Goal: Task Accomplishment & Management: Manage account settings

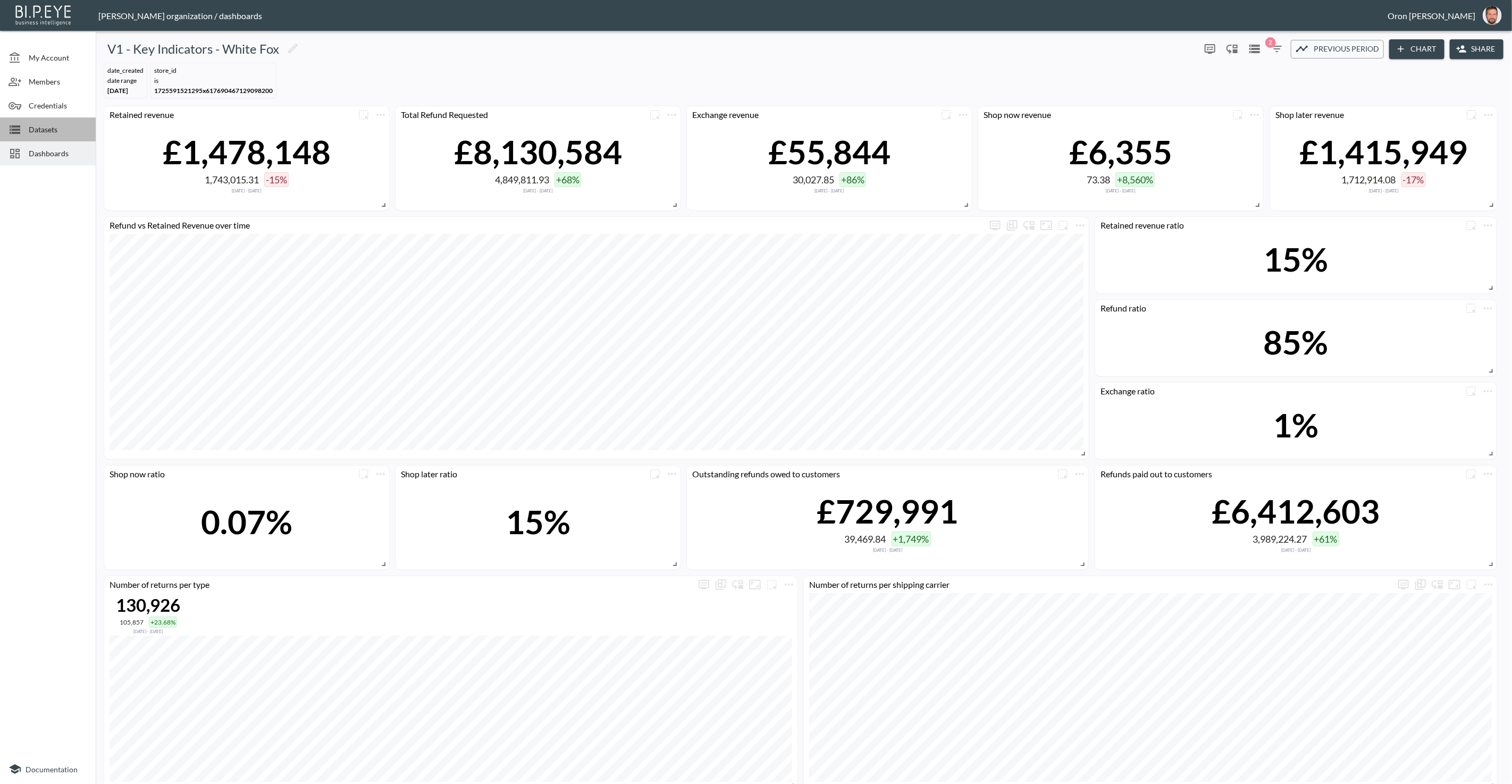
click at [65, 127] on span "Datasets" at bounding box center [58, 129] width 59 height 11
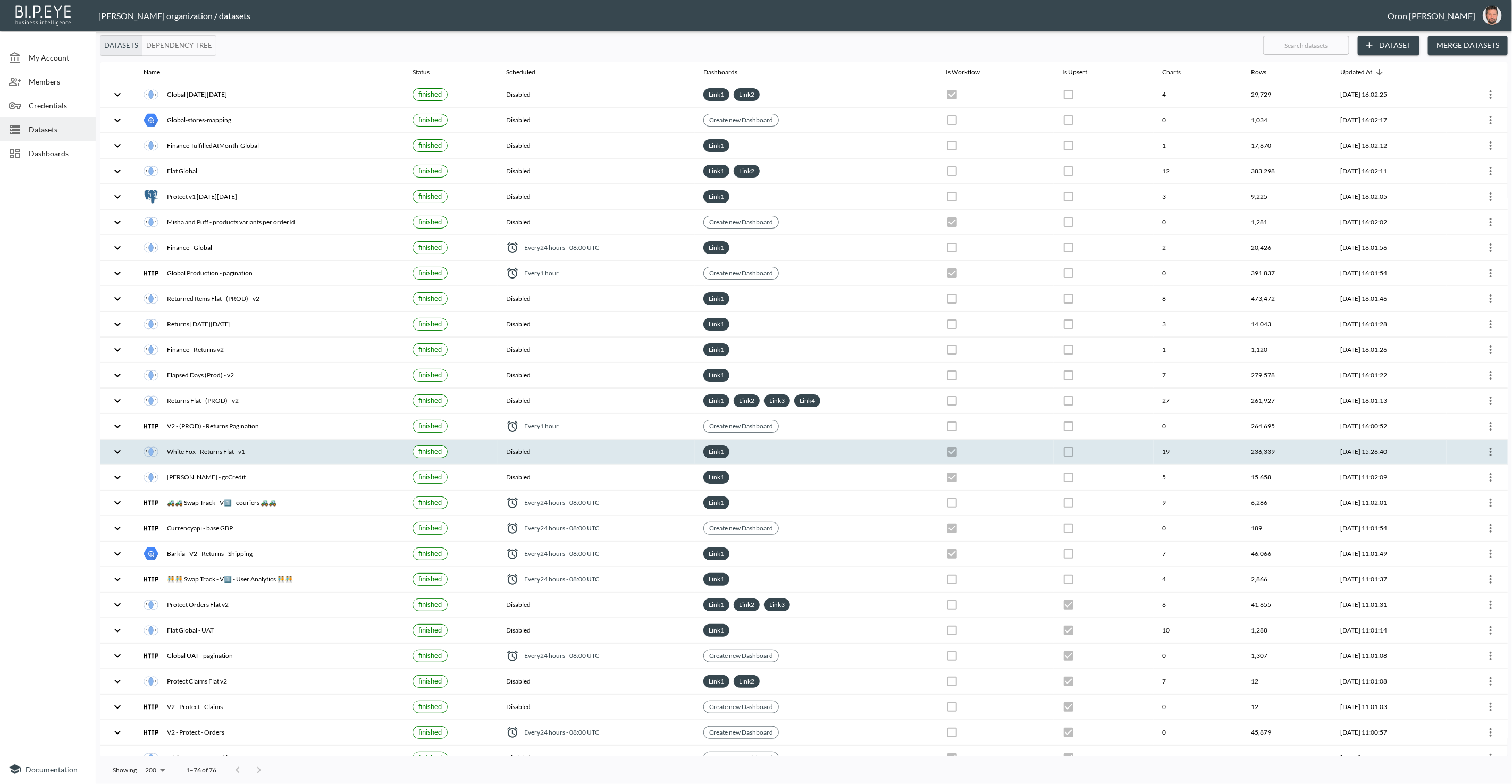
click at [1485, 446] on icon "more" at bounding box center [1491, 452] width 13 height 13
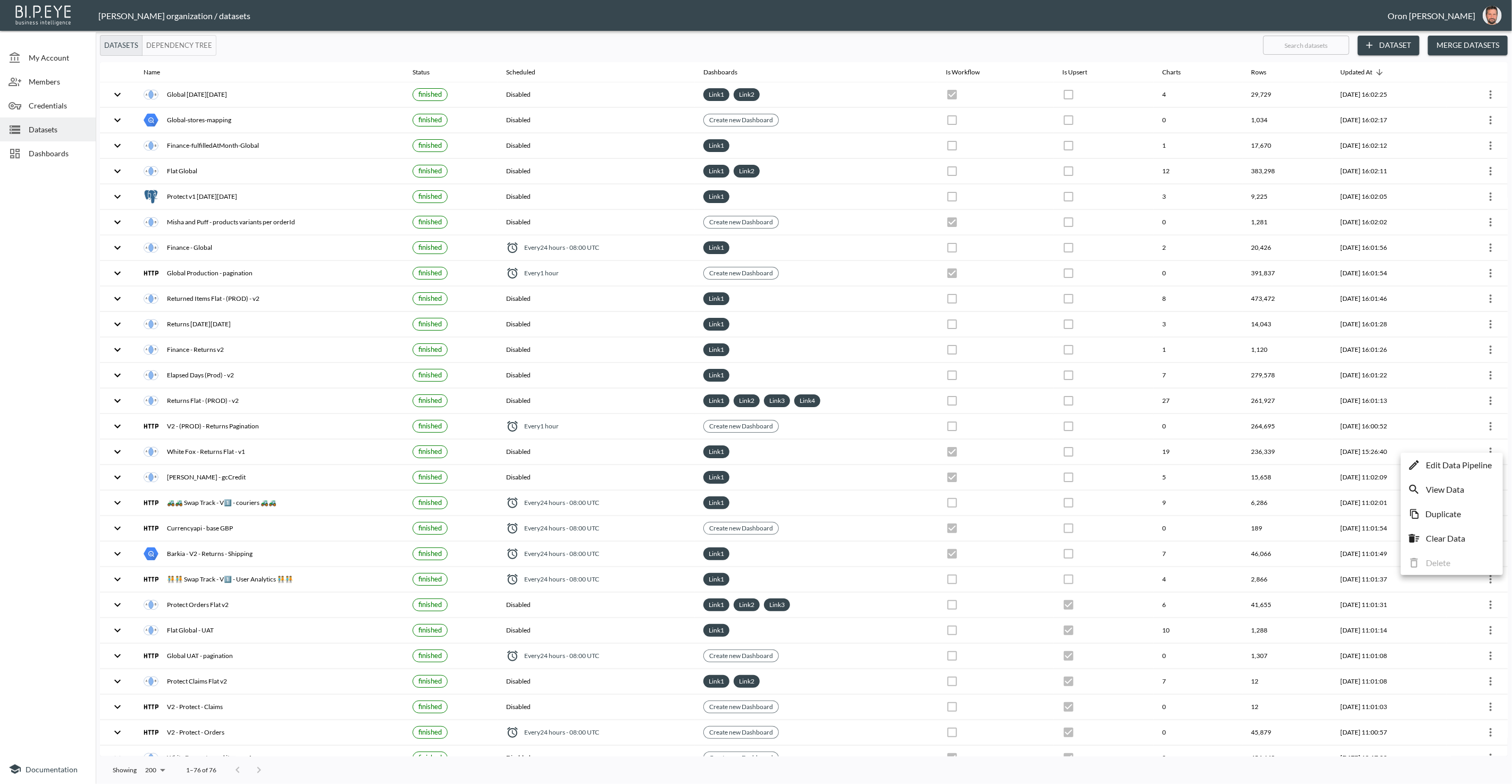
click at [1480, 457] on li "Edit Data Pipeline" at bounding box center [1452, 465] width 97 height 19
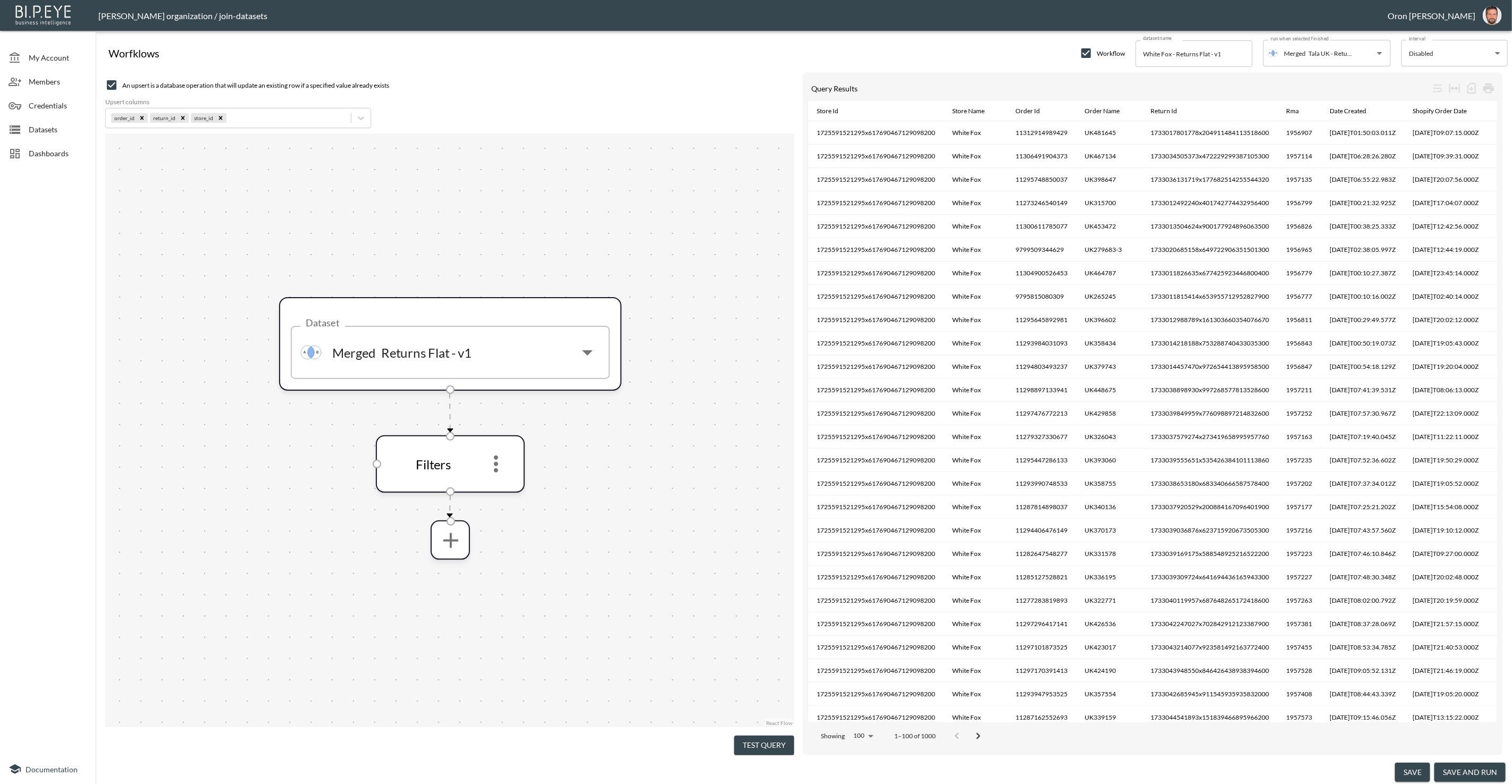
click at [1483, 773] on button "save and run" at bounding box center [1470, 773] width 71 height 20
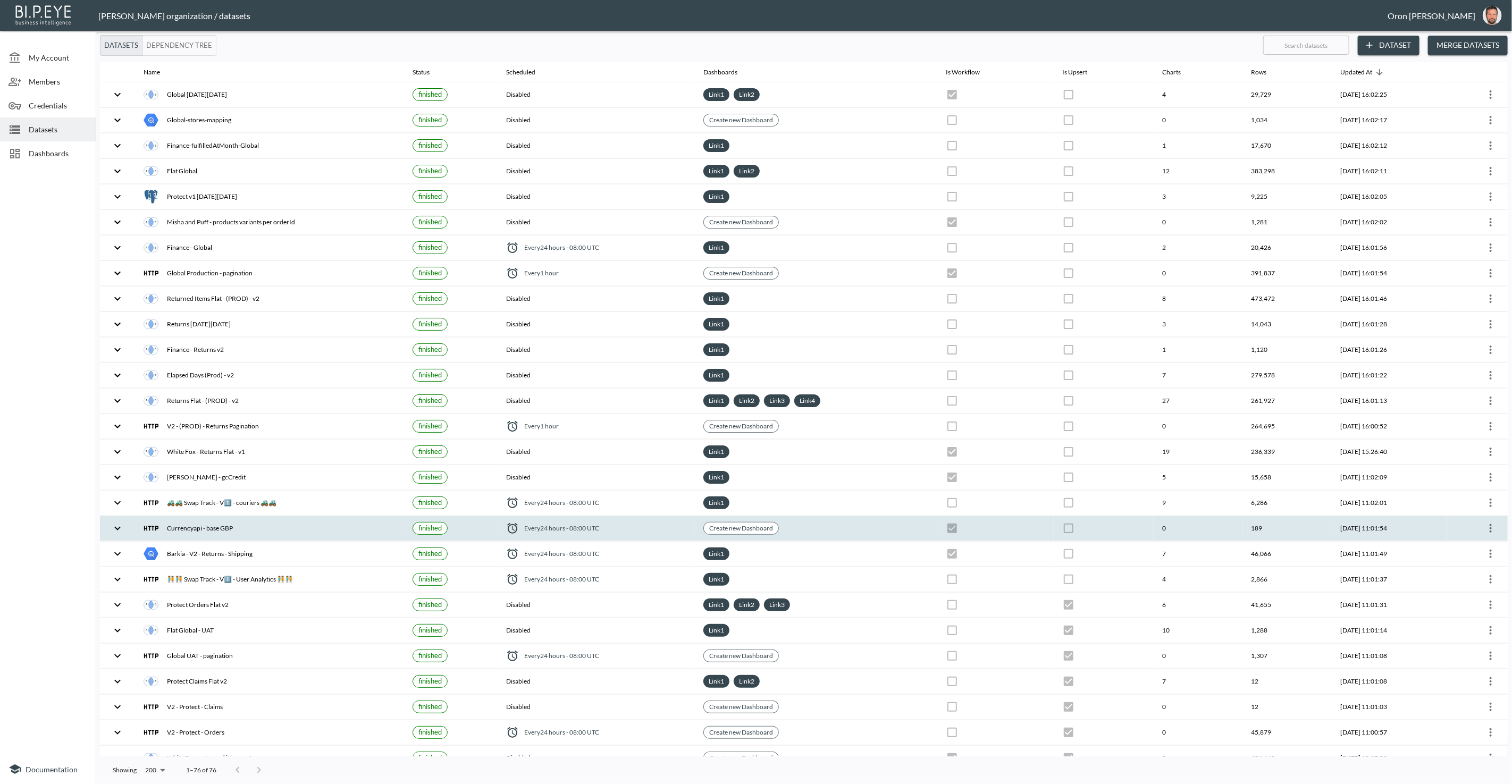
checkbox input "true"
checkbox input "false"
checkbox input "true"
checkbox input "false"
checkbox input "true"
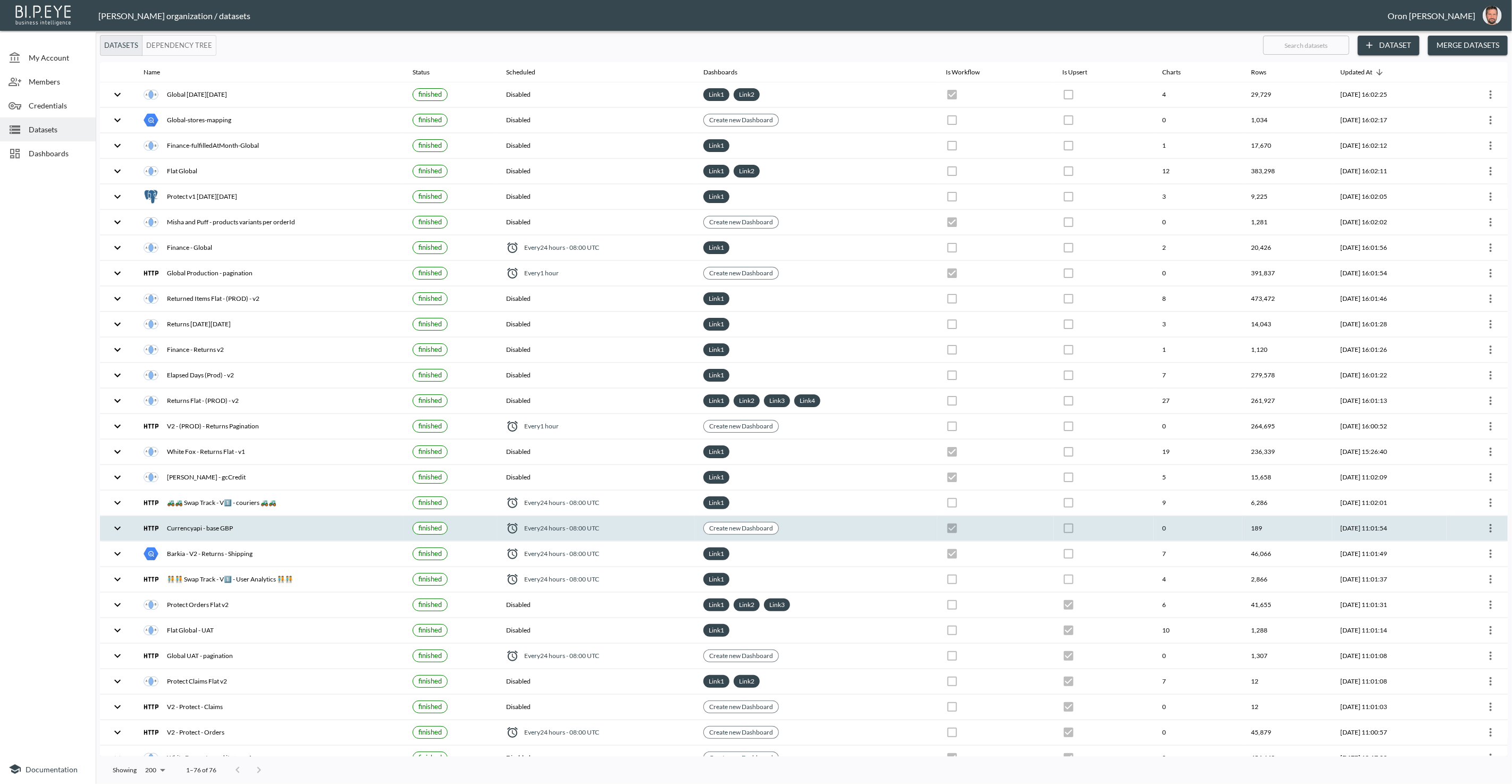
checkbox input "false"
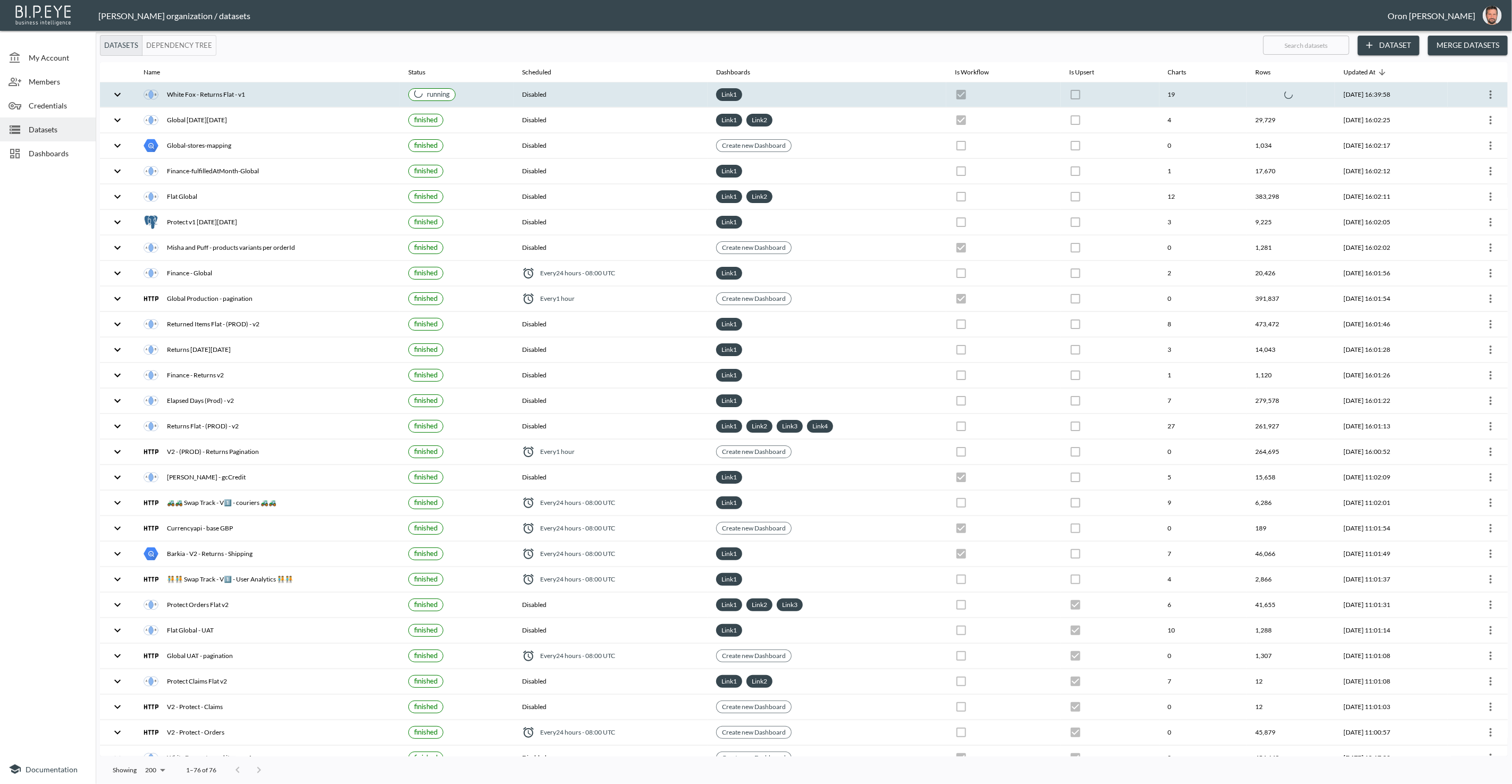
click at [880, 88] on div "Link 1" at bounding box center [827, 94] width 222 height 13
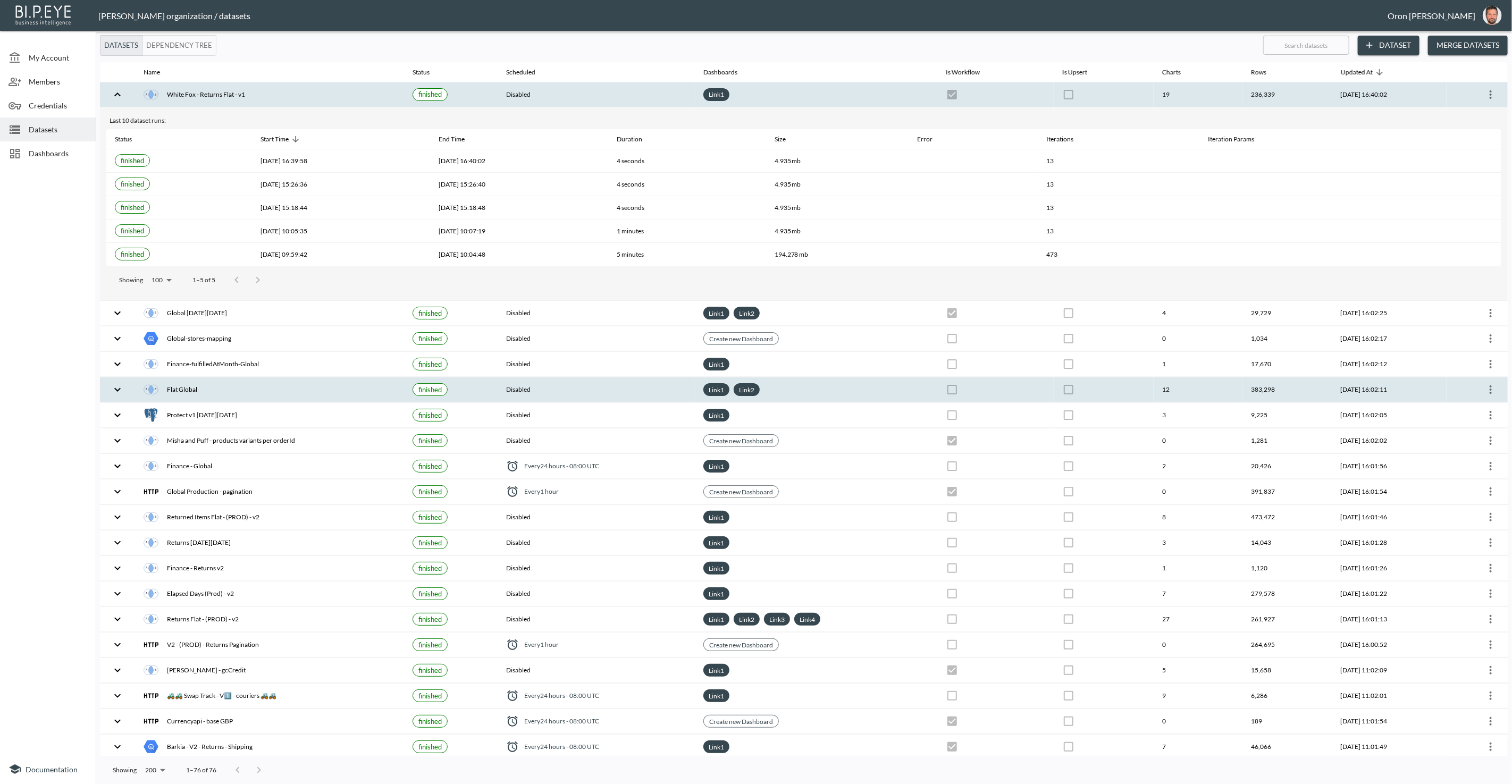
scroll to position [1, 0]
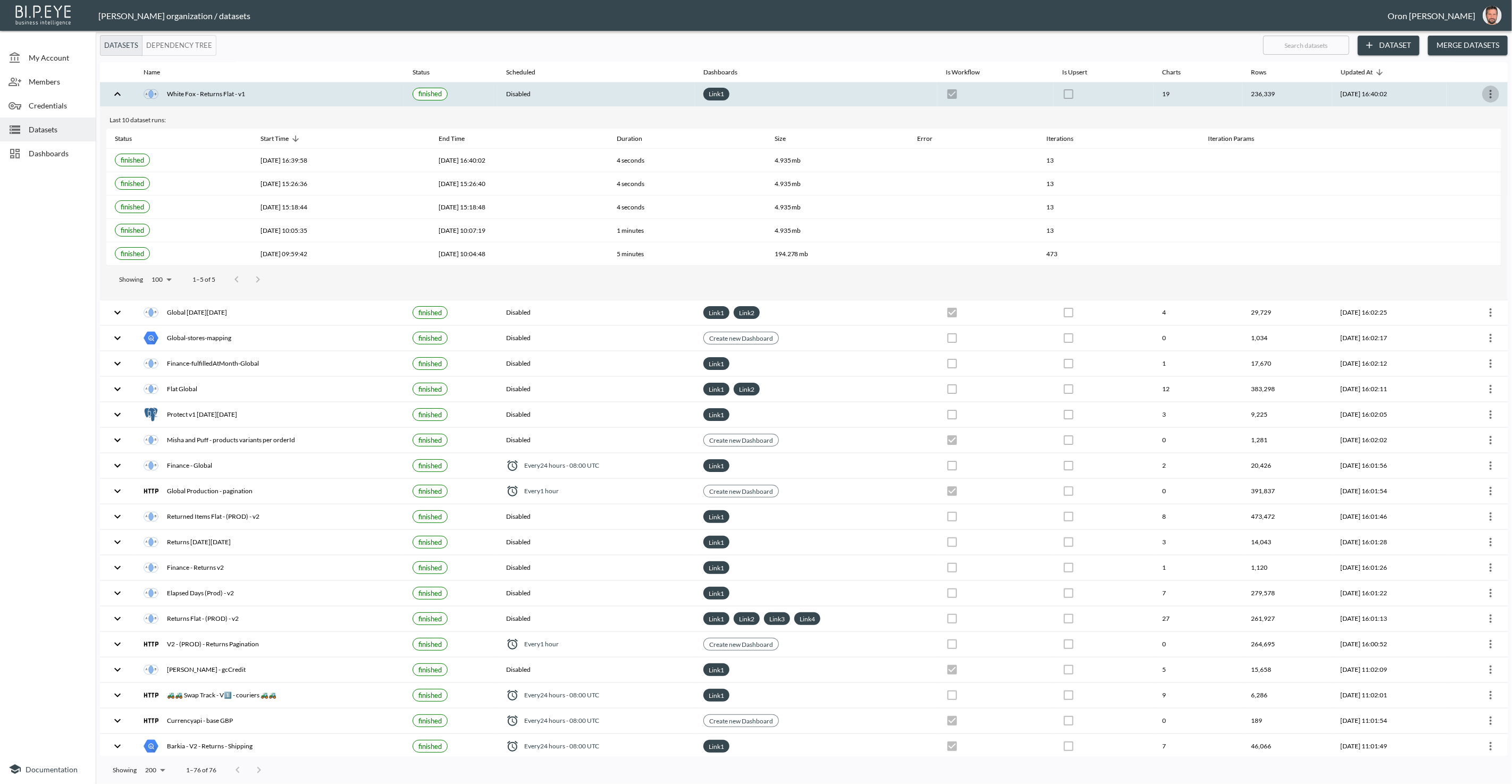
click at [1494, 90] on icon "more" at bounding box center [1491, 93] width 13 height 13
click at [1481, 111] on p "Edit Data Pipeline" at bounding box center [1459, 113] width 66 height 13
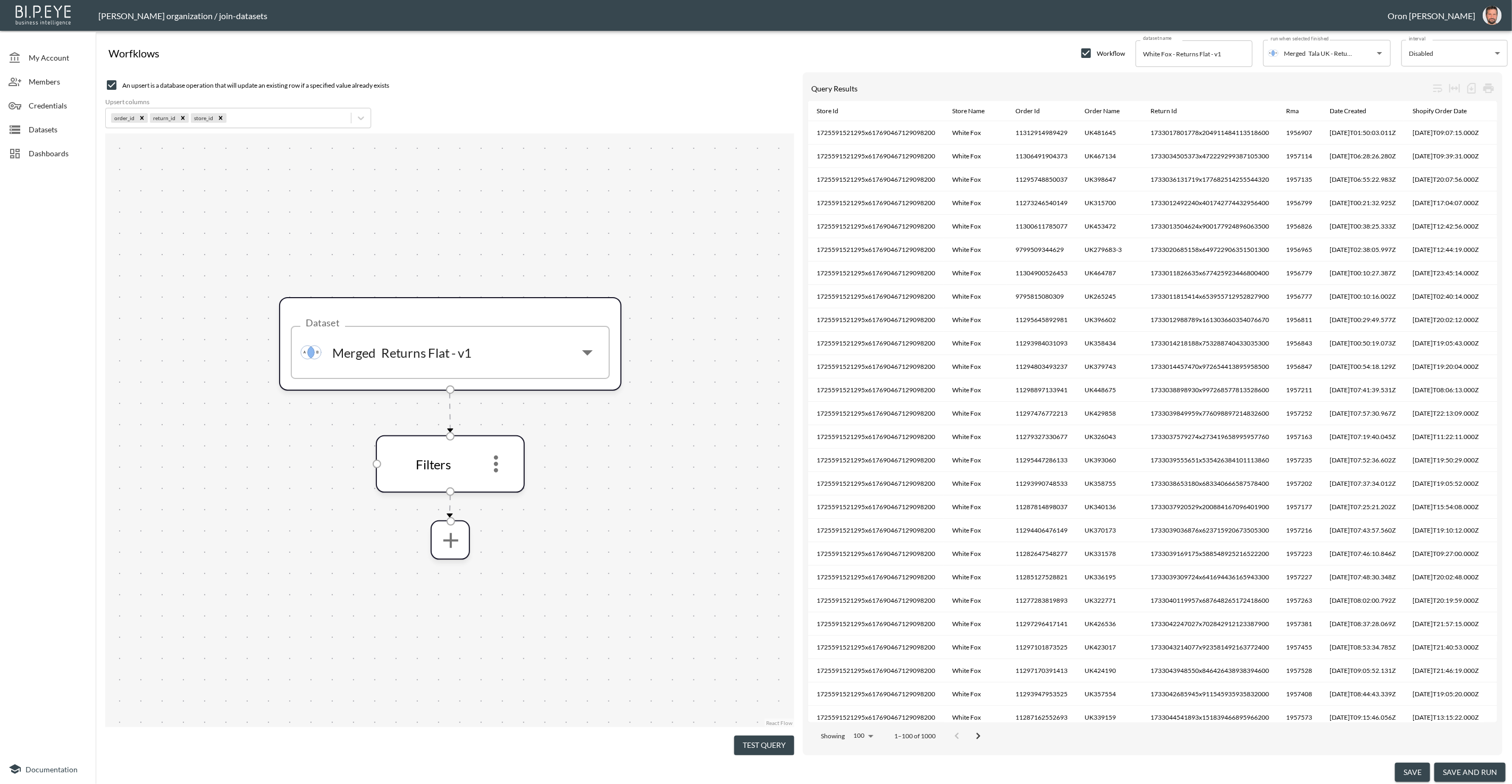
click at [1459, 769] on button "save and run" at bounding box center [1470, 773] width 71 height 20
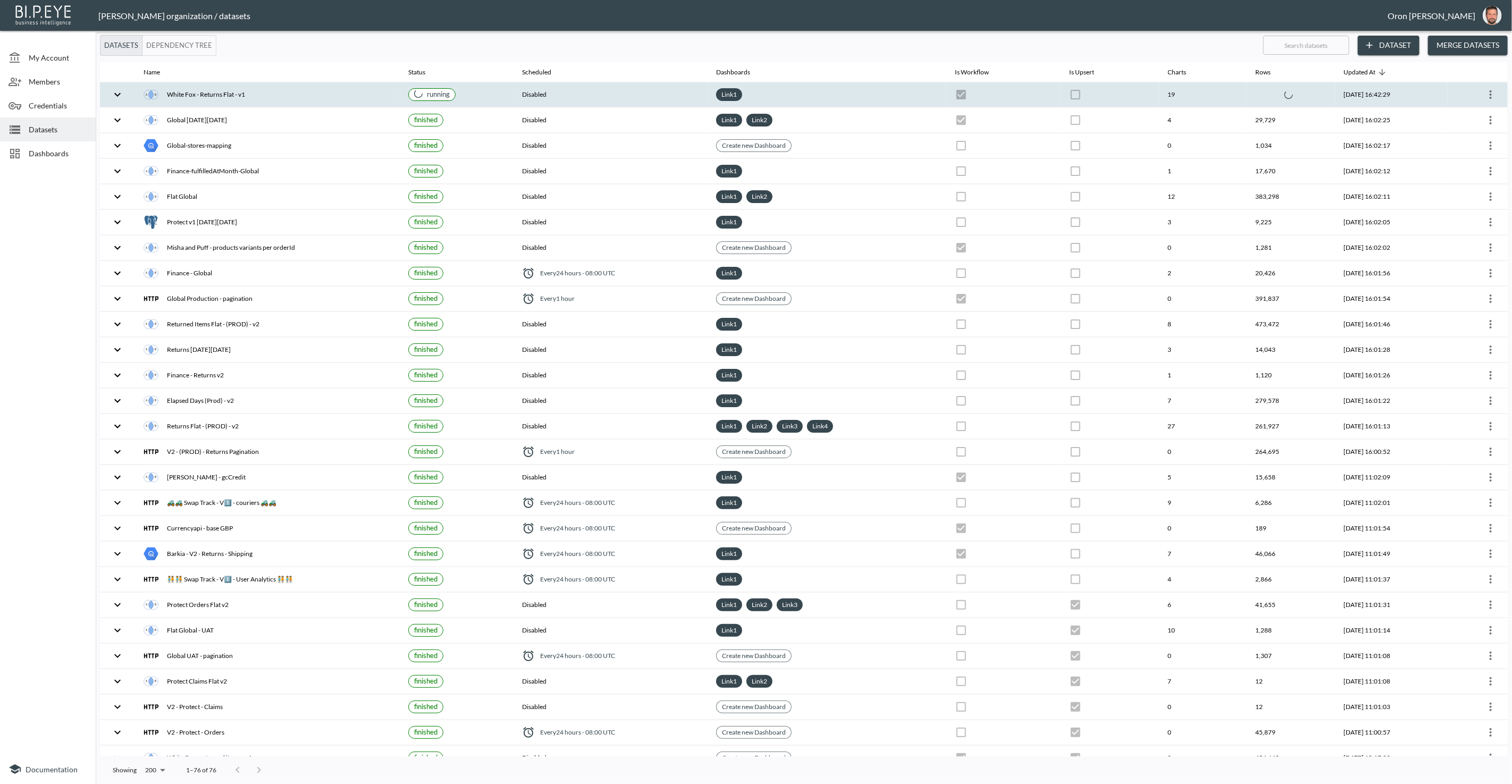
click at [813, 88] on div "Link 1" at bounding box center [827, 94] width 222 height 13
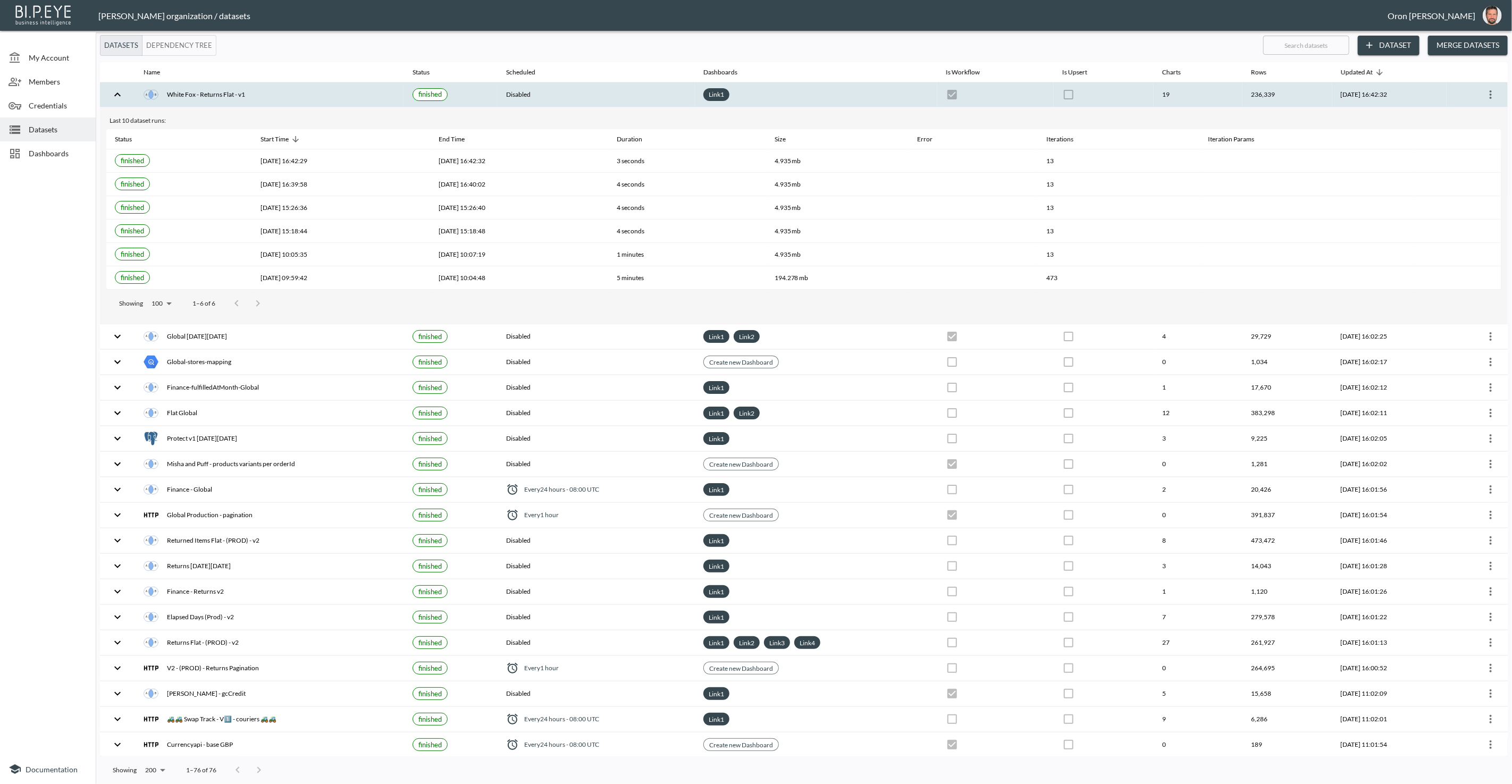
click at [1243, 93] on th "236,339" at bounding box center [1288, 95] width 90 height 25
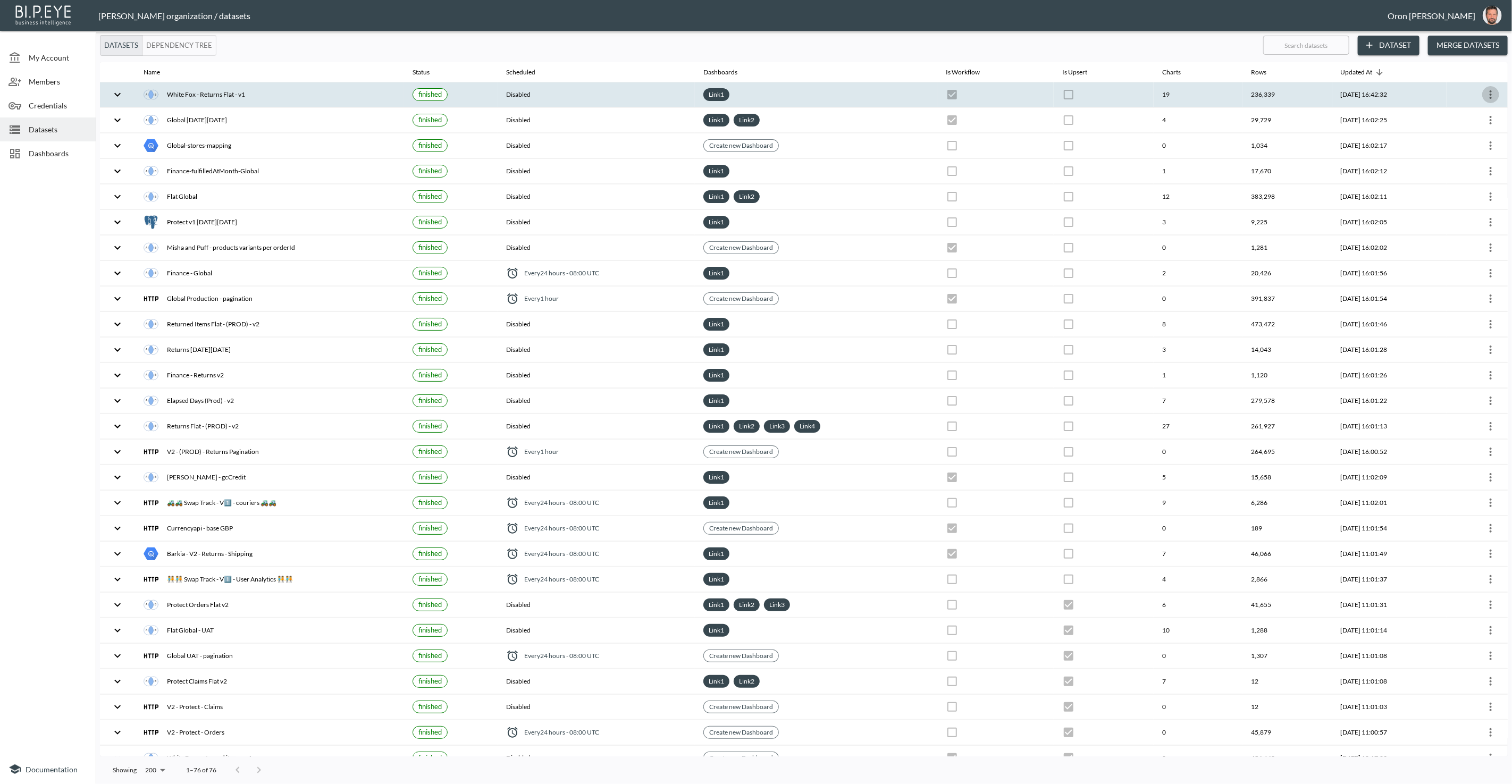
click at [1491, 92] on icon "more" at bounding box center [1491, 94] width 13 height 13
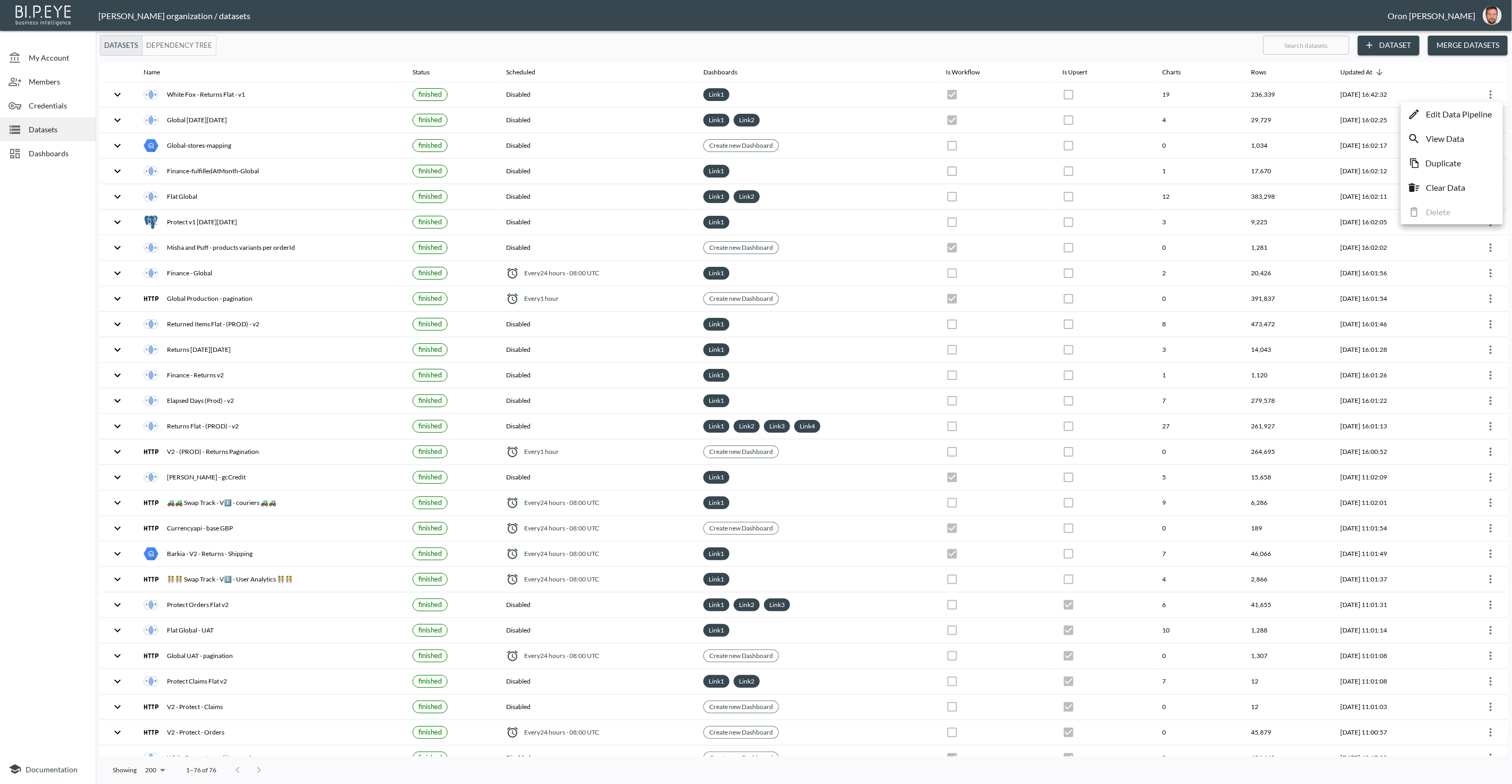
drag, startPoint x: 19, startPoint y: 146, endPoint x: 27, endPoint y: 150, distance: 8.9
click at [20, 146] on div at bounding box center [756, 392] width 1512 height 784
click at [27, 150] on div "Edit Data Pipeline View Data Duplicate Clear Data Delete" at bounding box center [756, 392] width 1512 height 784
click at [42, 154] on span "Dashboards" at bounding box center [58, 153] width 59 height 11
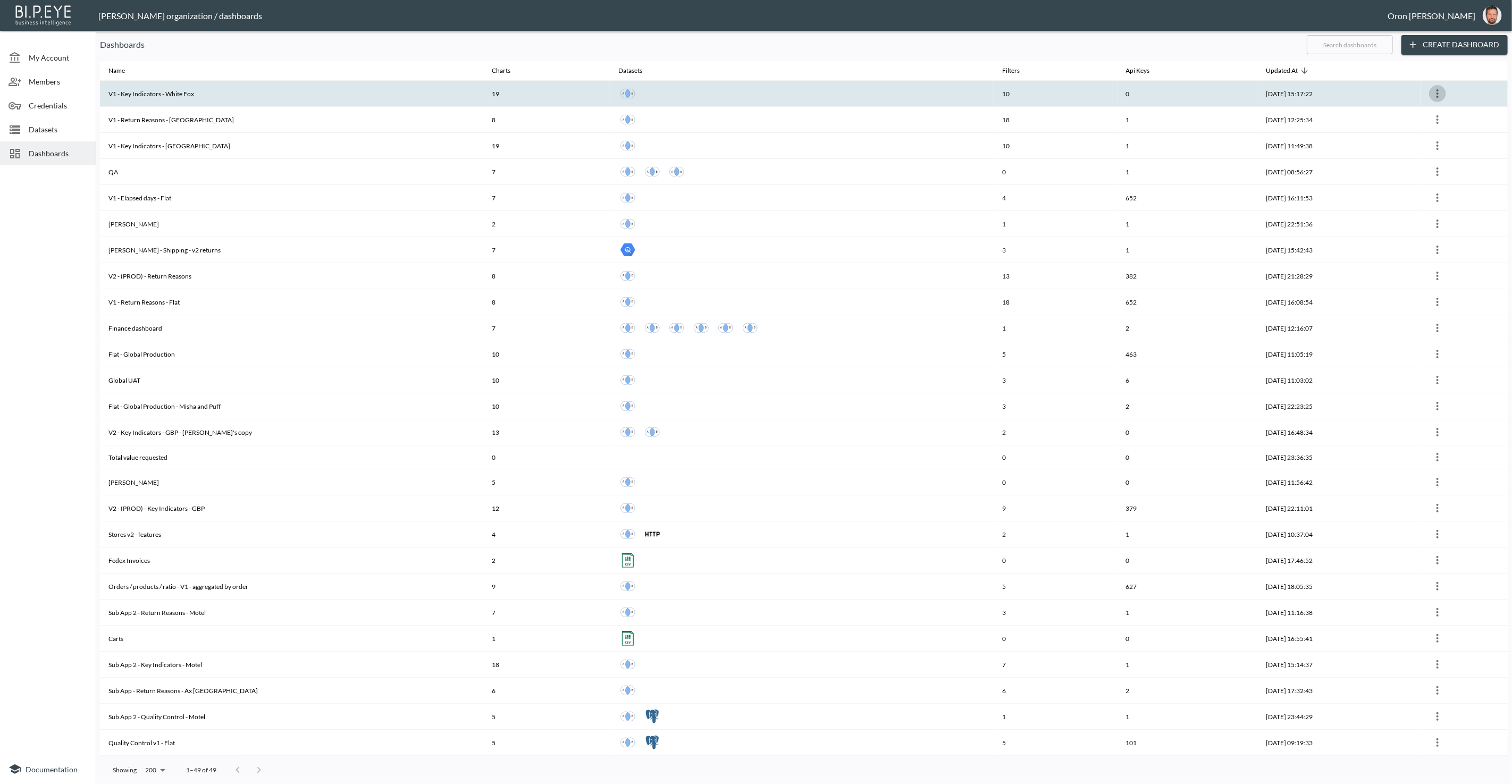
click at [1440, 90] on icon "more" at bounding box center [1437, 93] width 13 height 13
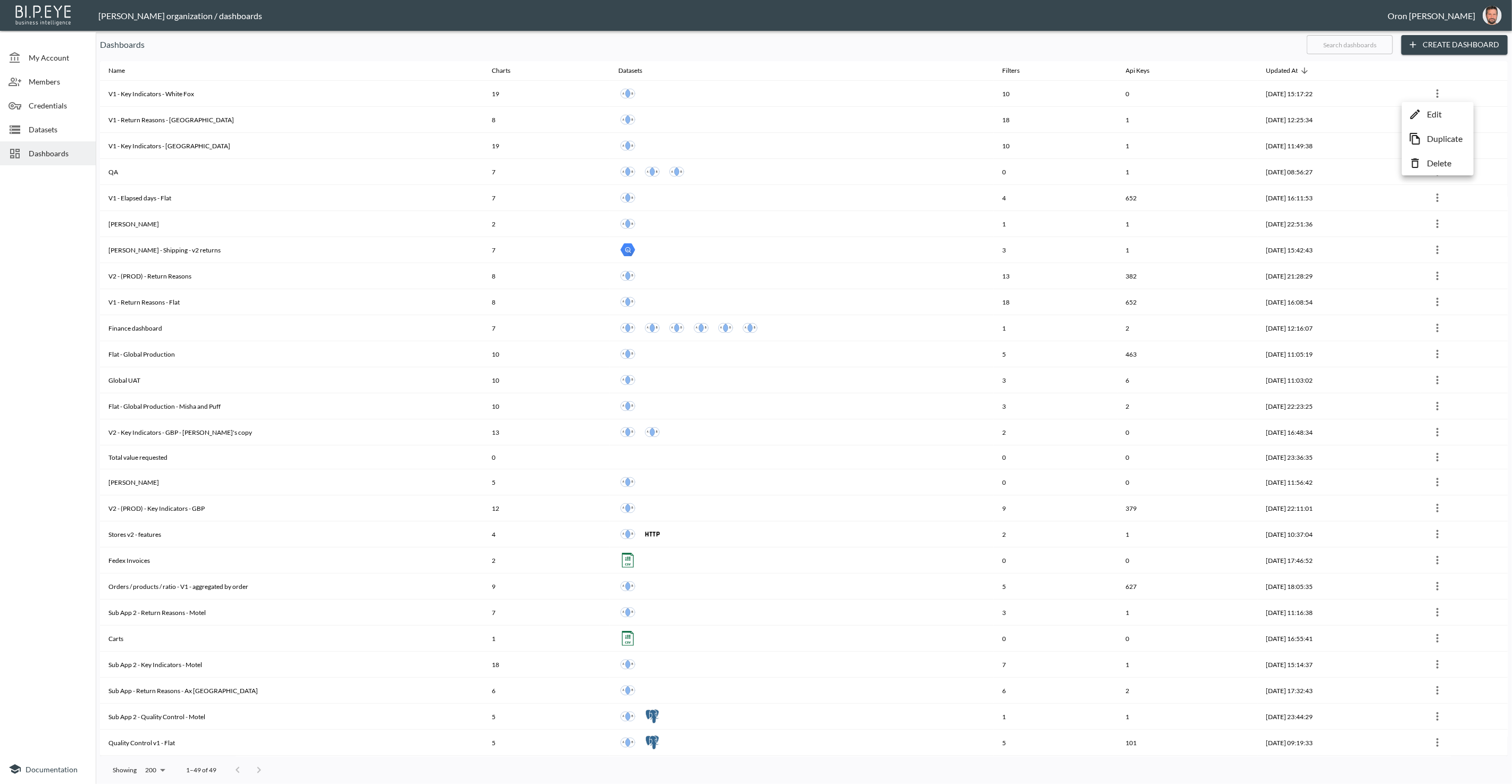
click at [1440, 161] on p "Delete" at bounding box center [1439, 163] width 25 height 13
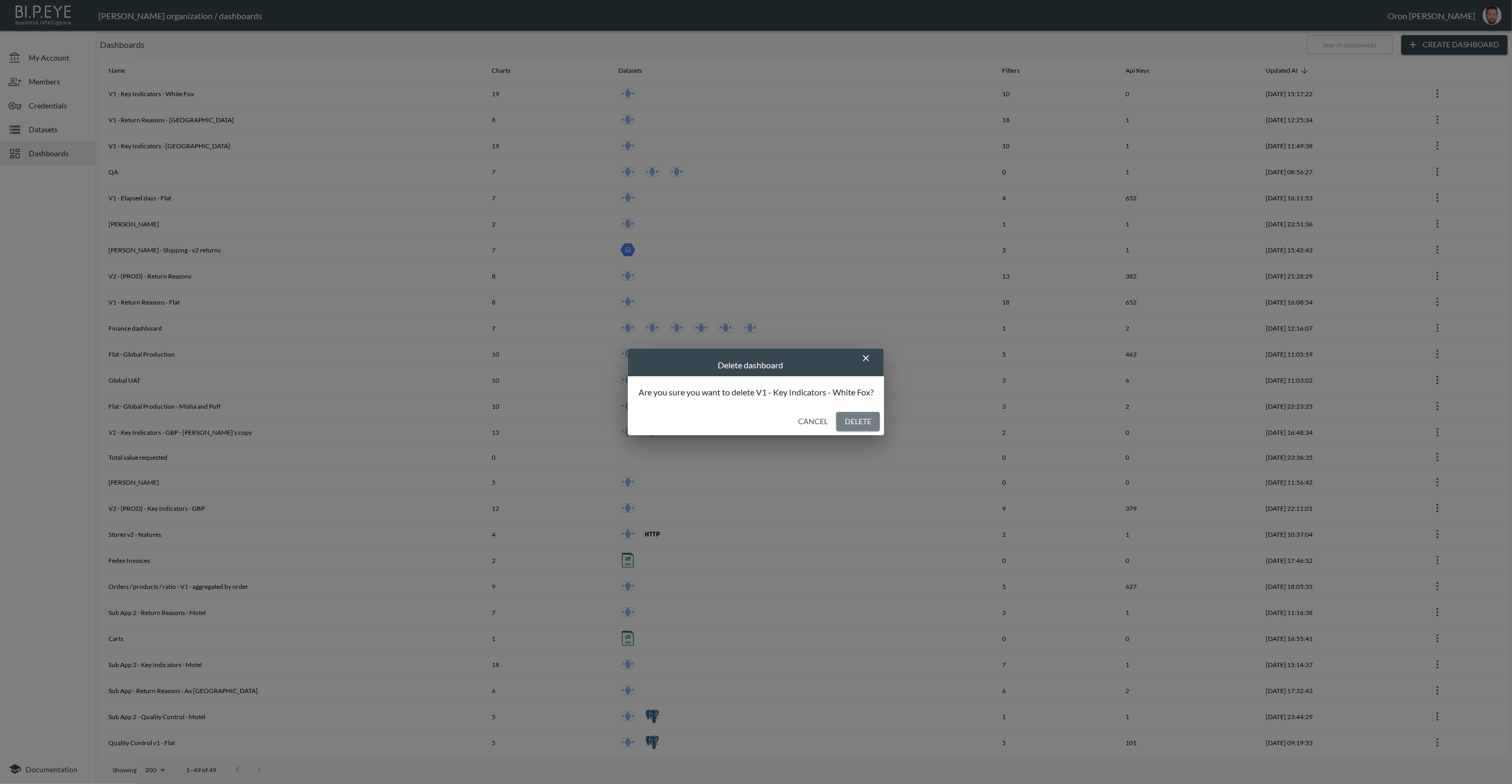
click at [868, 425] on button "Delete" at bounding box center [858, 422] width 43 height 20
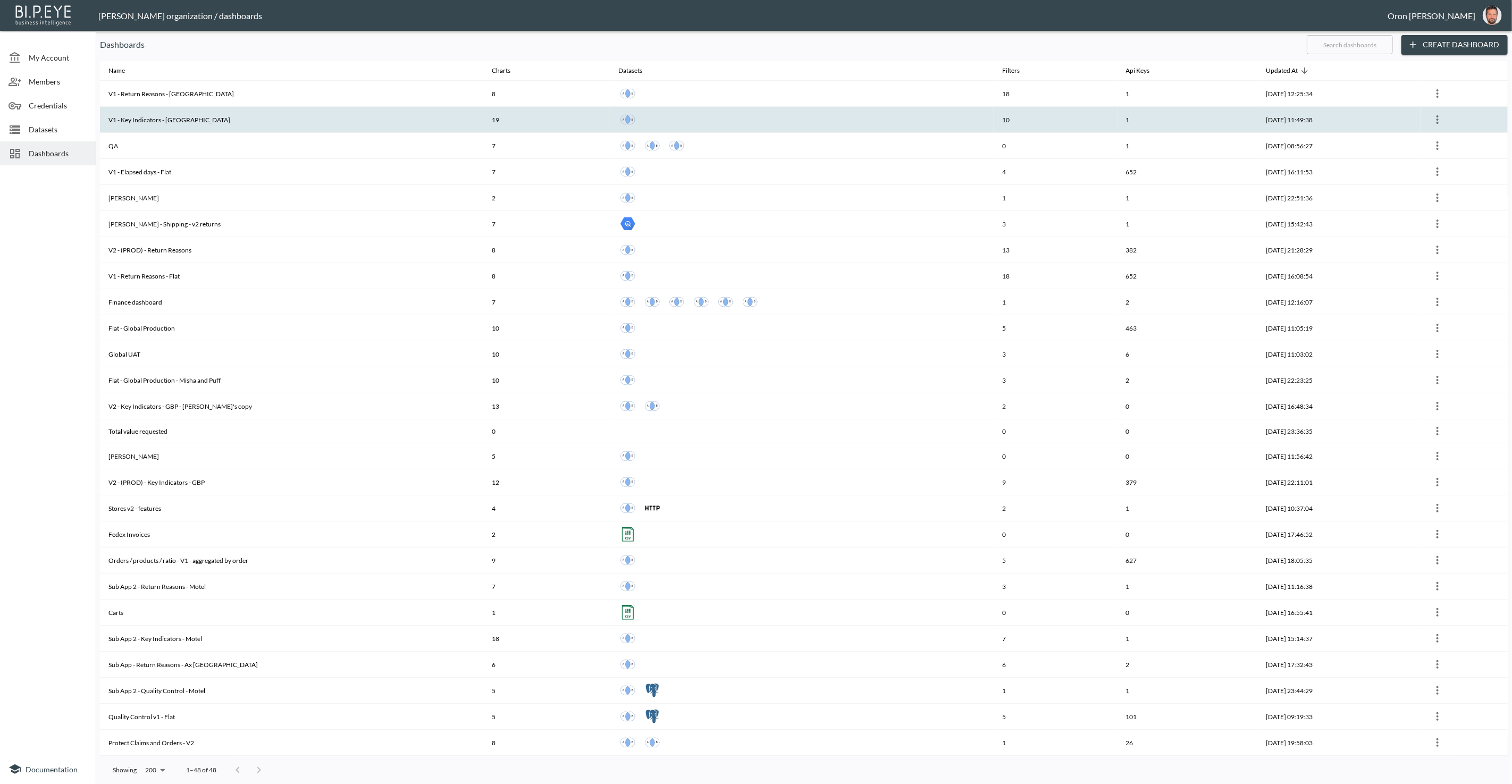
click at [1440, 119] on icon "more" at bounding box center [1437, 119] width 13 height 13
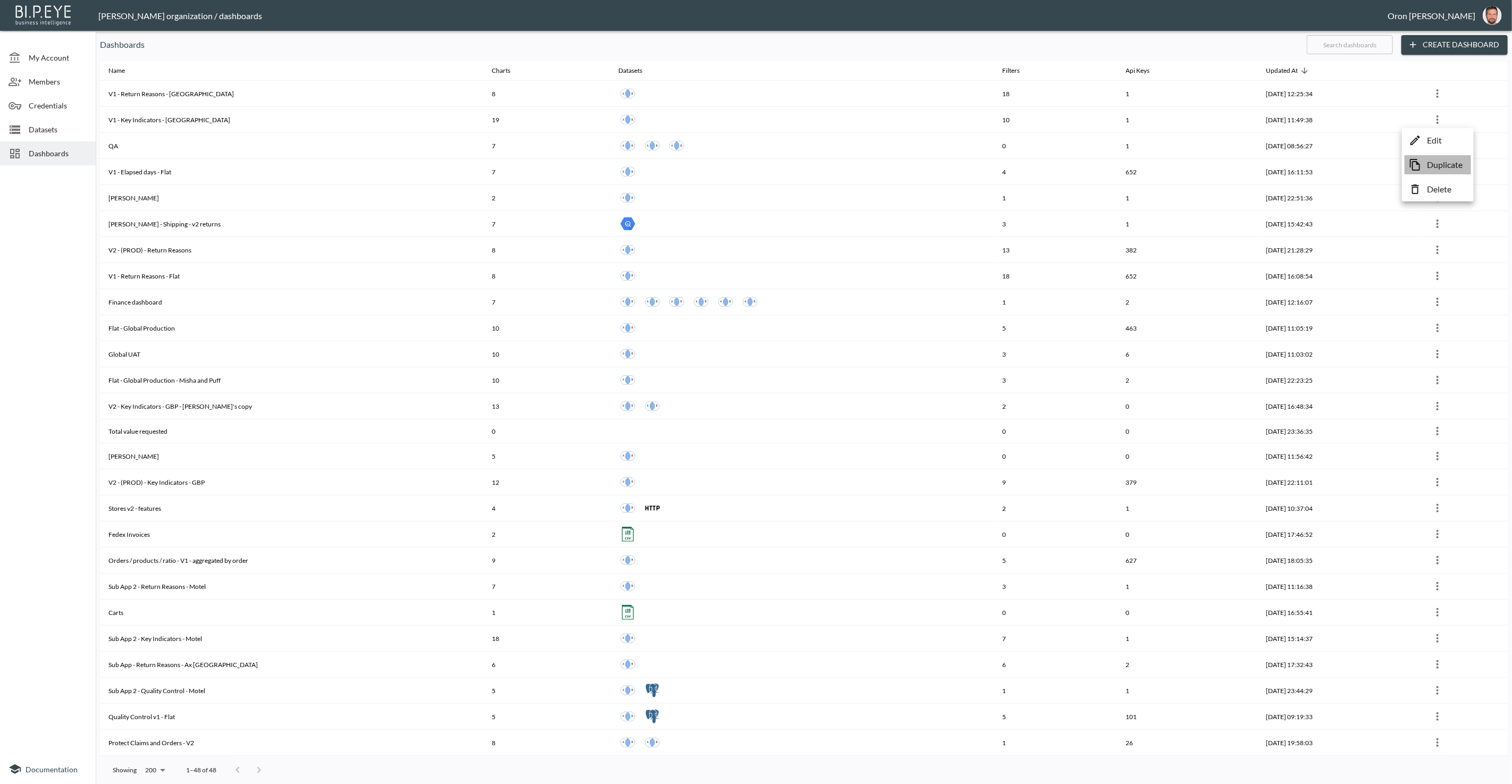
click at [1440, 165] on p "Duplicate" at bounding box center [1444, 165] width 36 height 13
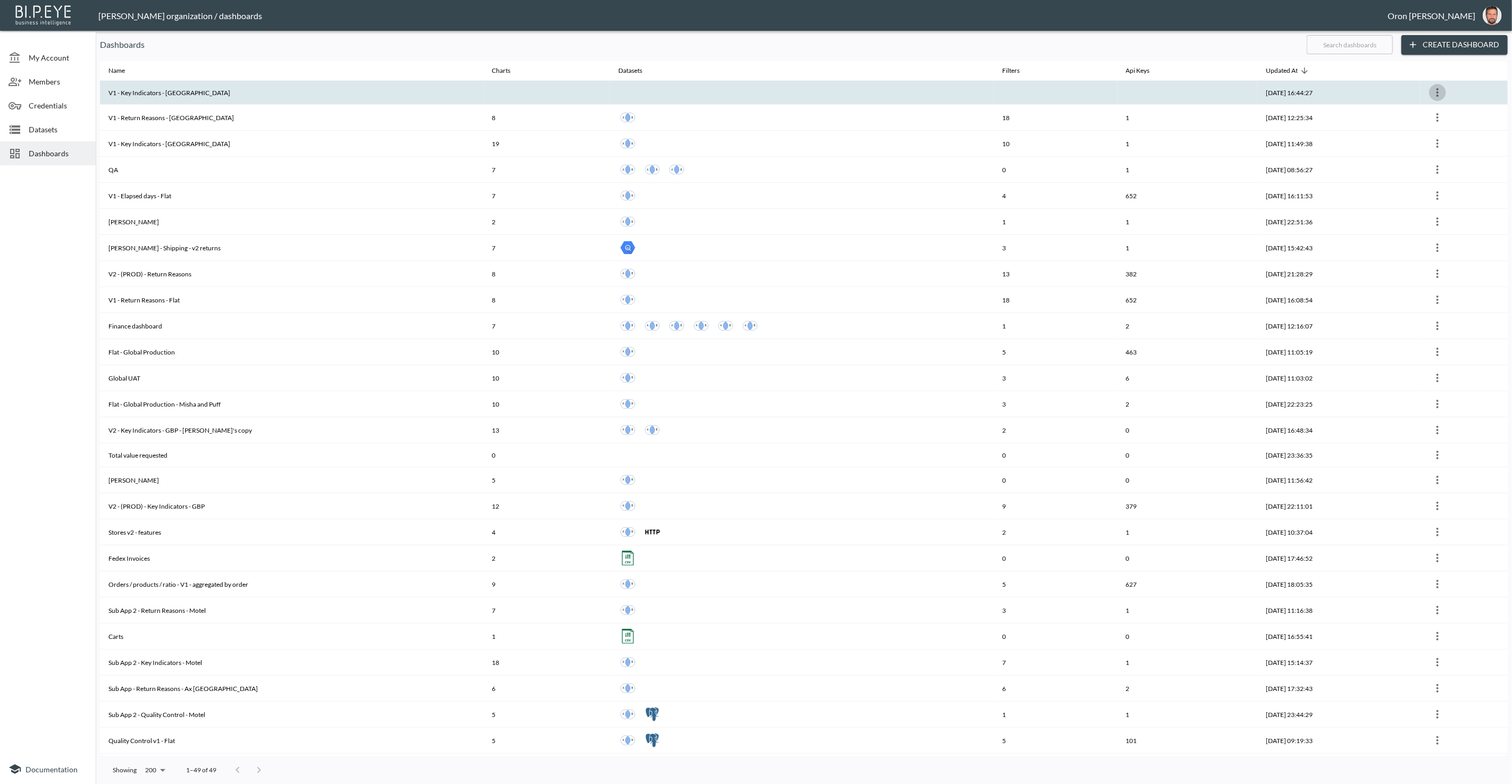
click at [1441, 90] on icon "more" at bounding box center [1437, 92] width 13 height 13
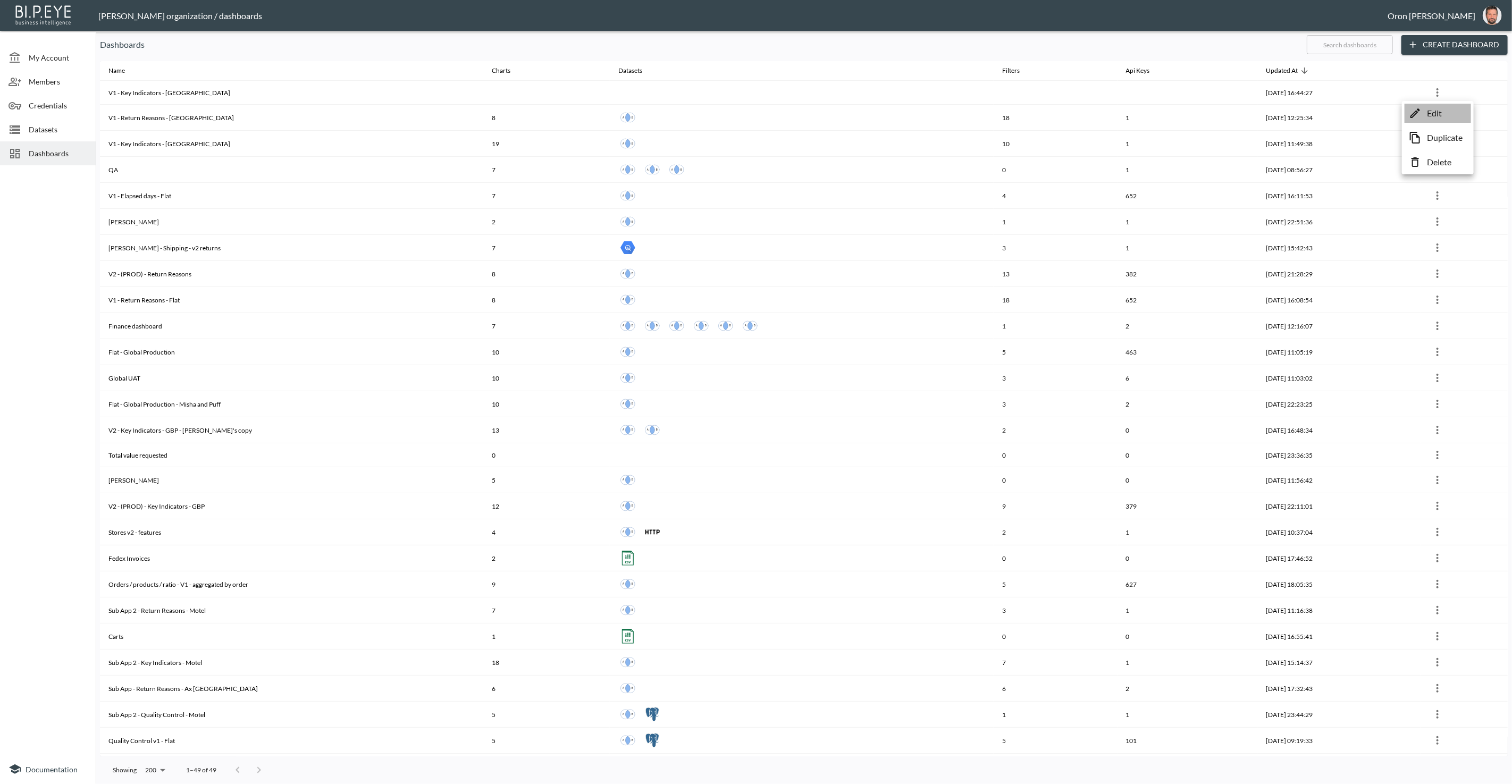
click at [1433, 110] on p "Edit" at bounding box center [1434, 113] width 15 height 13
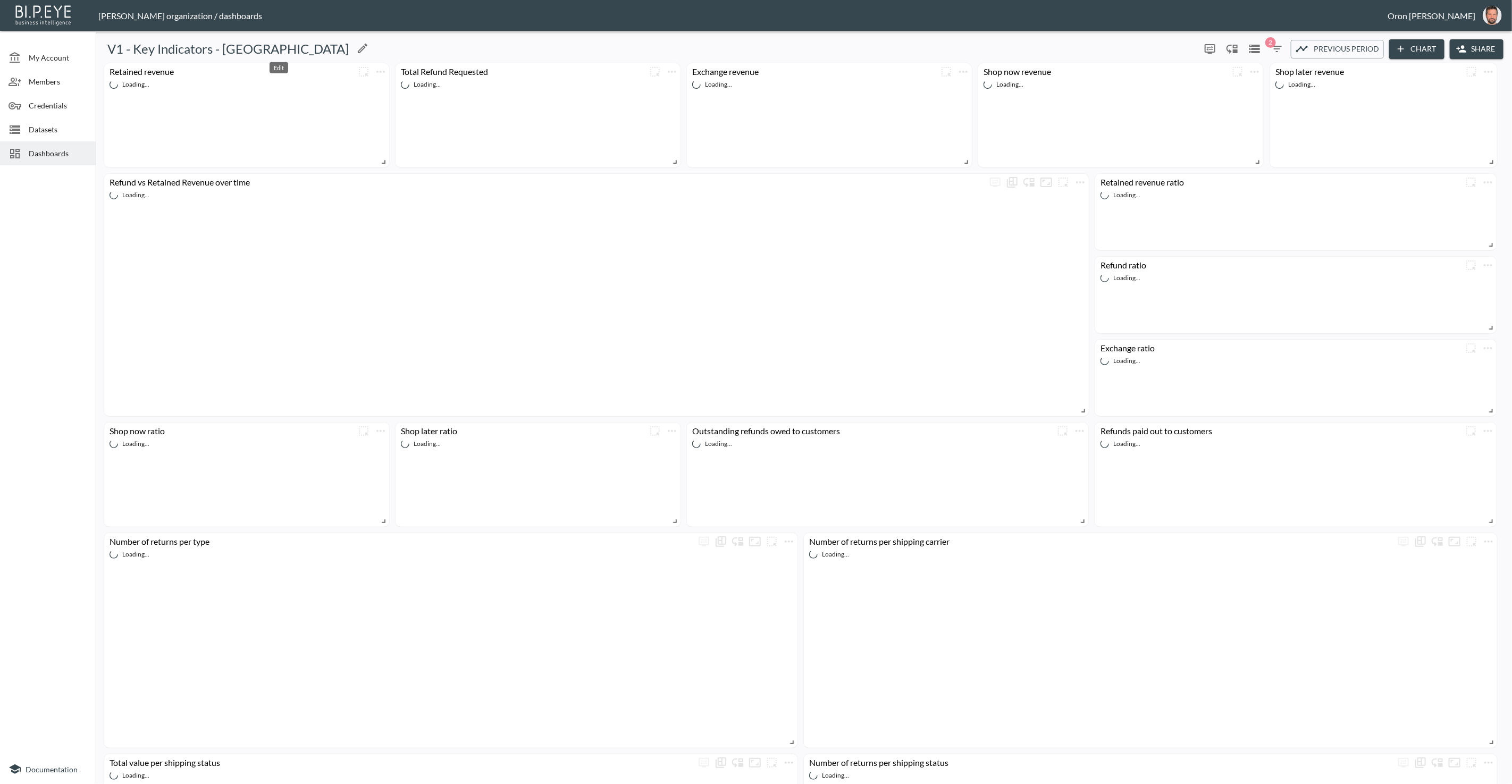
click at [358, 49] on icon "Edit" at bounding box center [363, 48] width 10 height 10
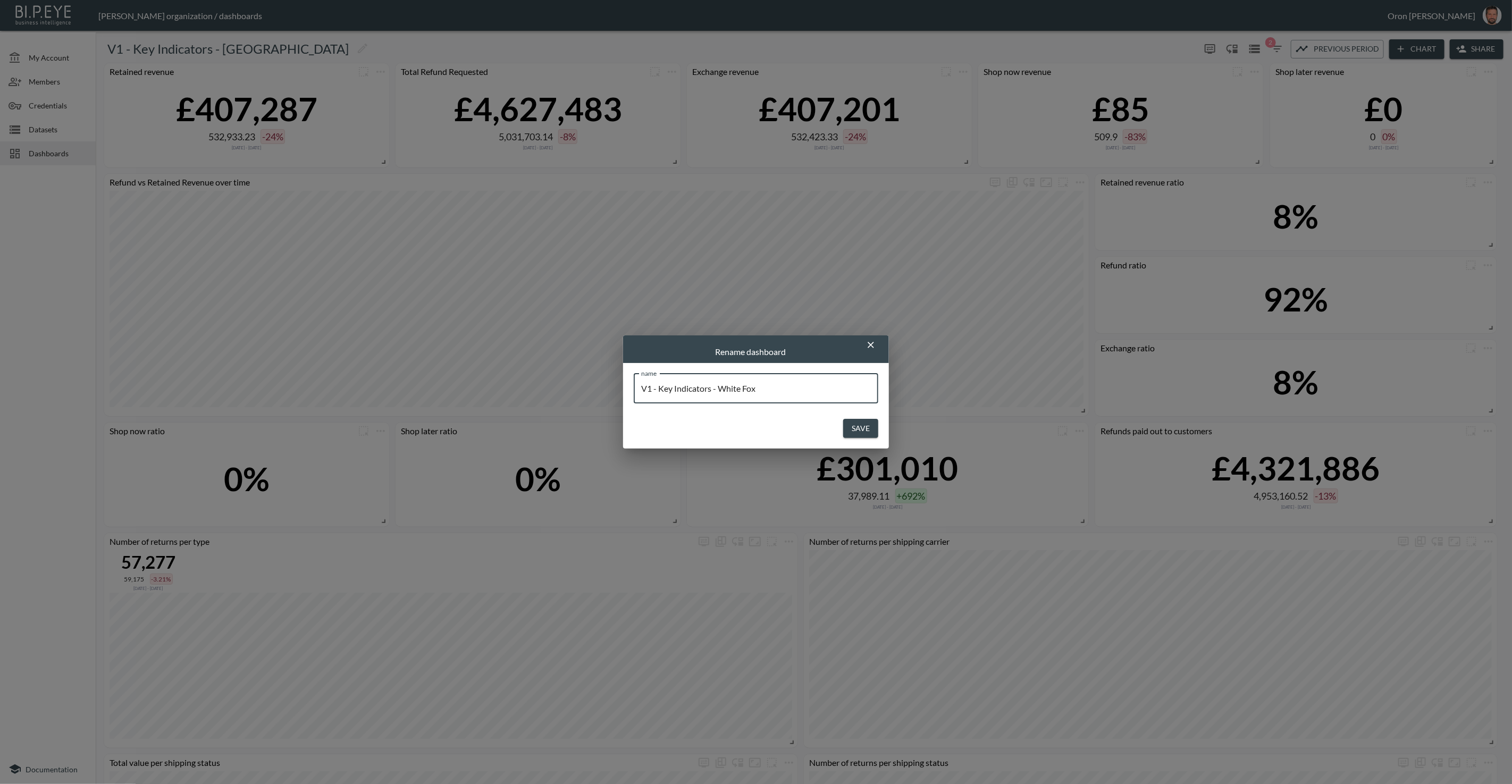
type input "V1 - Key Indicators - White Fox"
click at [843, 419] on button "Save" at bounding box center [861, 428] width 35 height 20
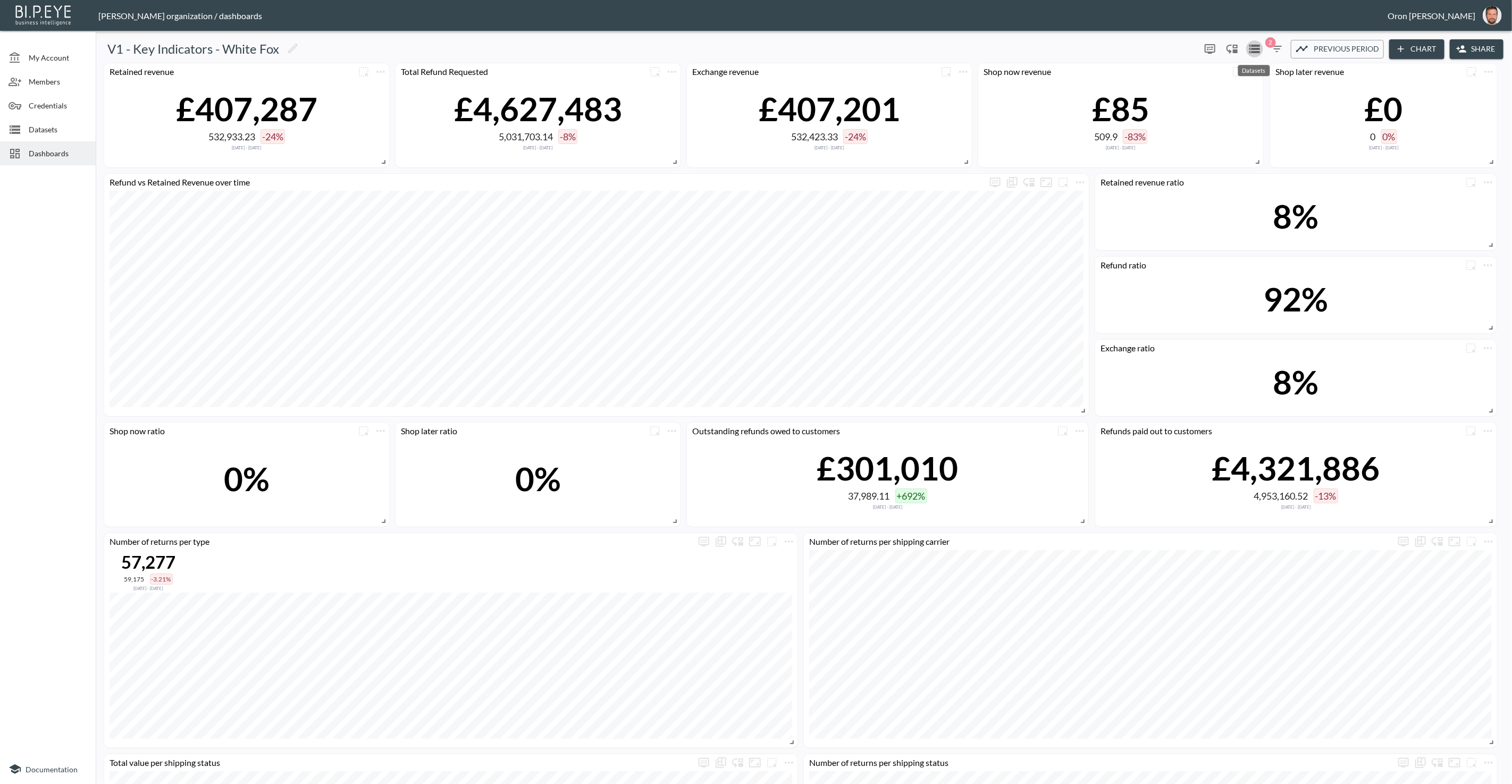
click at [1259, 51] on icon "Datasets" at bounding box center [1254, 49] width 13 height 13
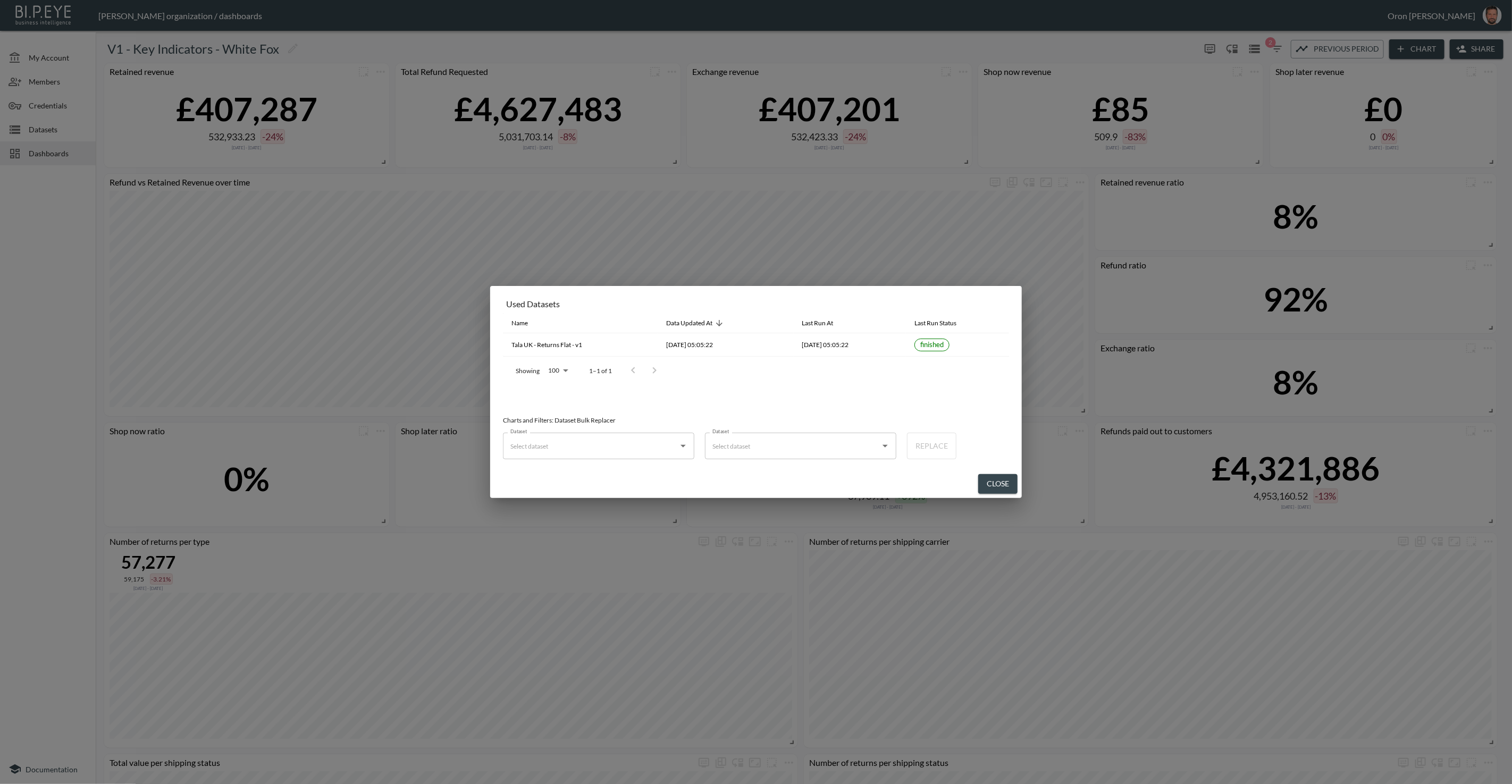
click at [615, 443] on input "Dataset" at bounding box center [591, 446] width 166 height 17
click at [609, 470] on div "Tala UK - Returns Flat - v1" at bounding box center [588, 472] width 71 height 10
type input "Tala UK - Returns Flat - v1"
click at [743, 451] on input "Dataset" at bounding box center [793, 446] width 166 height 17
click at [774, 472] on div "White Fox - Returns Flat - v1" at bounding box center [795, 472] width 78 height 10
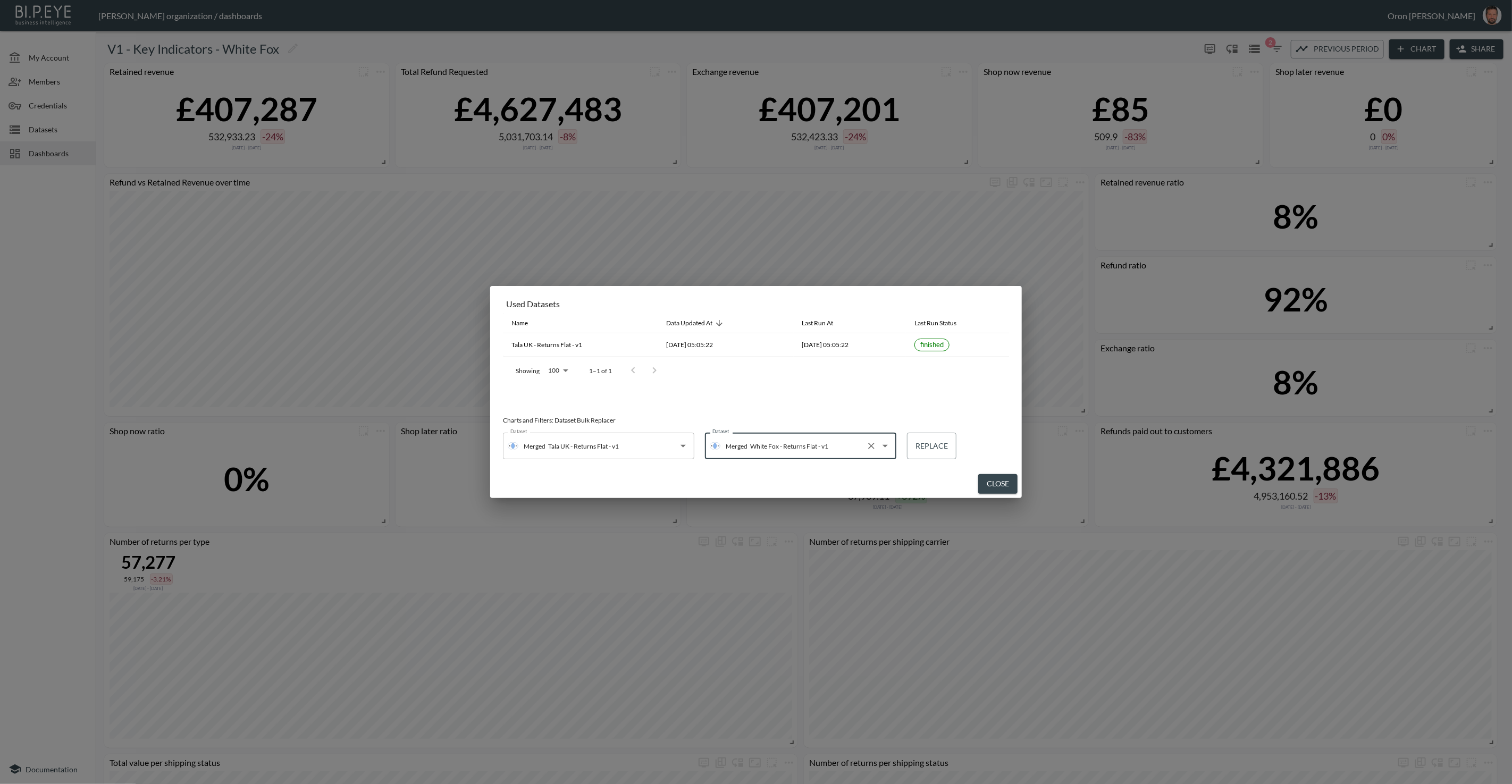
type input "White Fox - Returns Flat - v1"
click at [935, 447] on button "Replace" at bounding box center [932, 446] width 49 height 27
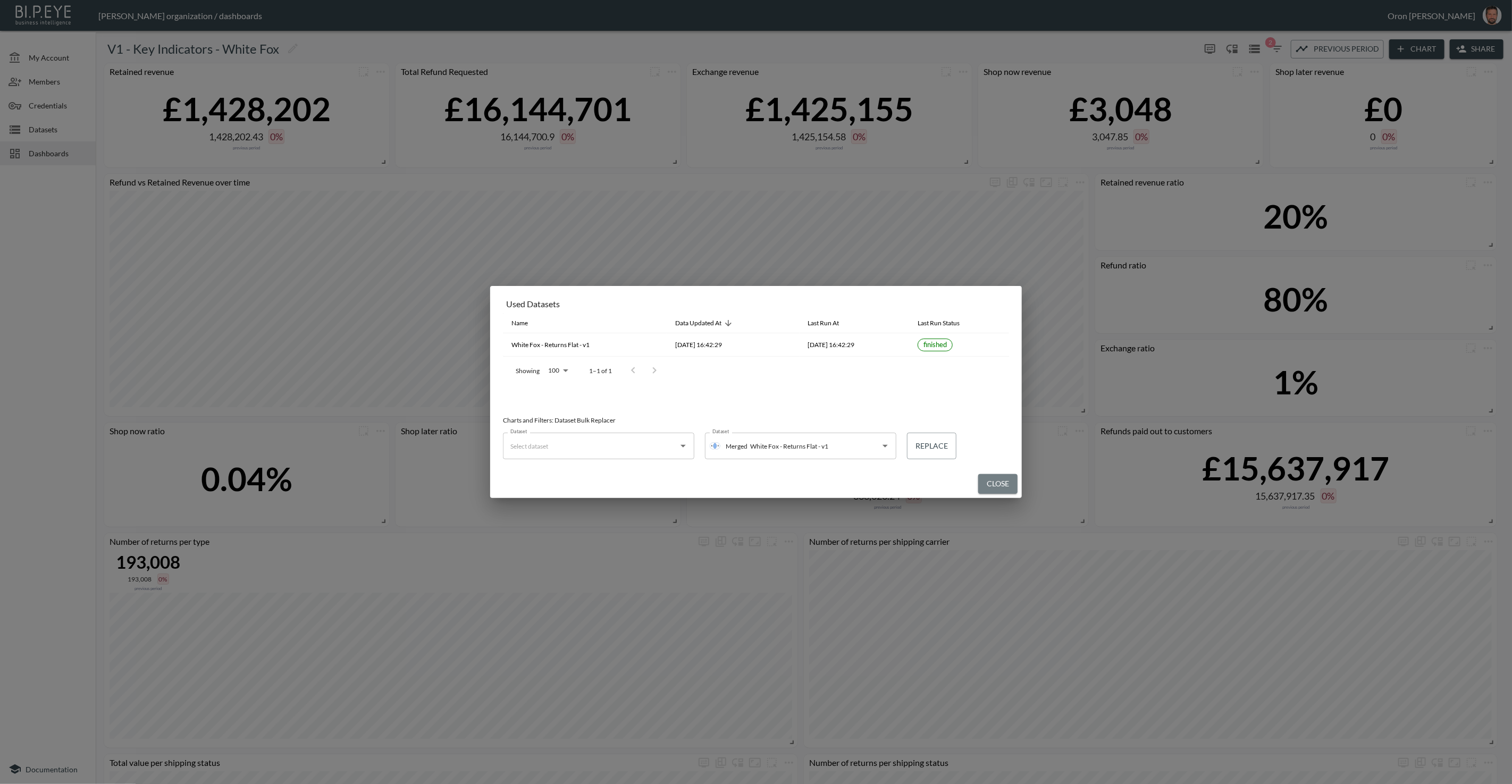
click at [1011, 486] on button "Close" at bounding box center [998, 484] width 39 height 20
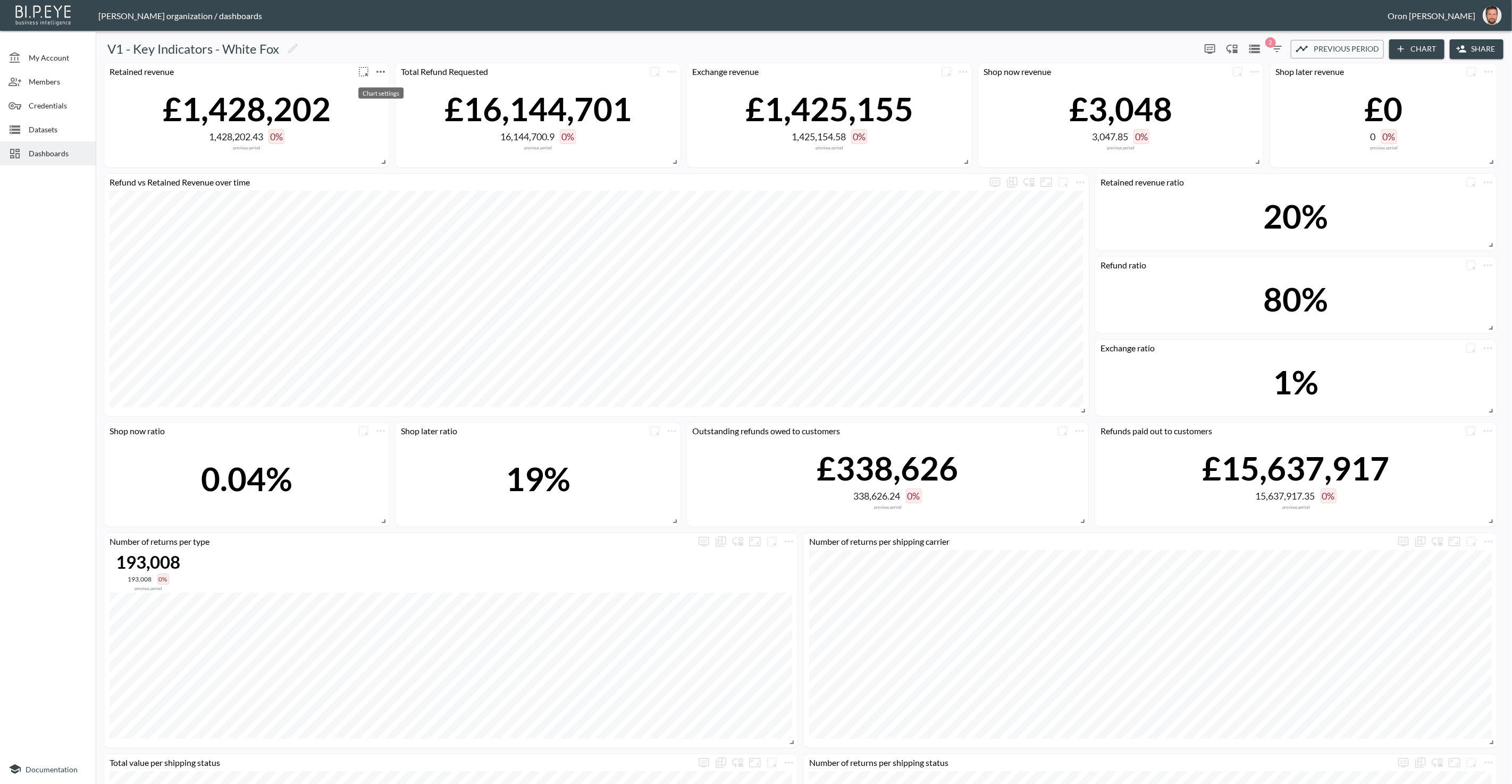
click at [386, 74] on icon "more" at bounding box center [380, 71] width 13 height 13
click at [387, 90] on li "Edit" at bounding box center [380, 92] width 83 height 19
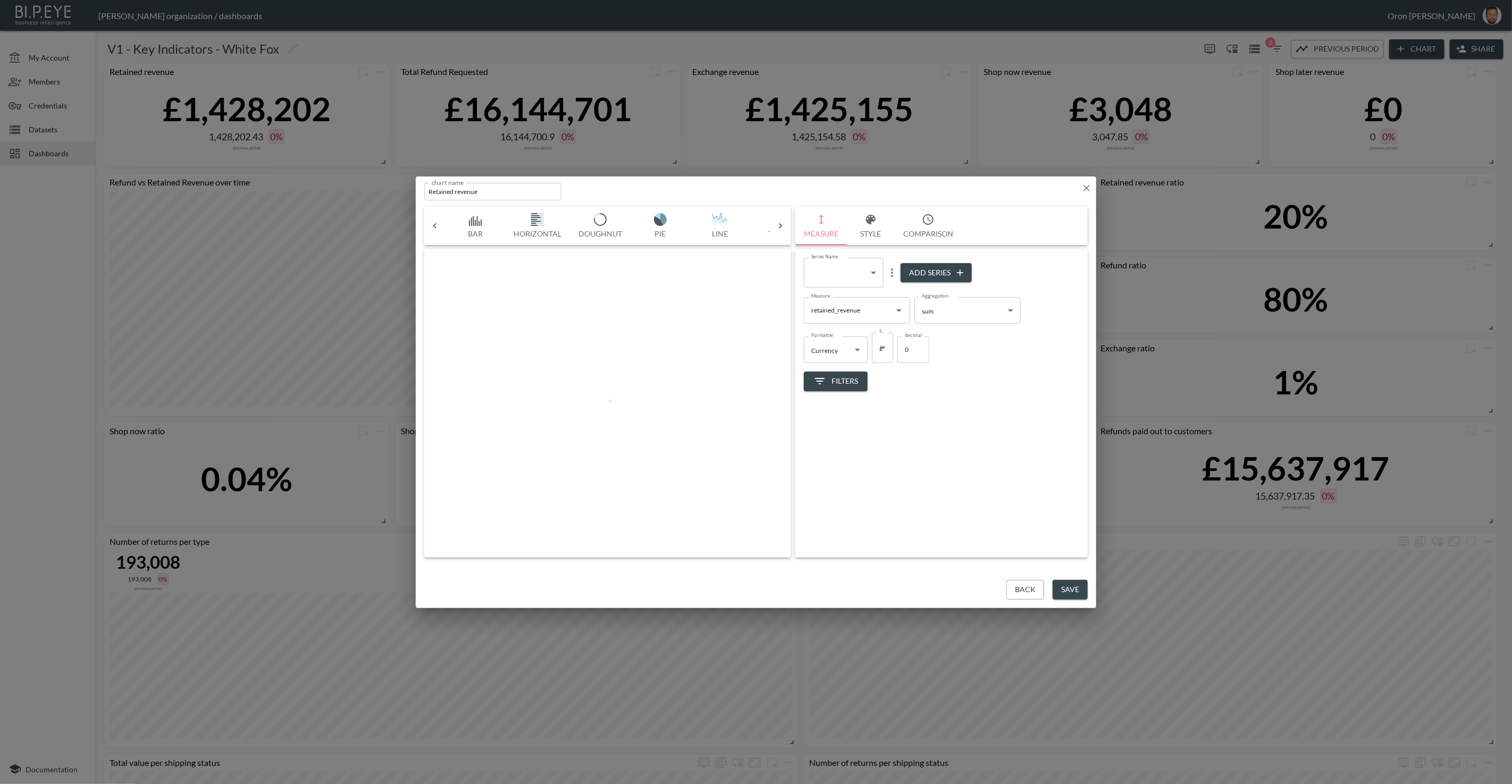
scroll to position [0, 56]
click at [1090, 186] on icon "button" at bounding box center [1087, 188] width 11 height 11
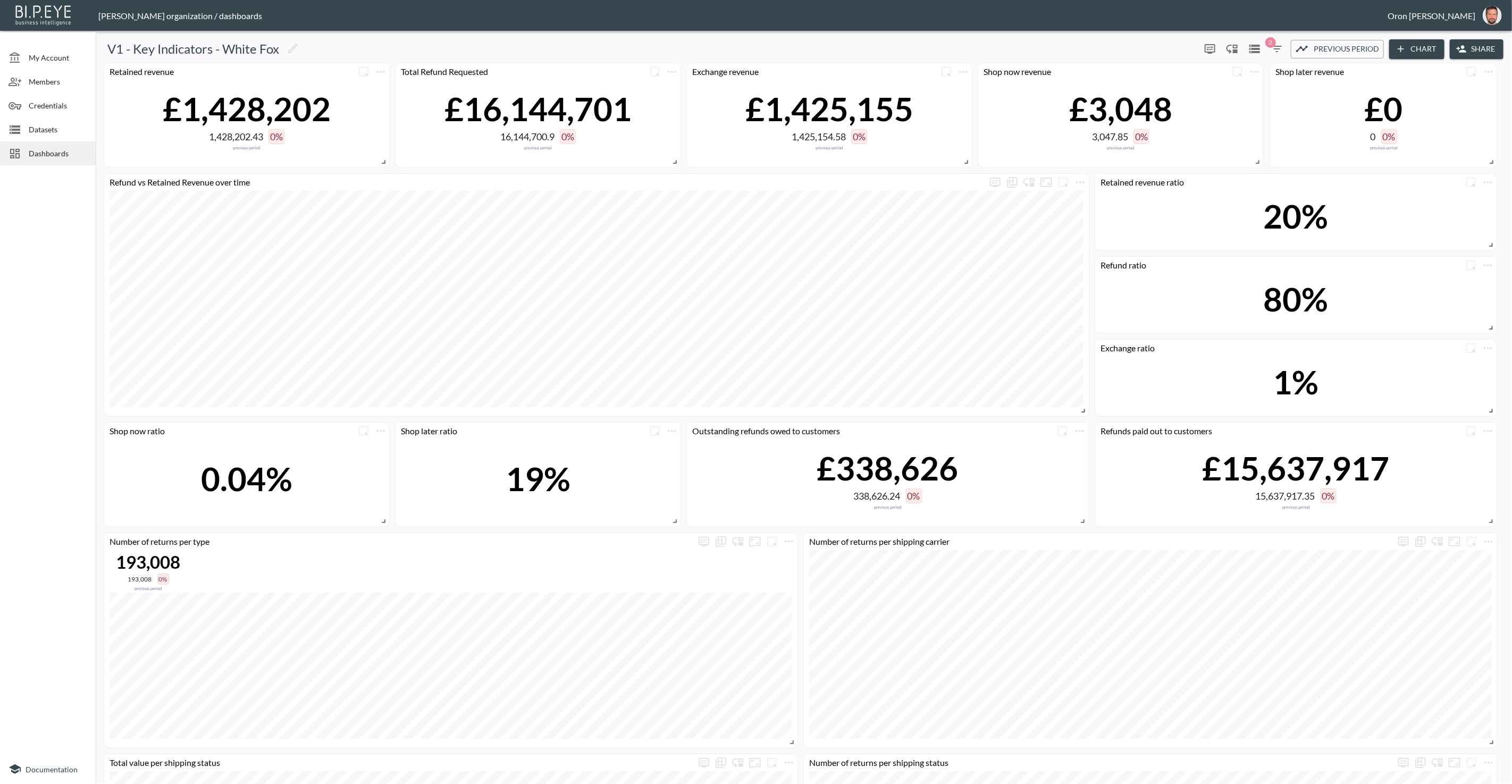
click at [1279, 56] on button "2" at bounding box center [1277, 49] width 17 height 17
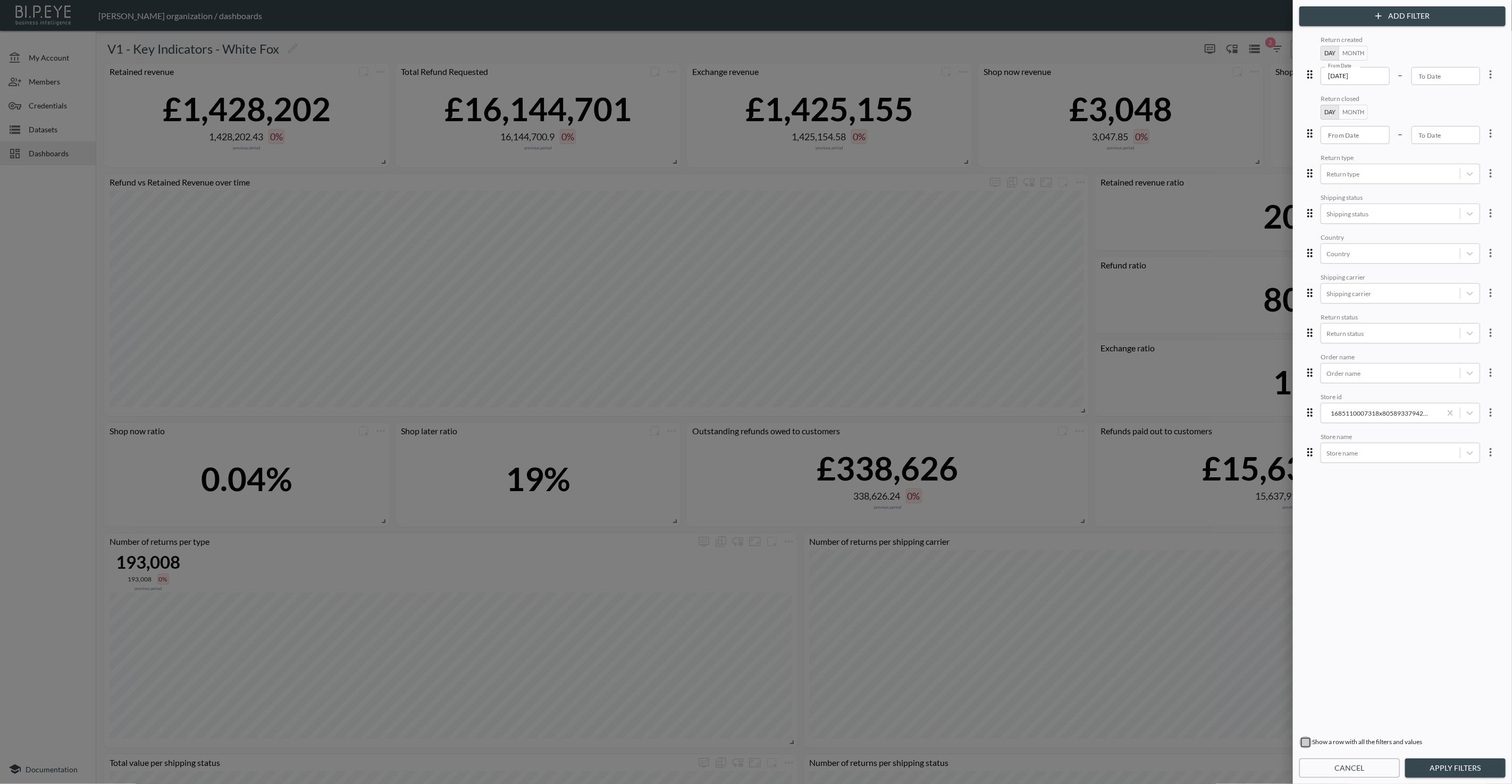
click at [1300, 744] on input "checkbox" at bounding box center [1306, 742] width 13 height 13
checkbox input "true"
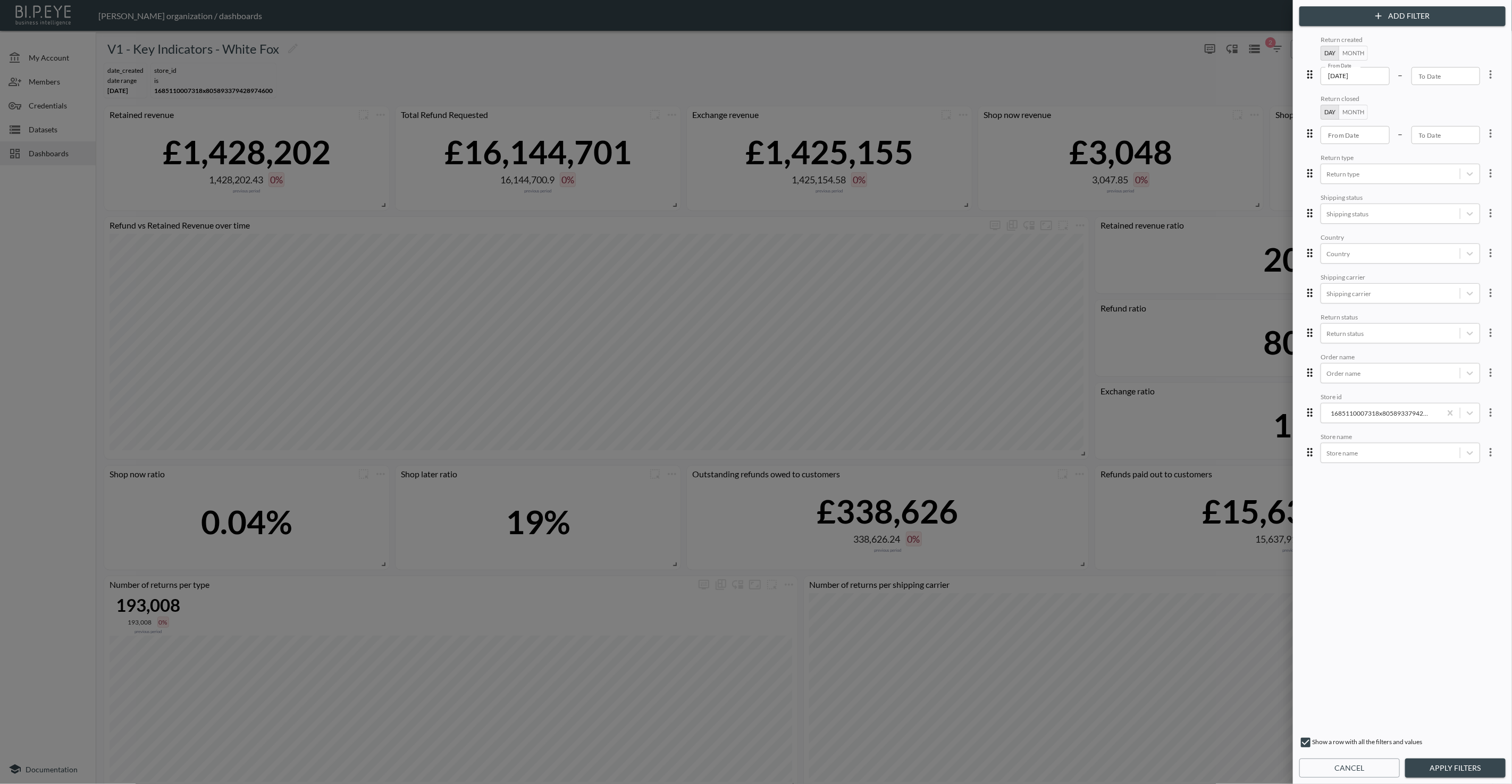
click at [1476, 771] on button "Apply Filters" at bounding box center [1455, 768] width 101 height 20
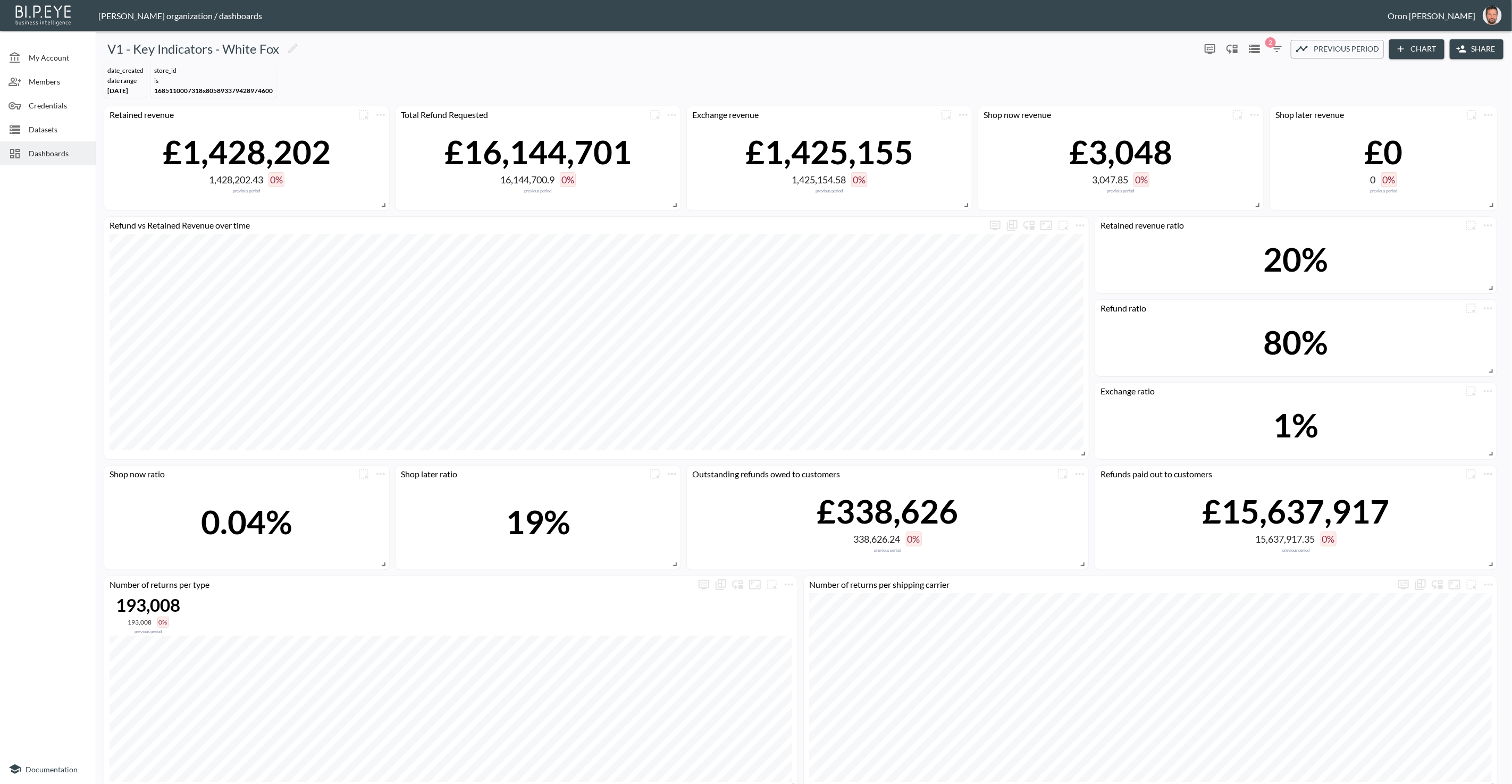
click at [1333, 51] on span "Previous period" at bounding box center [1347, 49] width 65 height 13
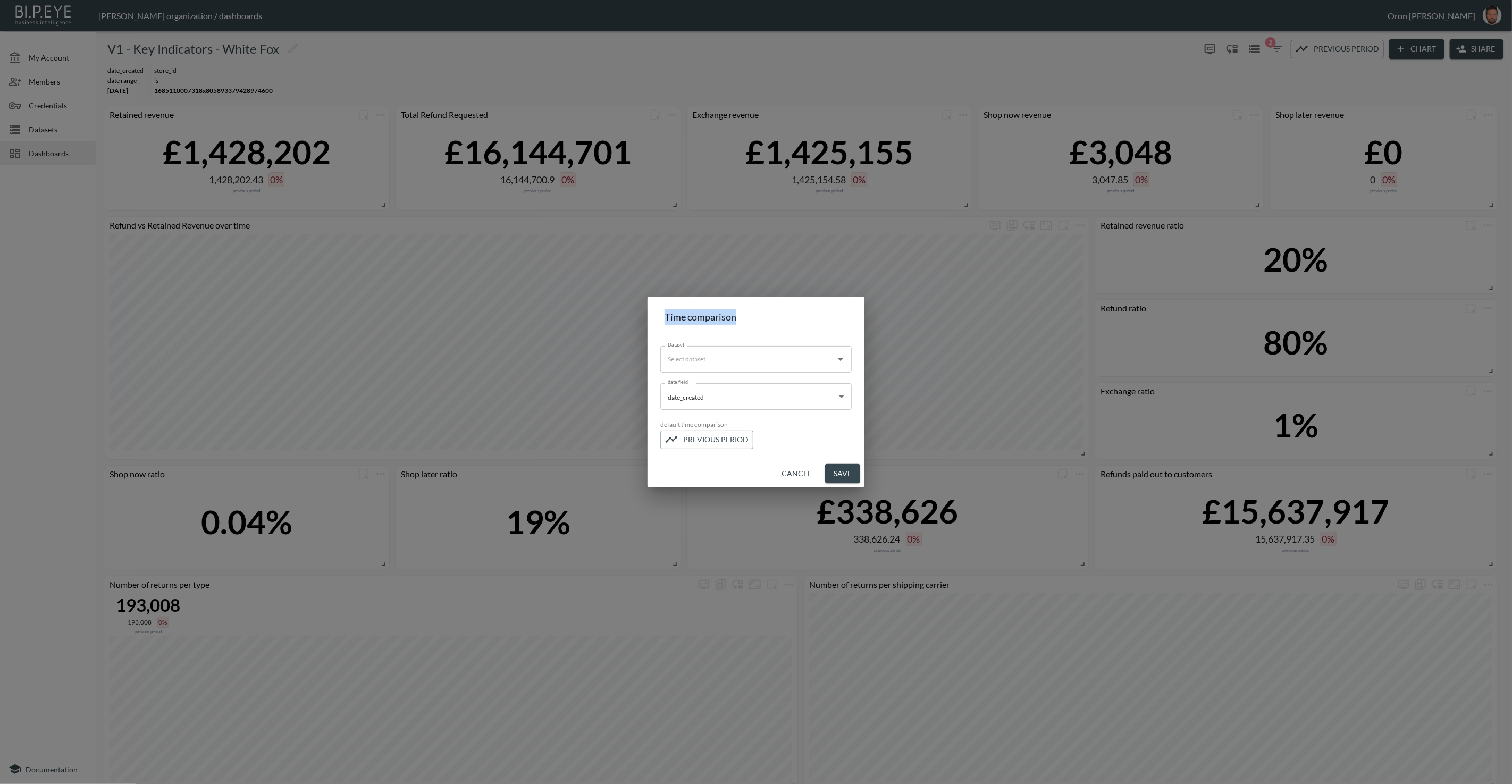
drag, startPoint x: 665, startPoint y: 315, endPoint x: 761, endPoint y: 316, distance: 96.0
click at [742, 317] on div "Time comparison" at bounding box center [756, 317] width 191 height 24
click at [763, 316] on div "Time comparison" at bounding box center [756, 317] width 191 height 24
click at [714, 355] on input "Dataset" at bounding box center [748, 359] width 166 height 17
click at [710, 387] on div "Merged White Fox - Returns Flat - v1" at bounding box center [729, 386] width 120 height 11
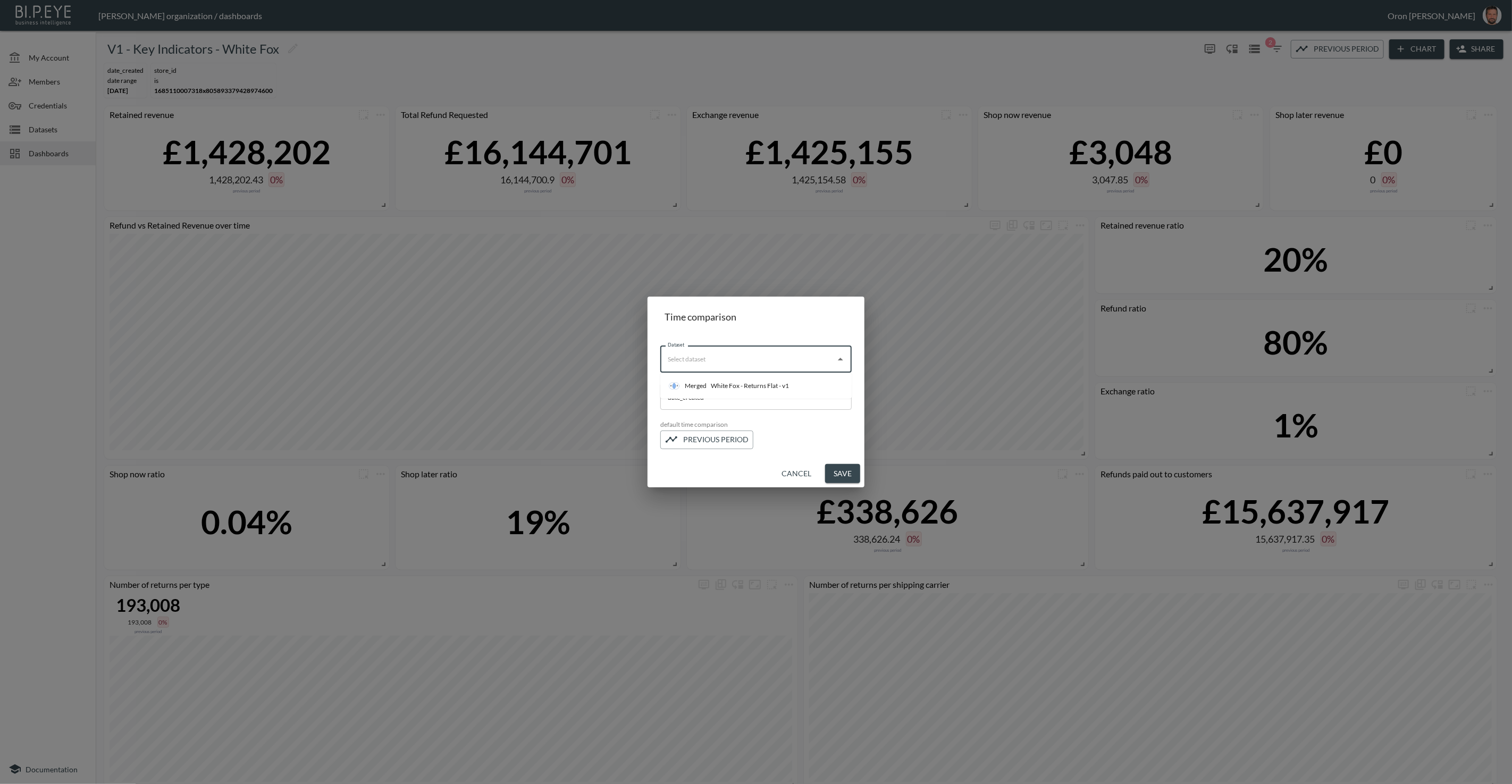
type input "White Fox - Returns Flat - v1"
click at [842, 471] on button "Save" at bounding box center [843, 473] width 35 height 20
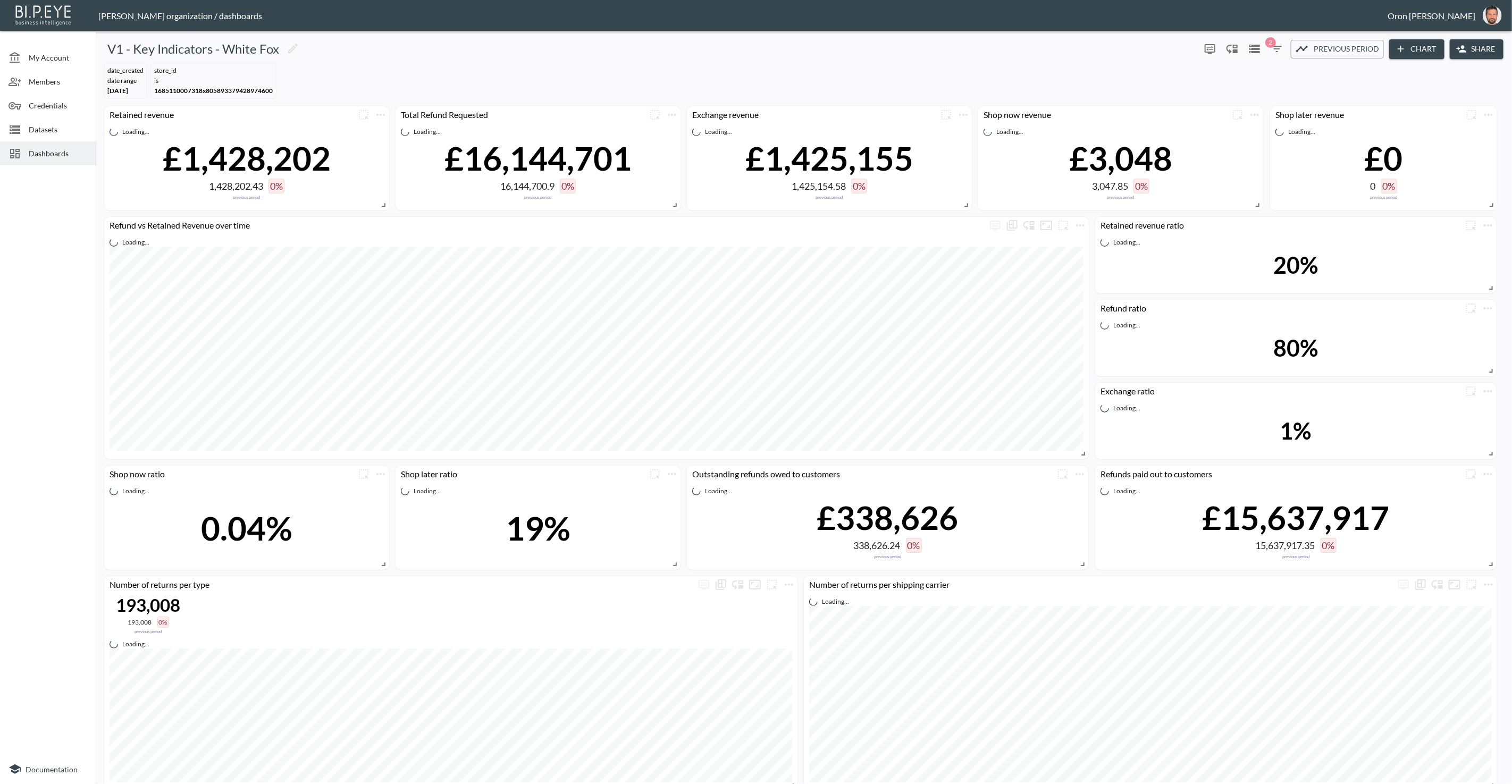
click at [411, 81] on div "date_created DATE RANGE [DATE] store_id IS 1685110007318x805893379428974600" at bounding box center [804, 80] width 1408 height 43
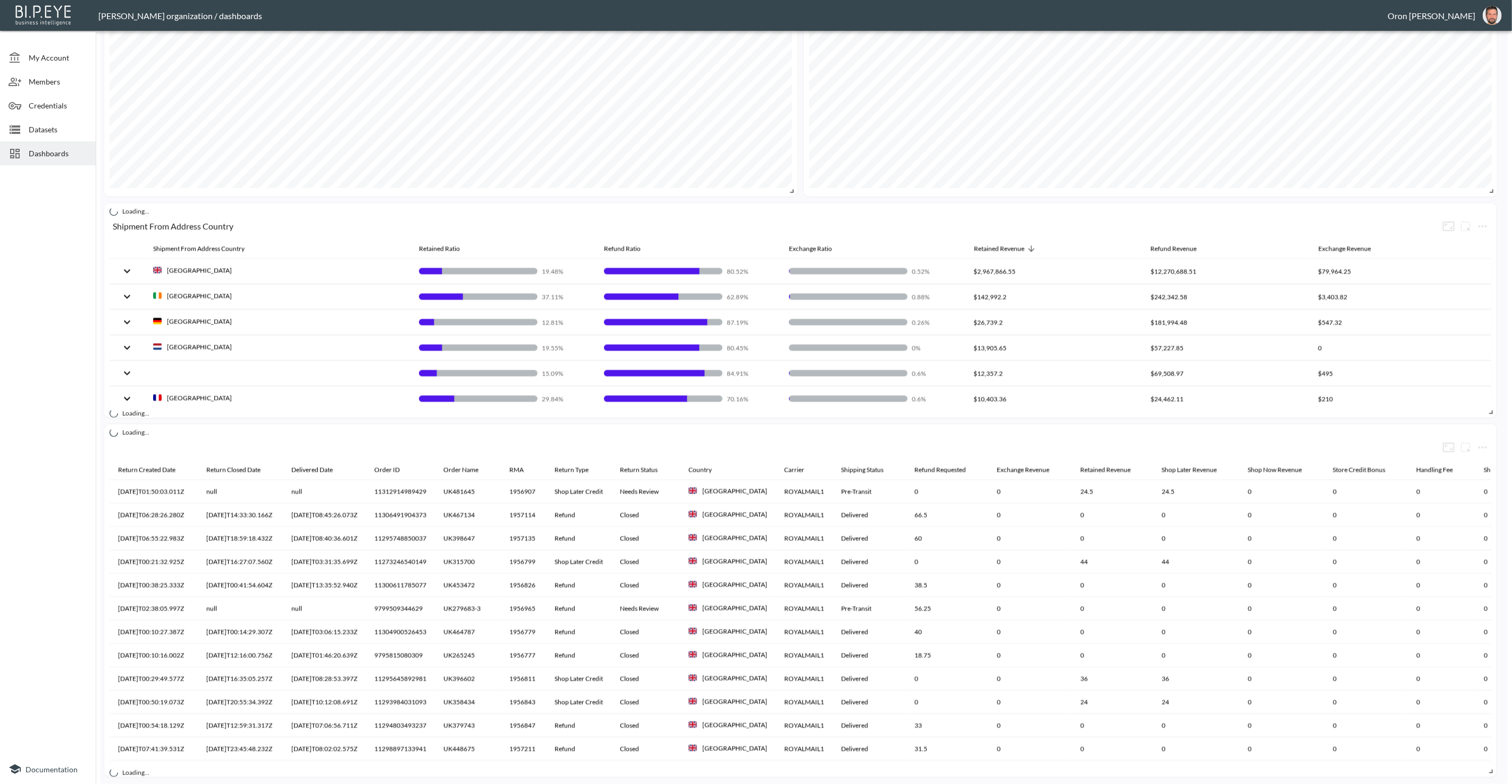
scroll to position [0, 0]
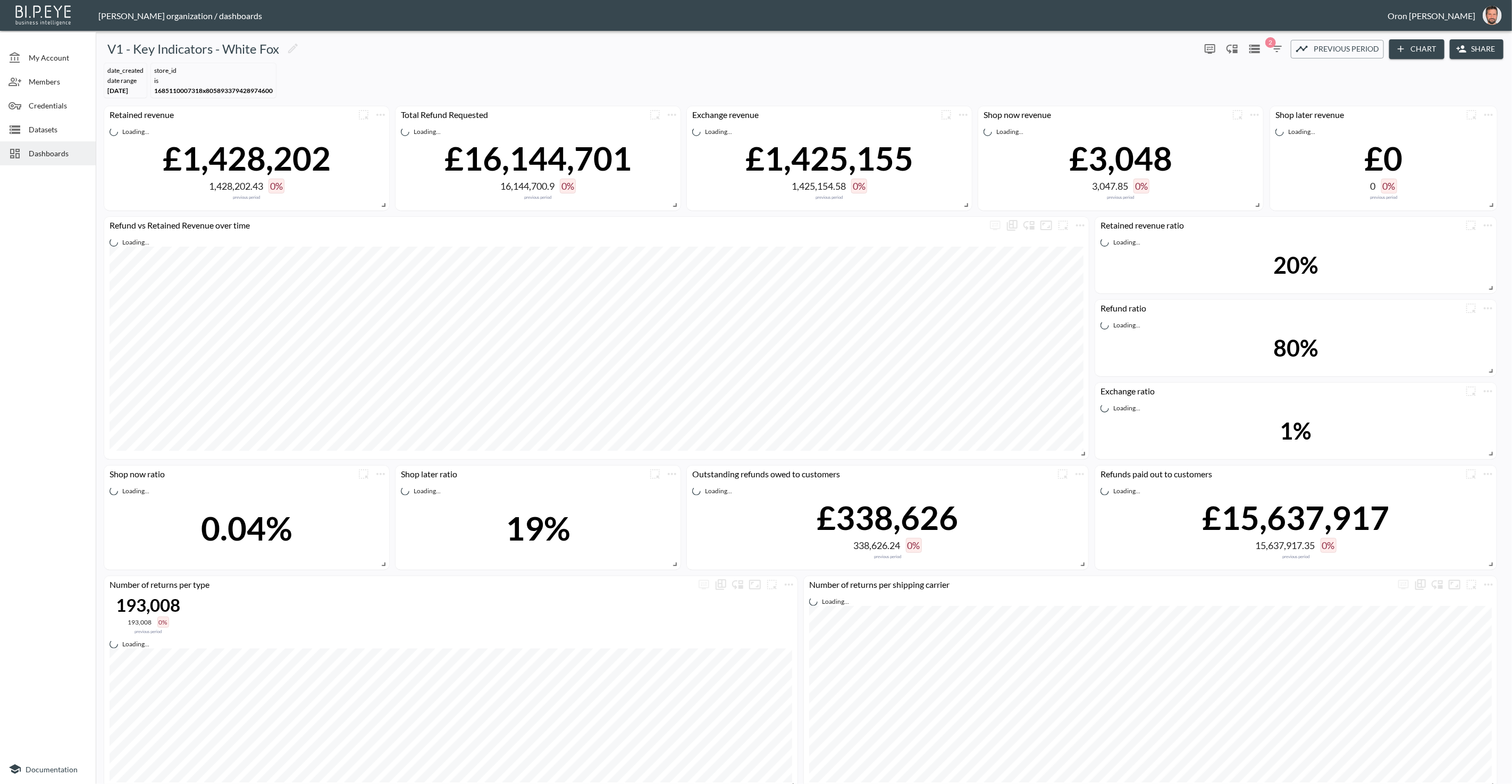
click at [468, 69] on div "date_created DATE RANGE [DATE] store_id IS 1685110007318x805893379428974600" at bounding box center [804, 80] width 1408 height 43
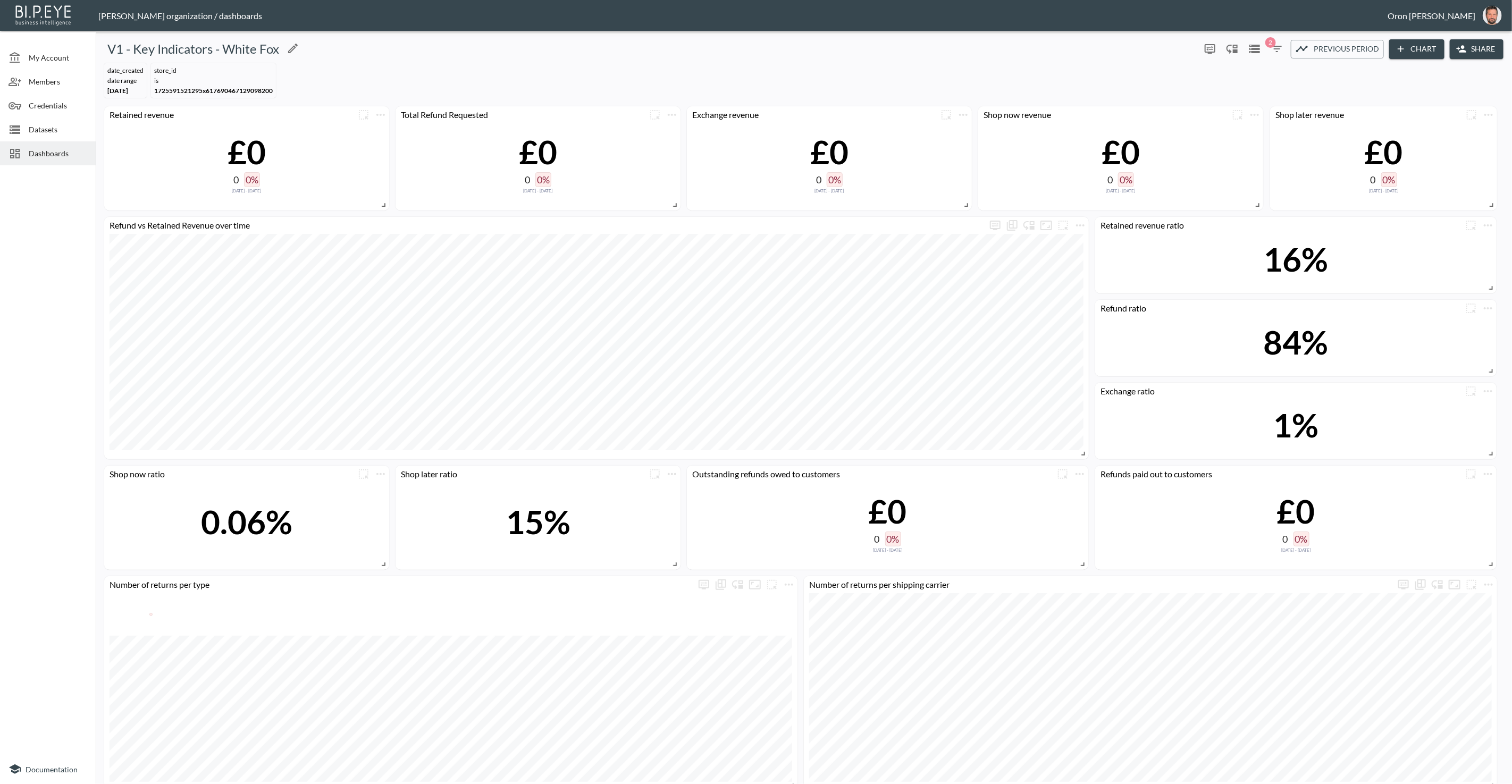
click at [437, 52] on div "V1 - Key Indicators - White Fox" at bounding box center [648, 49] width 1096 height 17
click at [1323, 46] on span "Previous period" at bounding box center [1347, 49] width 65 height 13
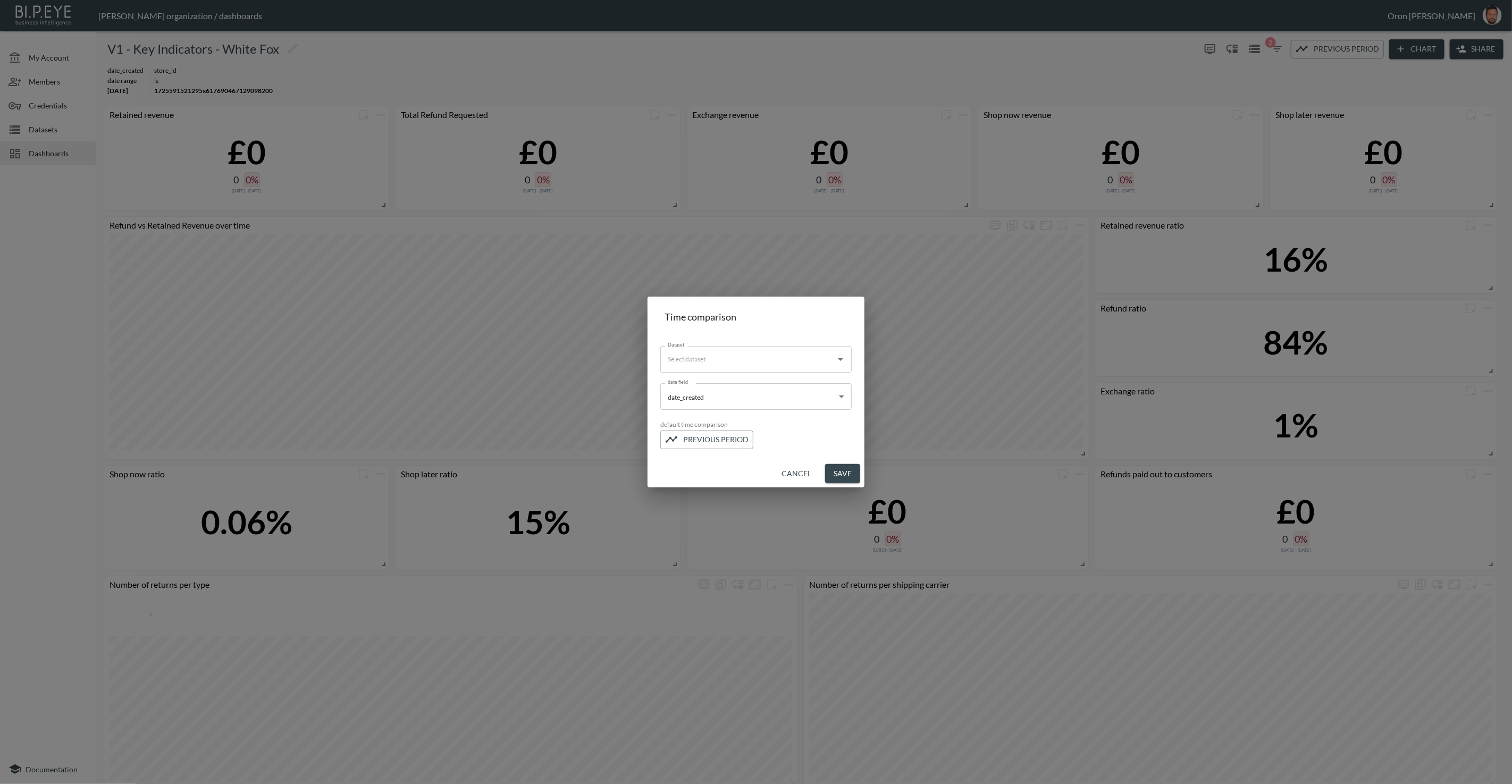
click at [717, 364] on input "Dataset" at bounding box center [748, 359] width 166 height 17
click at [715, 389] on div "White Fox - Returns Flat - v1" at bounding box center [750, 386] width 78 height 10
type input "White Fox - Returns Flat - v1"
drag, startPoint x: 845, startPoint y: 476, endPoint x: 836, endPoint y: 500, distance: 25.6
click at [845, 476] on button "Save" at bounding box center [843, 473] width 35 height 20
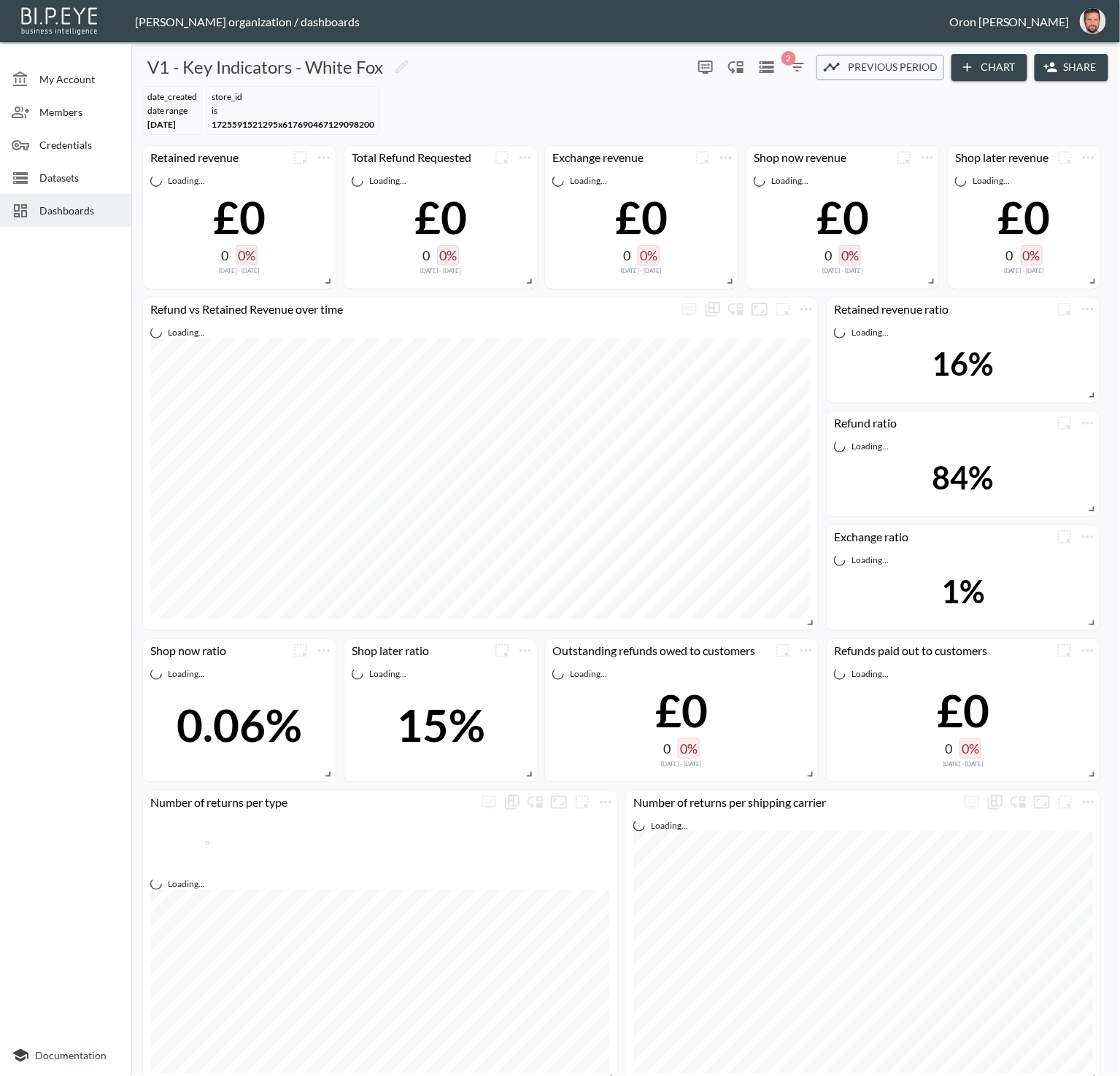
click at [848, 65] on span "Previous period" at bounding box center [892, 68] width 89 height 18
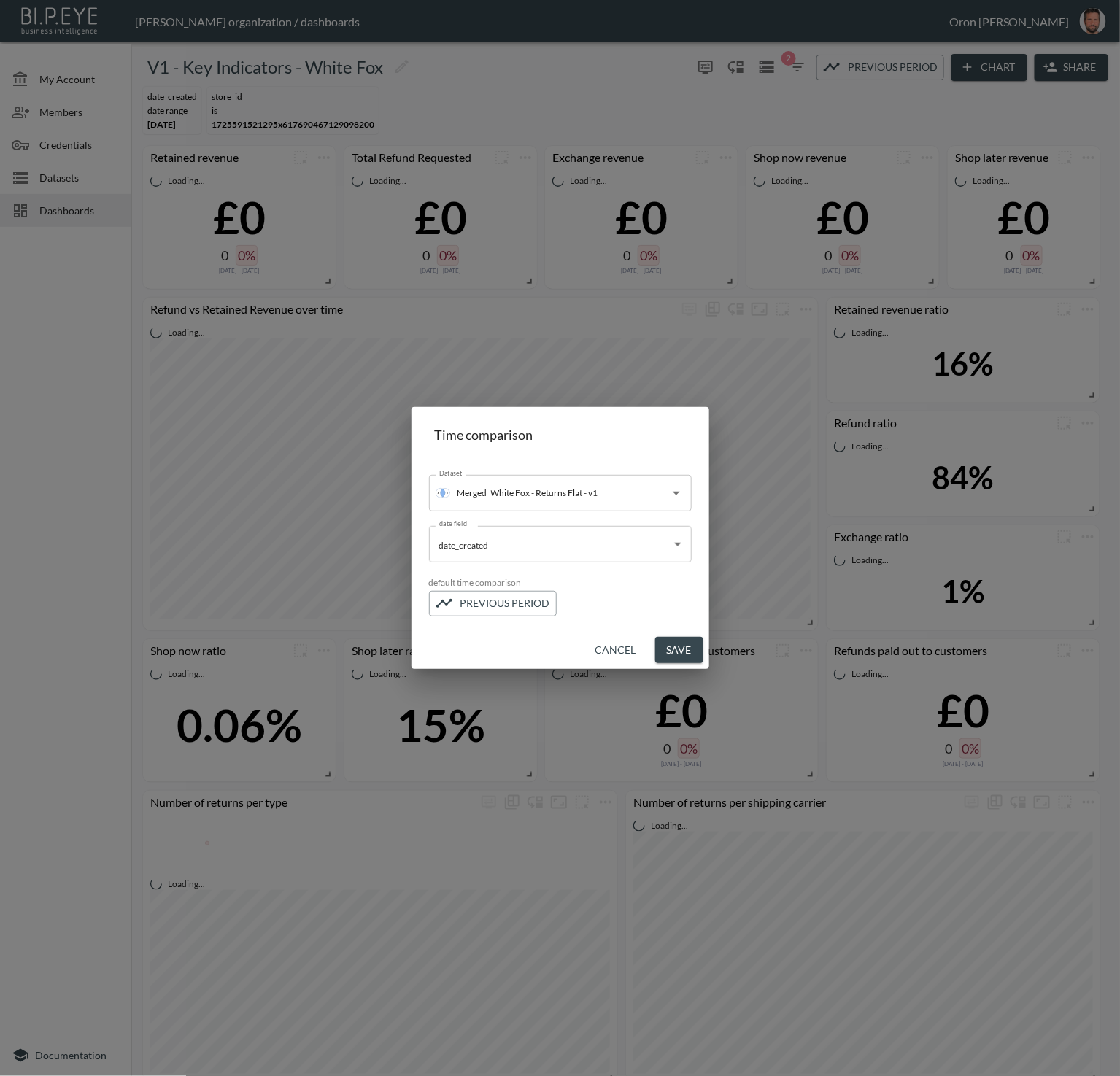
click at [586, 550] on body "BI.P.EYE, Interactive Analytics Dashboards - app Zach Bailet organization / das…" at bounding box center [560, 538] width 1120 height 1076
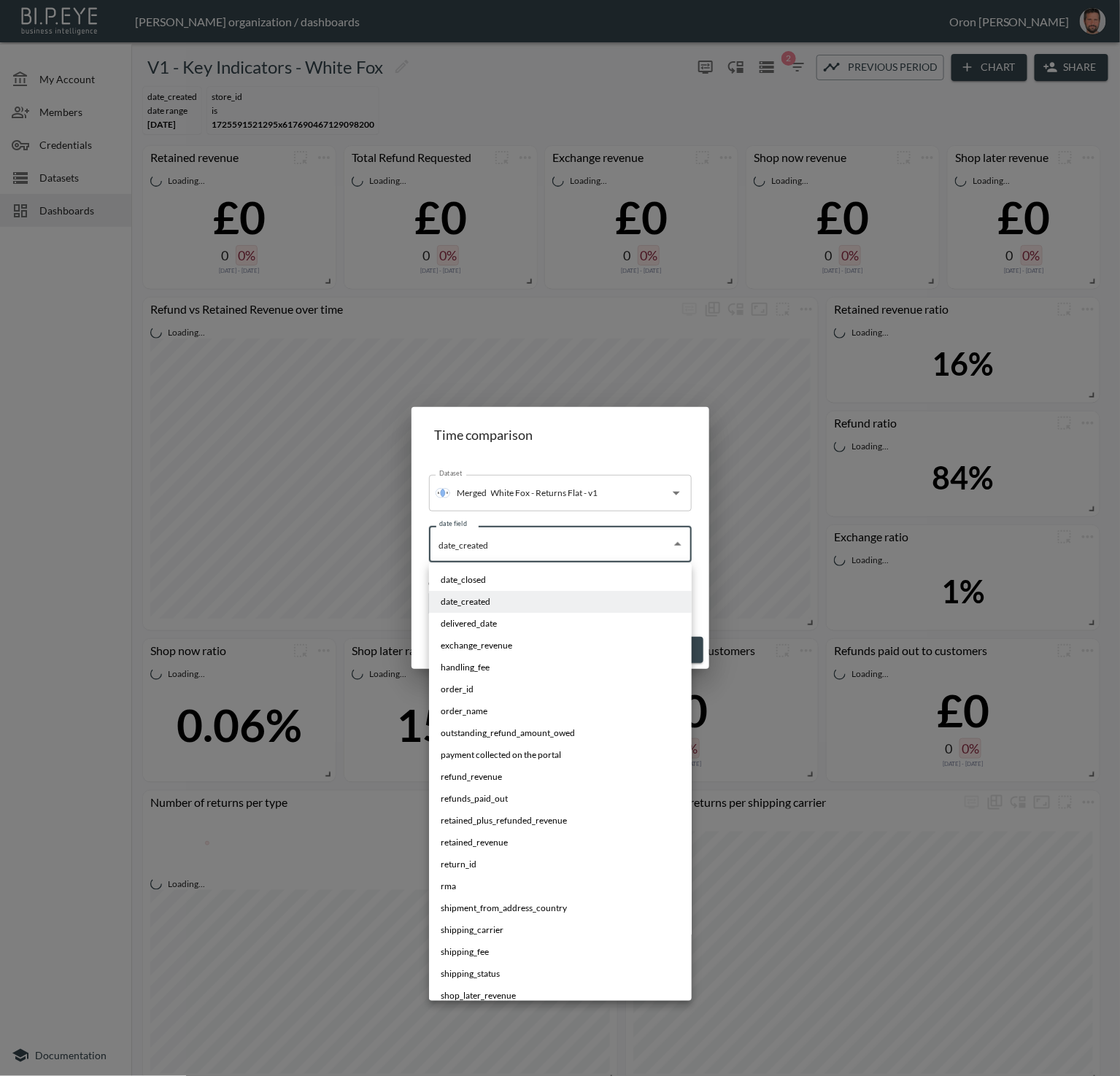
click at [587, 550] on div at bounding box center [560, 538] width 1120 height 1076
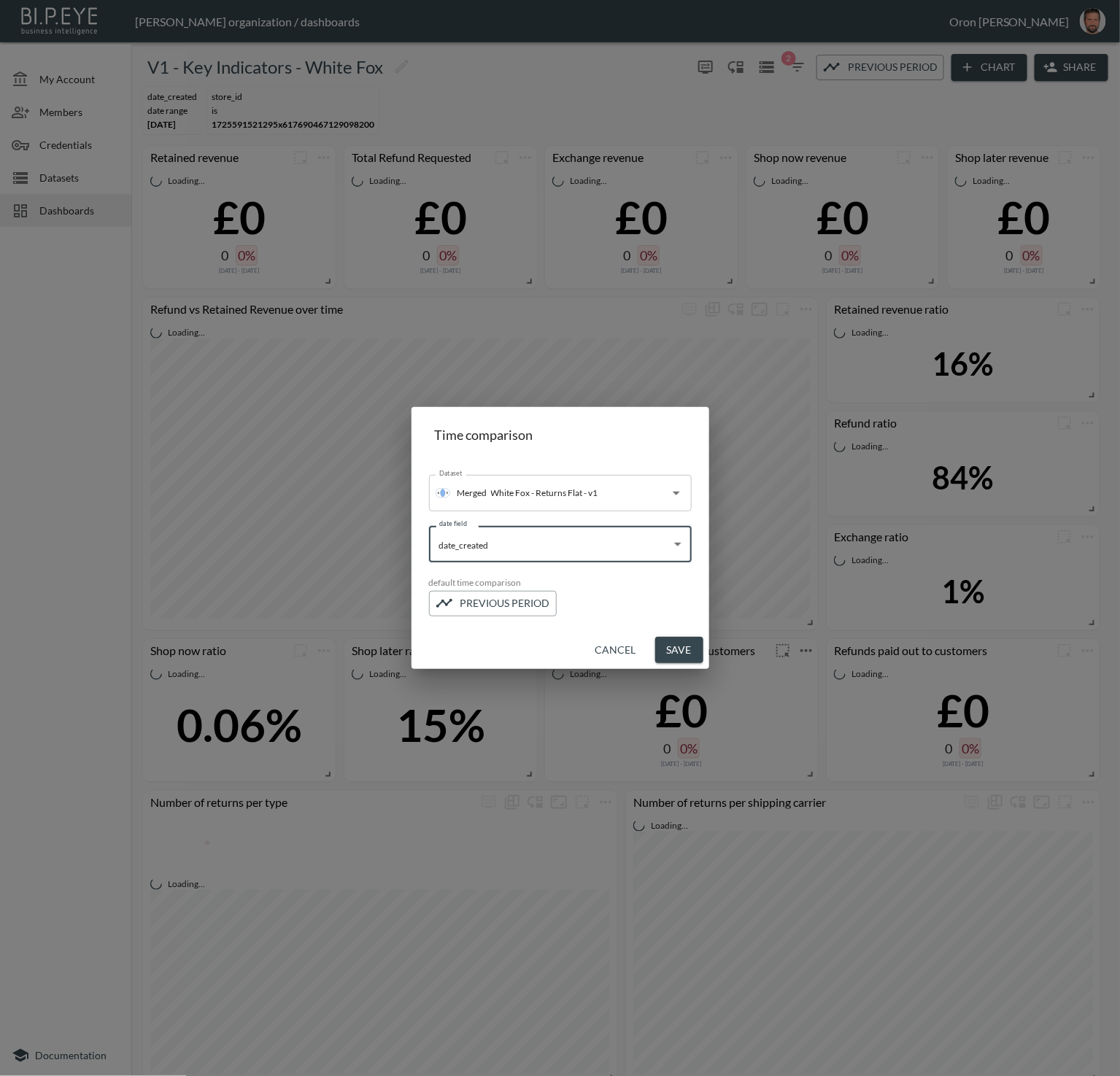
drag, startPoint x: 627, startPoint y: 651, endPoint x: 628, endPoint y: 642, distance: 9.1
click at [627, 648] on button "Cancel" at bounding box center [615, 650] width 52 height 27
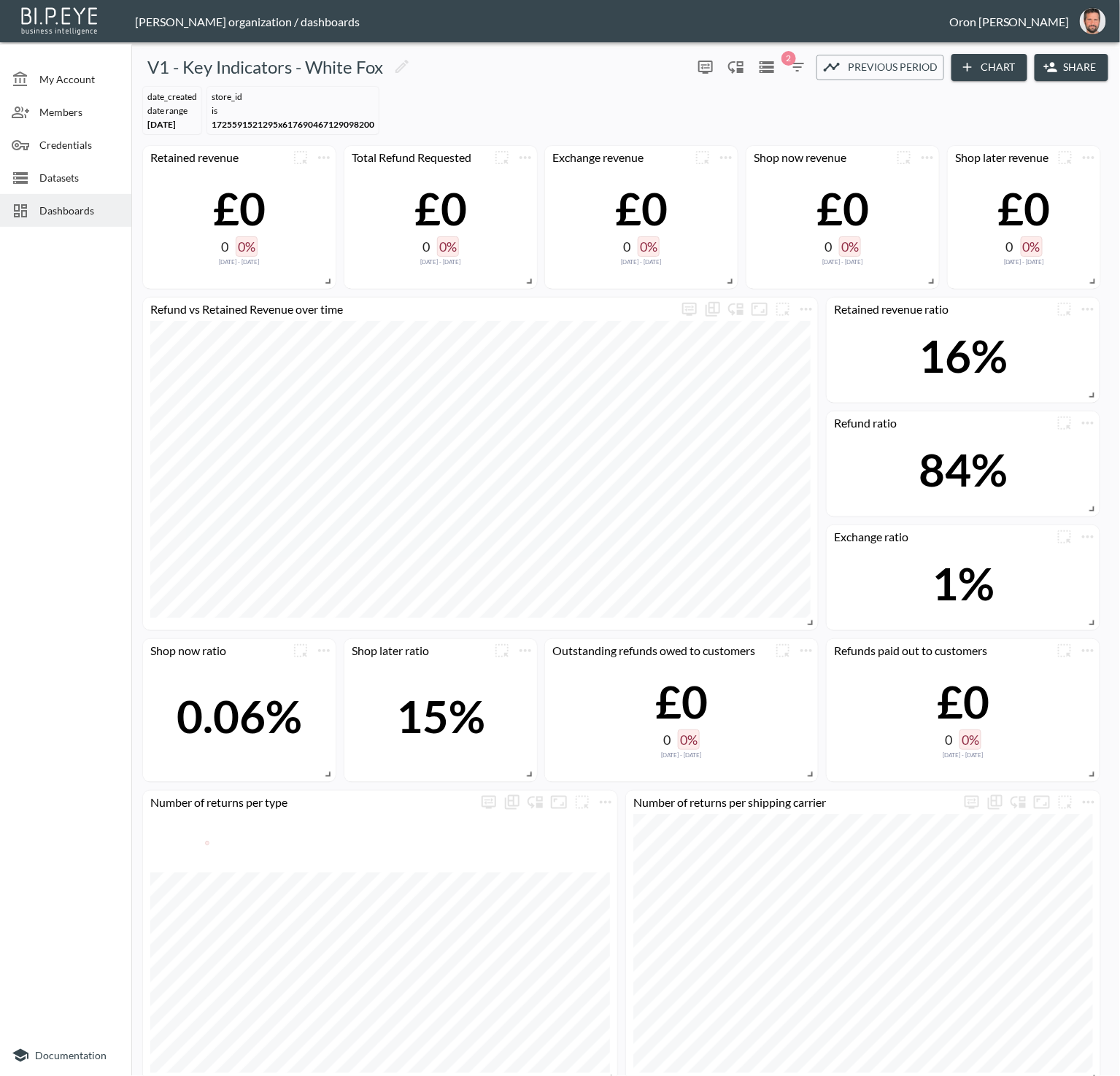
click at [871, 70] on span "Previous period" at bounding box center [892, 68] width 89 height 18
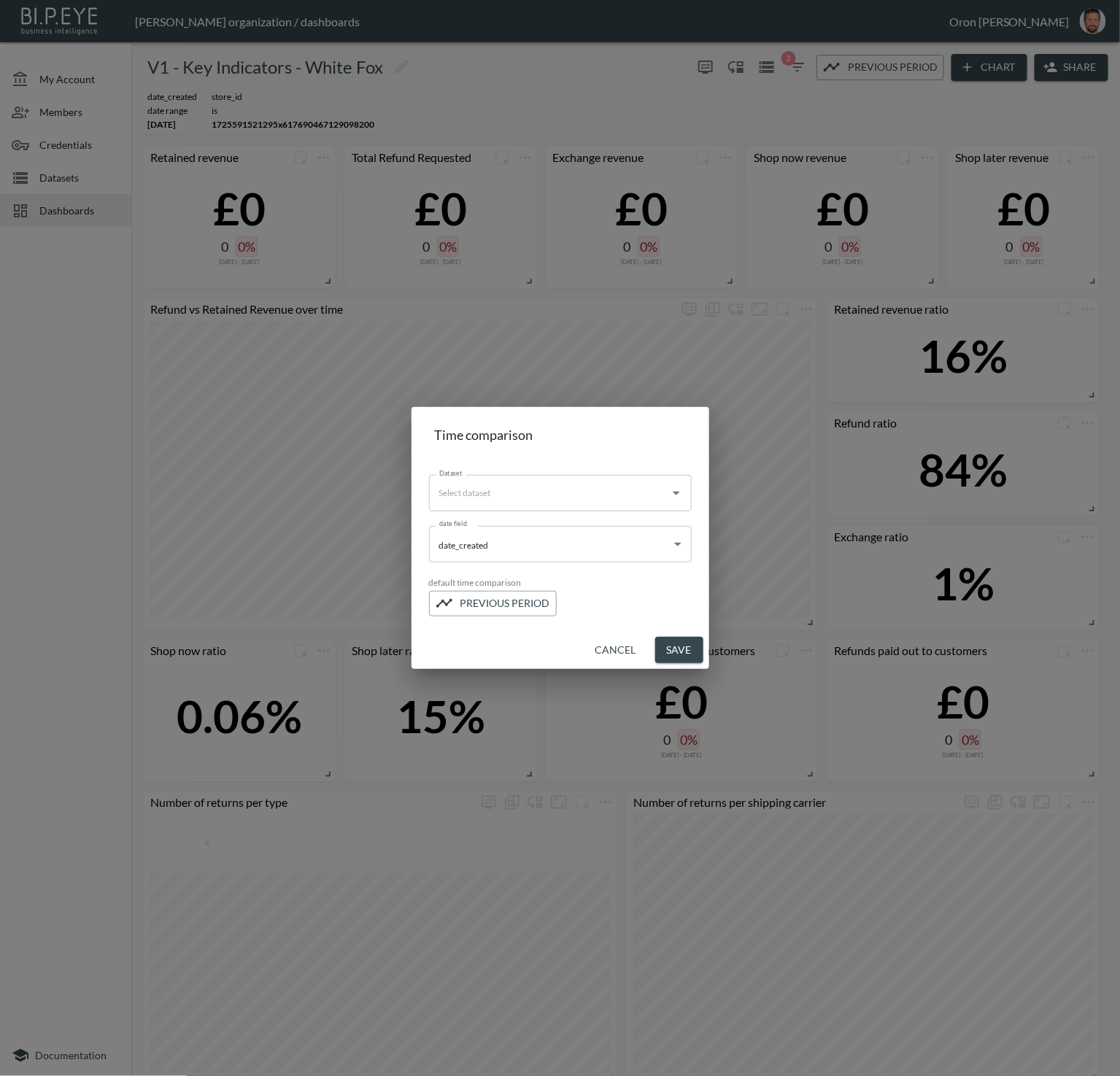
click at [606, 488] on input "Dataset" at bounding box center [549, 493] width 228 height 23
click at [591, 524] on div "White Fox - Returns Flat - v1" at bounding box center [552, 530] width 108 height 13
type input "White Fox - Returns Flat - v1"
drag, startPoint x: 602, startPoint y: 642, endPoint x: 594, endPoint y: 665, distance: 24.4
click at [602, 642] on button "Cancel" at bounding box center [615, 650] width 52 height 27
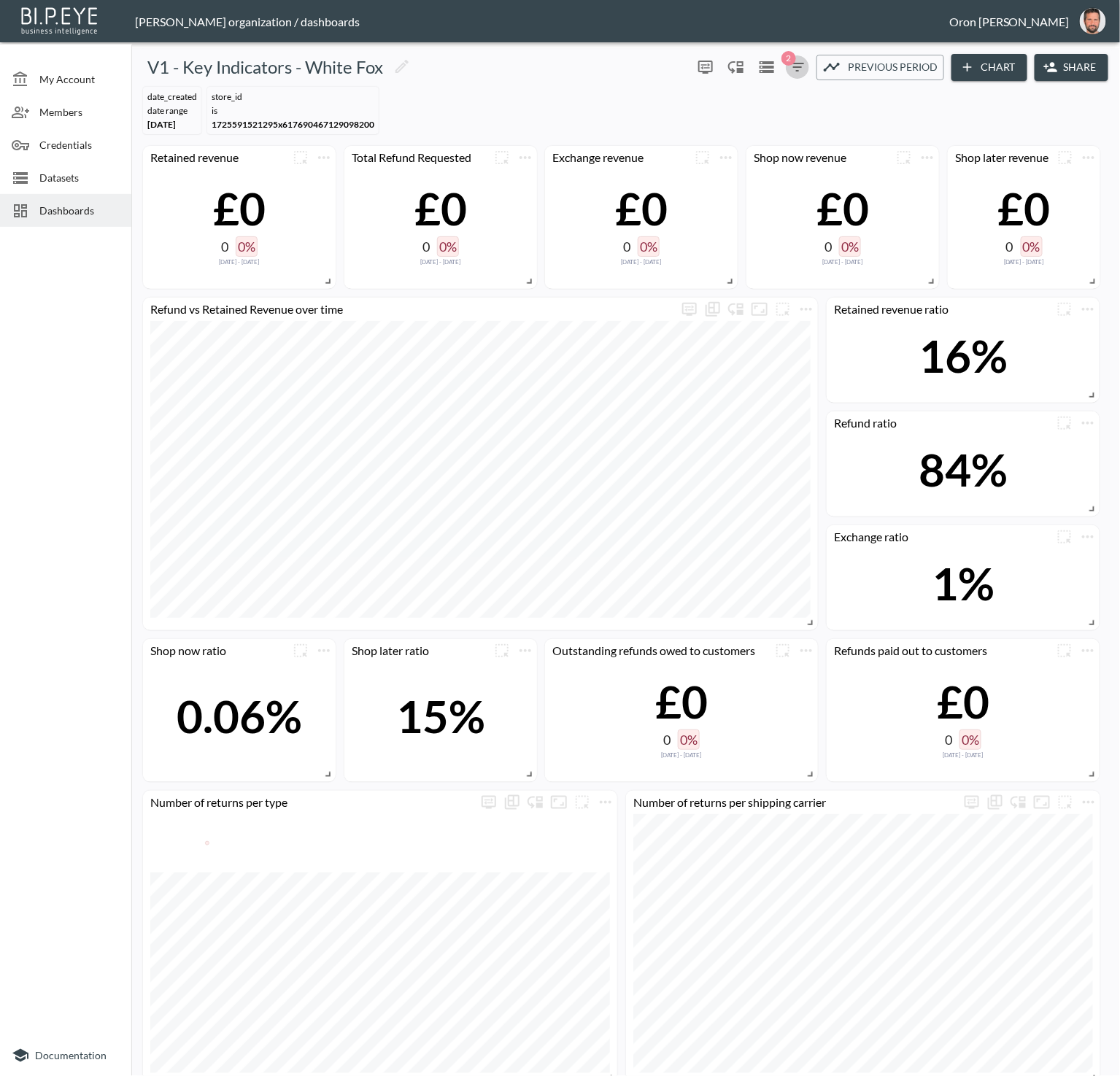
click at [804, 64] on icon "button" at bounding box center [797, 67] width 17 height 17
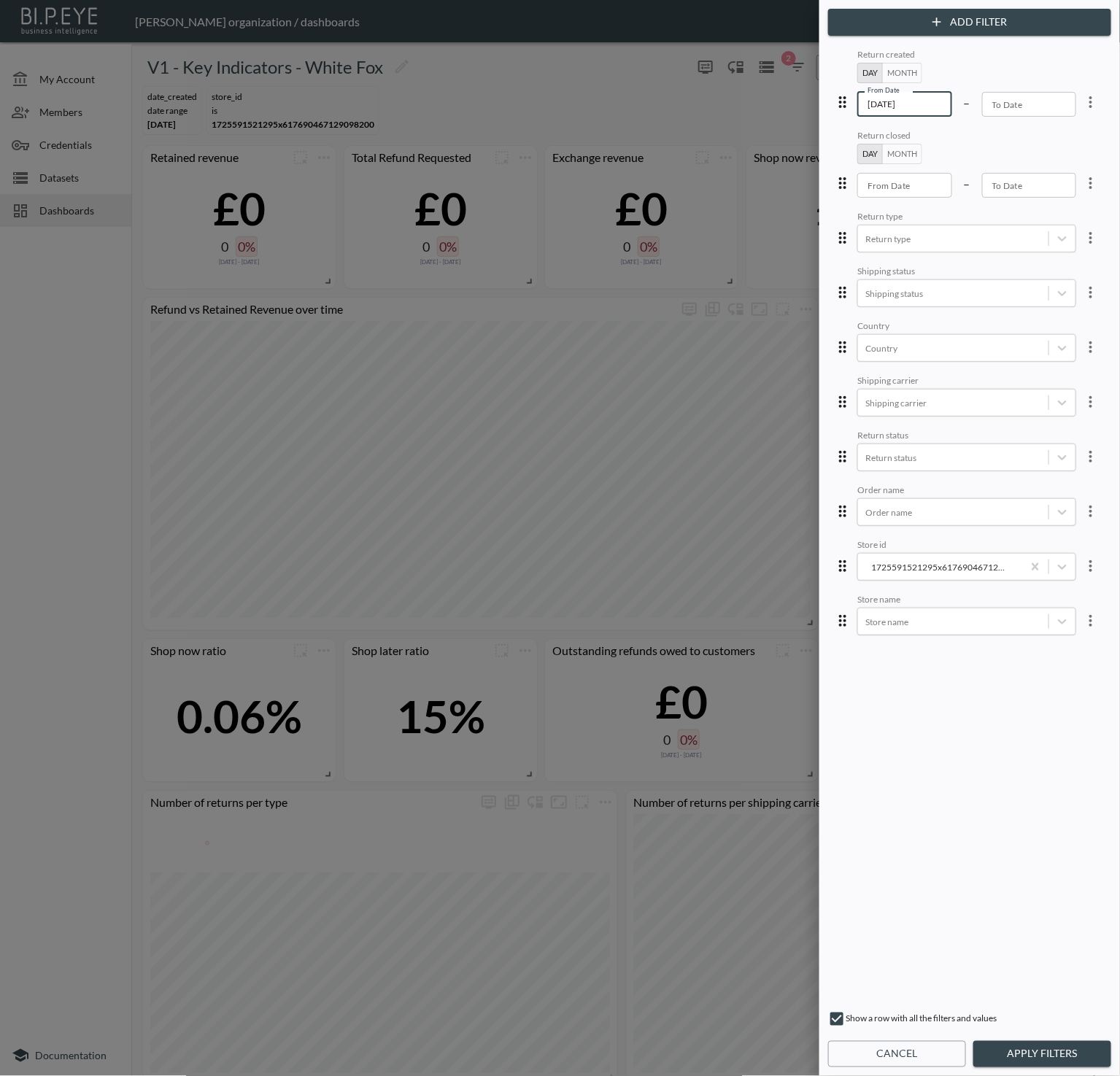
click at [892, 103] on input "[DATE]" at bounding box center [905, 104] width 95 height 25
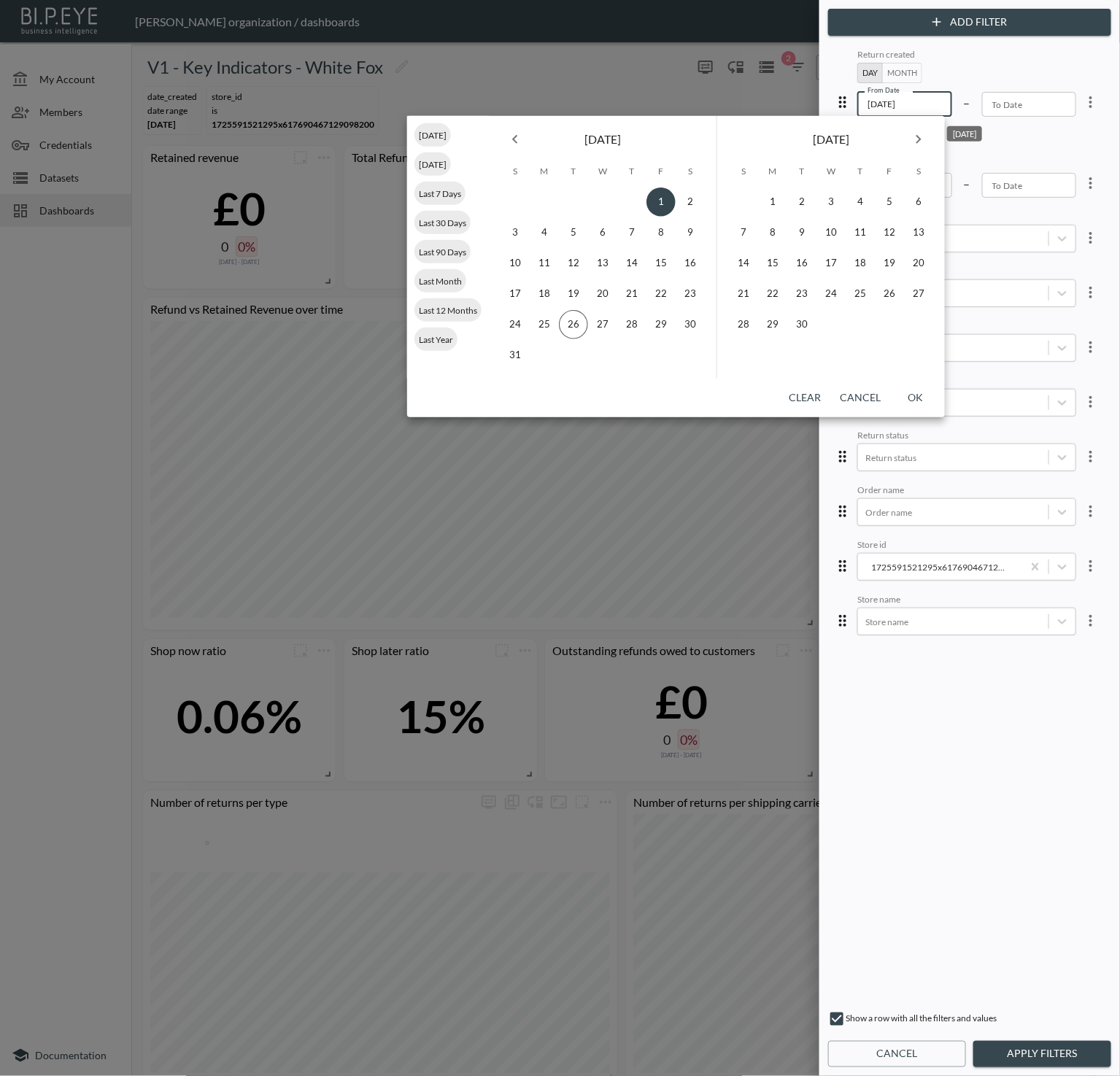
type input "2025-08-01"
drag, startPoint x: 922, startPoint y: 395, endPoint x: 926, endPoint y: 387, distance: 8.9
click at [922, 394] on button "OK" at bounding box center [916, 397] width 46 height 27
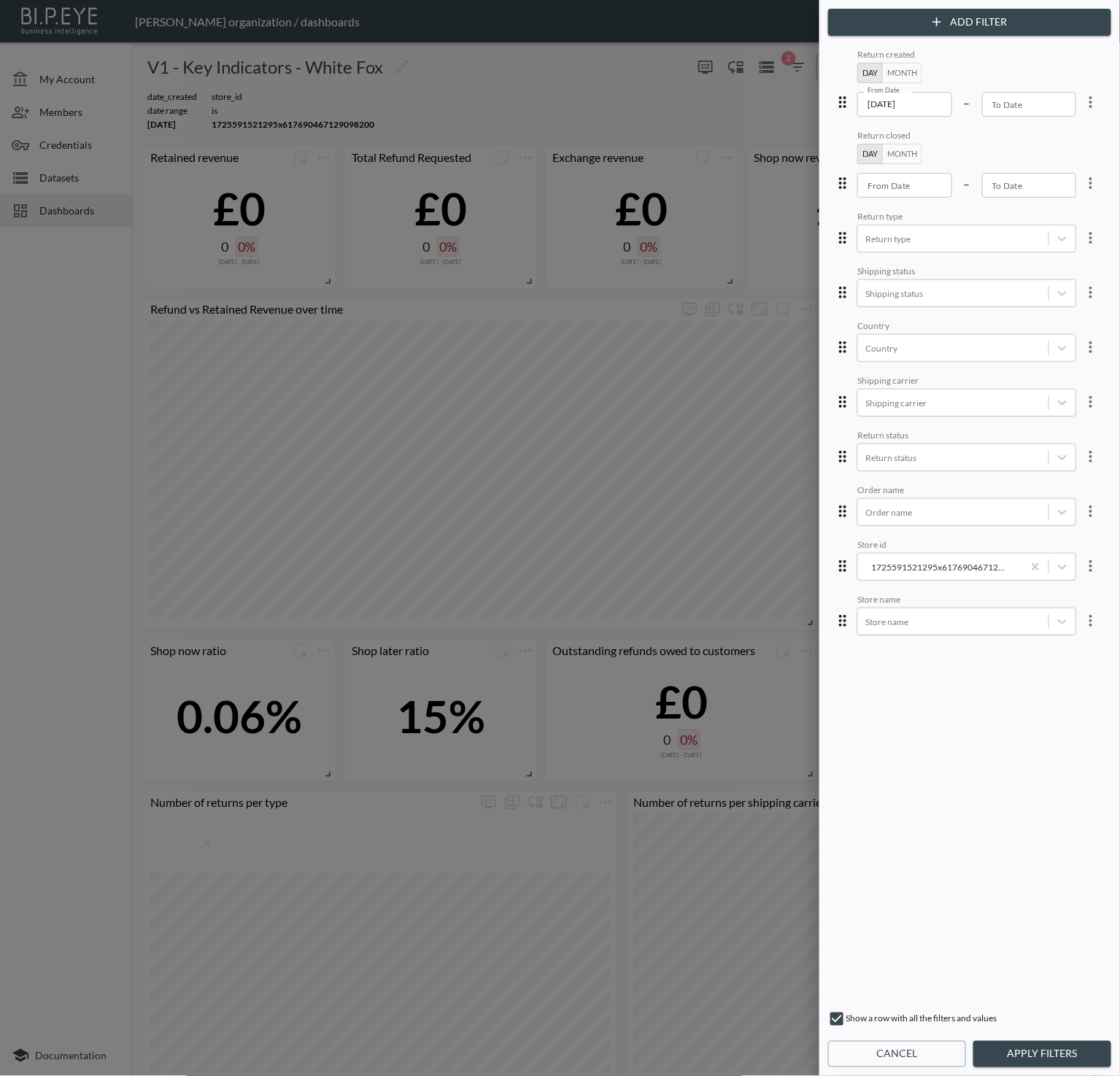
drag, startPoint x: 1046, startPoint y: 1054, endPoint x: 1015, endPoint y: 881, distance: 175.8
click at [1046, 1054] on button "Apply Filters" at bounding box center [1042, 1054] width 138 height 27
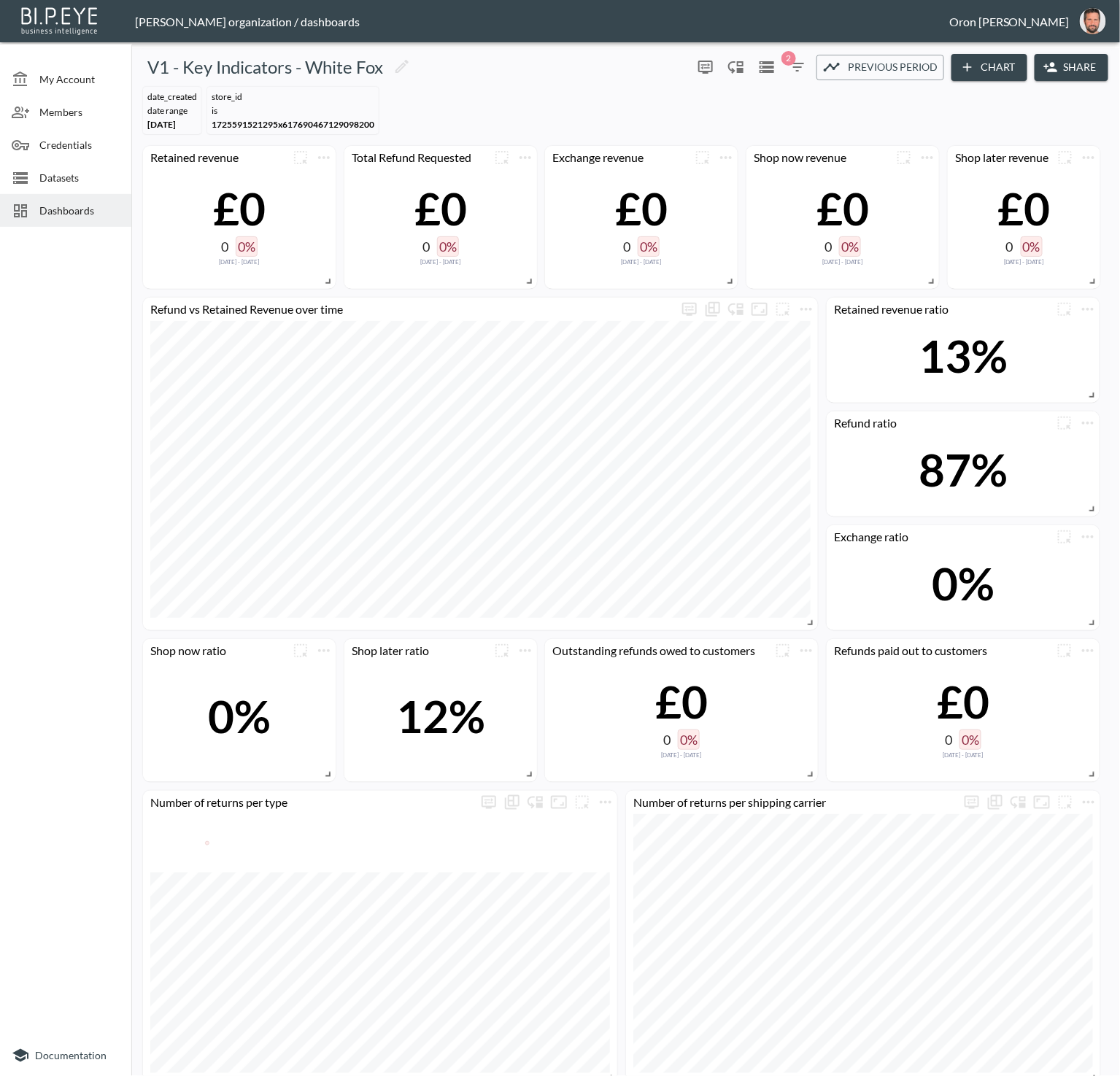
click at [845, 70] on div "Previous period" at bounding box center [880, 68] width 114 height 18
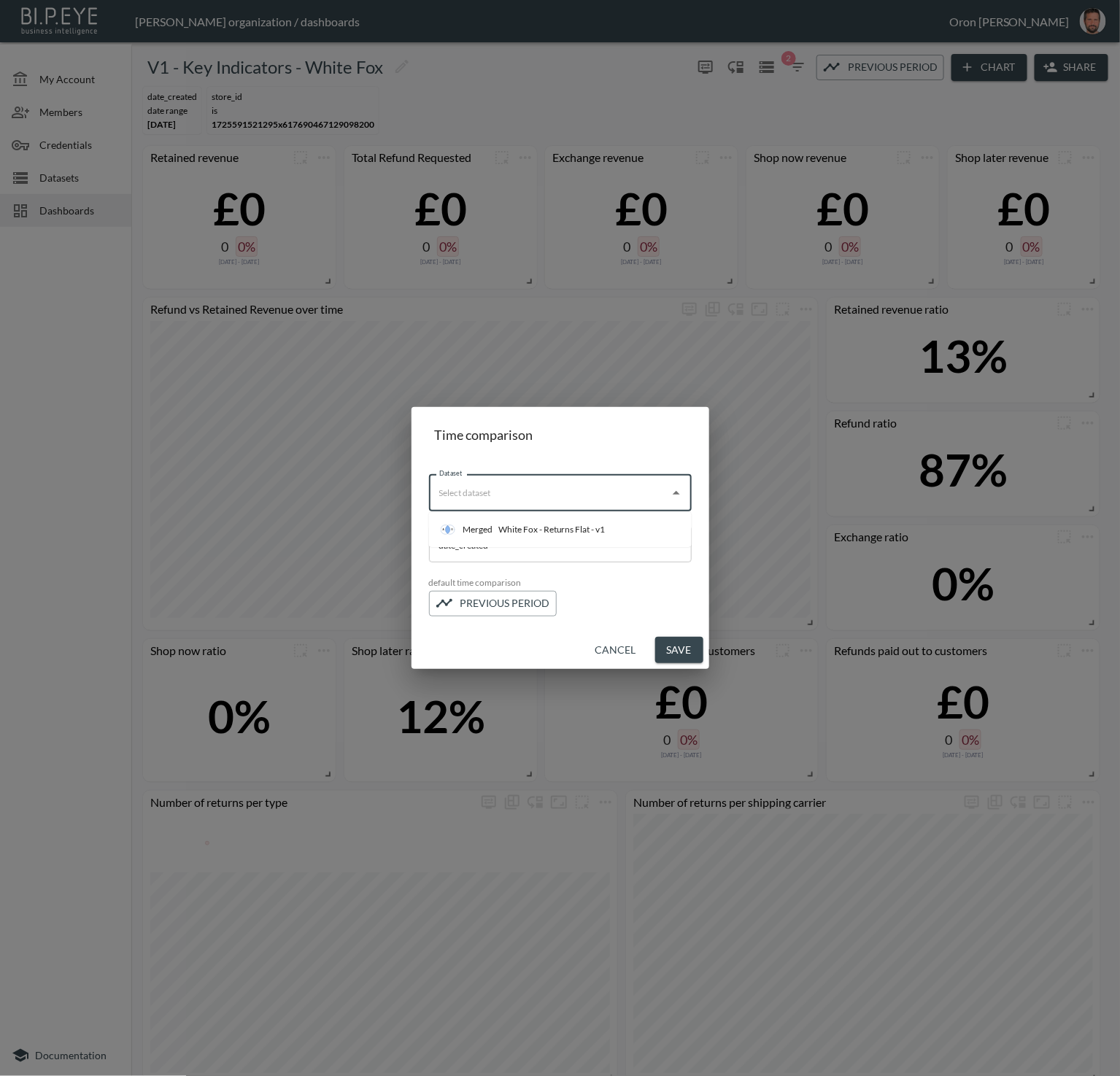
click at [570, 501] on input "Dataset" at bounding box center [549, 493] width 228 height 23
click at [560, 525] on div "White Fox - Returns Flat - v1" at bounding box center [552, 530] width 108 height 13
type input "White Fox - Returns Flat - v1"
click at [664, 642] on button "Save" at bounding box center [679, 650] width 48 height 27
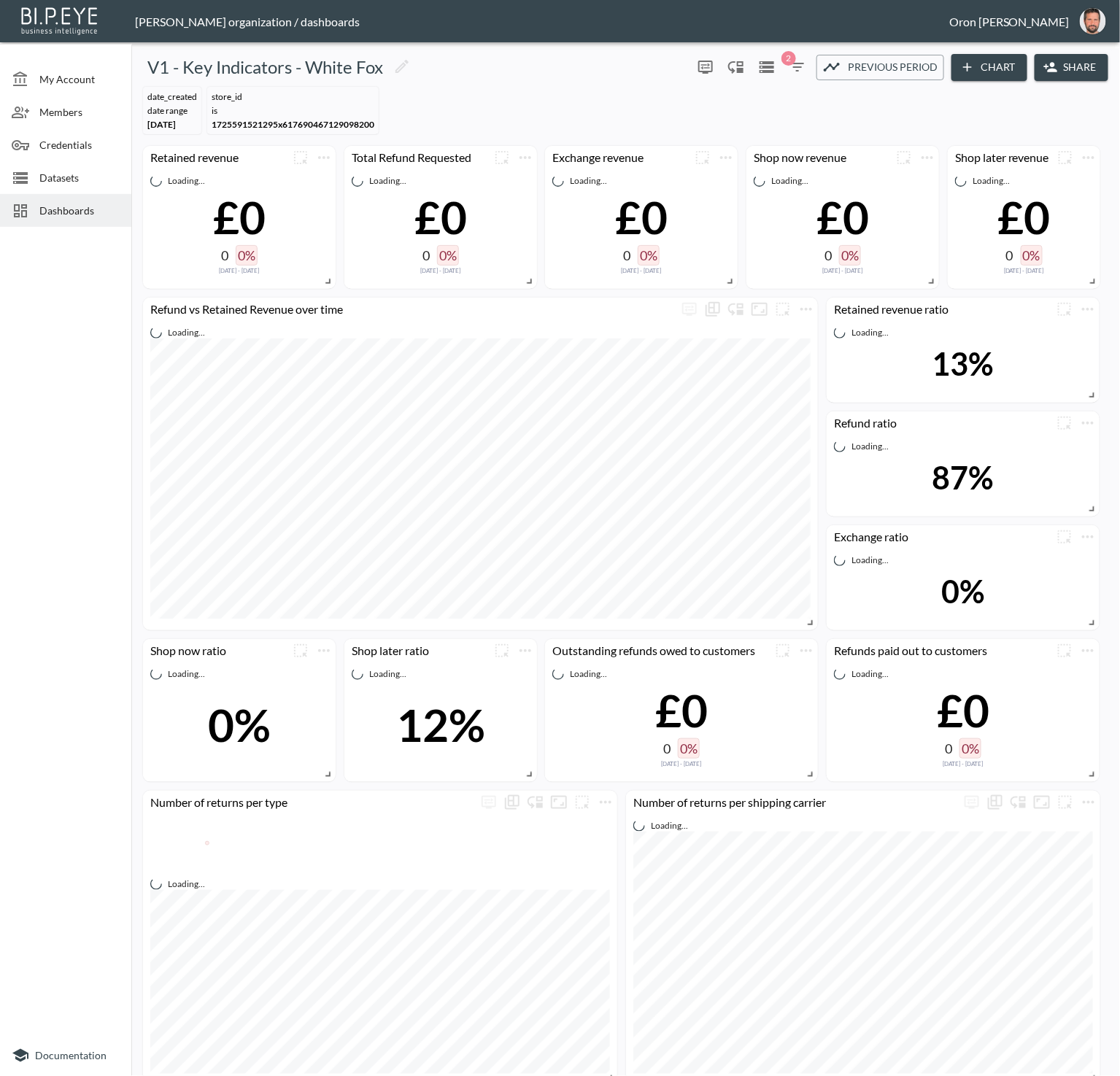
click at [91, 228] on ul "My Account Members Credentials Datasets Dashboards" at bounding box center [65, 138] width 132 height 188
click at [92, 220] on div "Dashboards" at bounding box center [65, 210] width 132 height 33
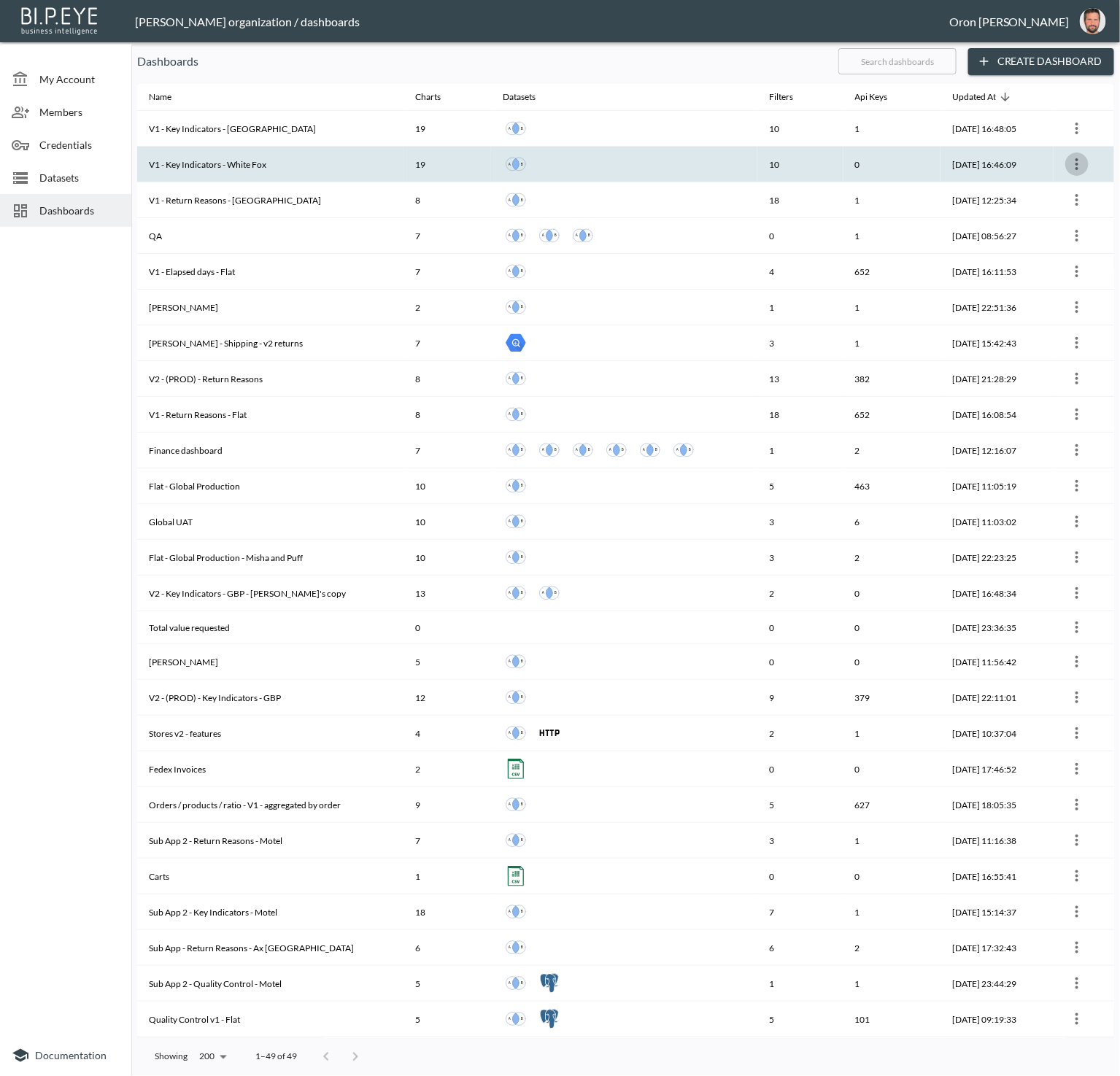
click at [1078, 161] on icon "more" at bounding box center [1076, 164] width 17 height 17
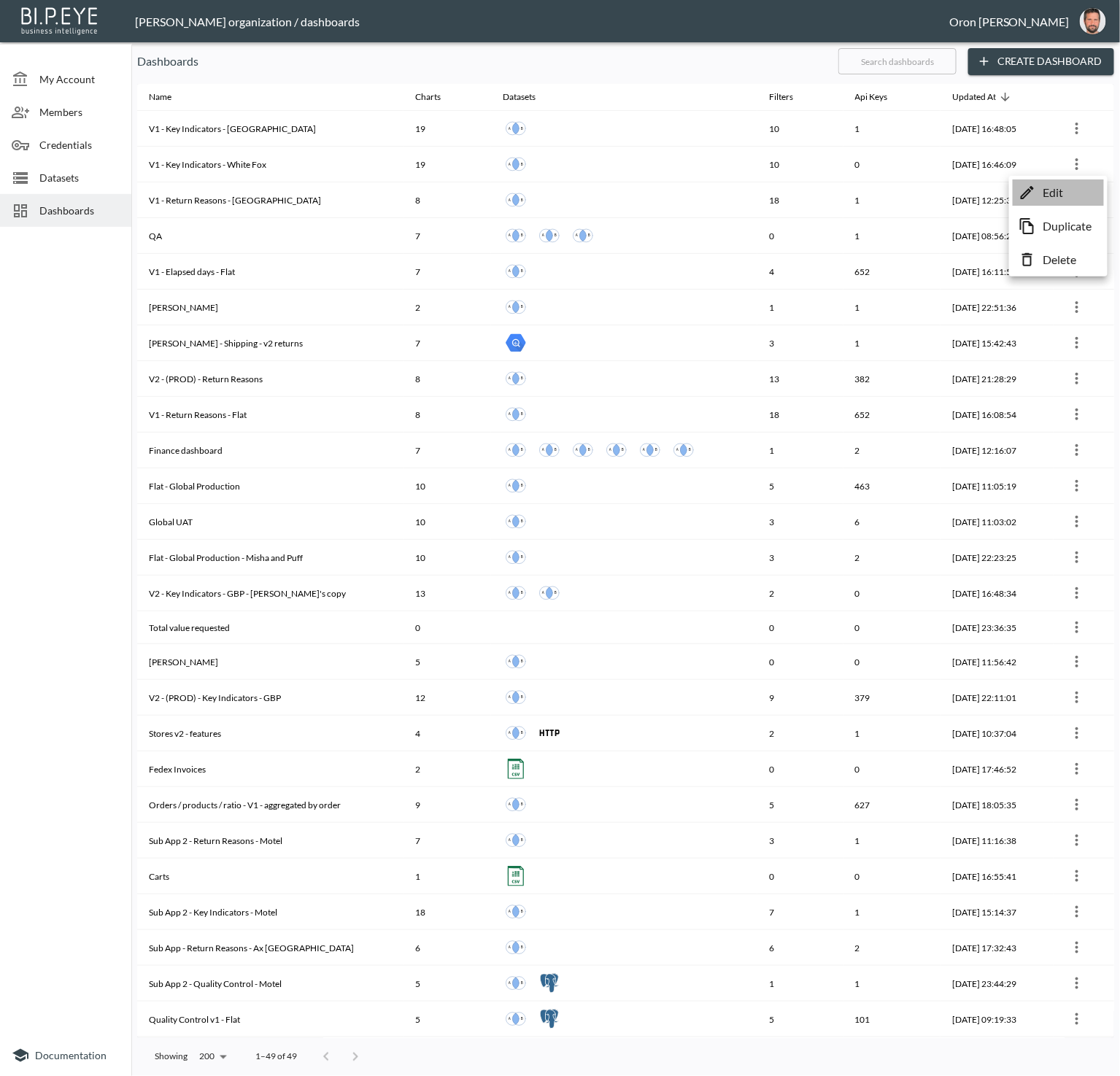
click at [1065, 186] on li "Edit" at bounding box center [1058, 193] width 91 height 26
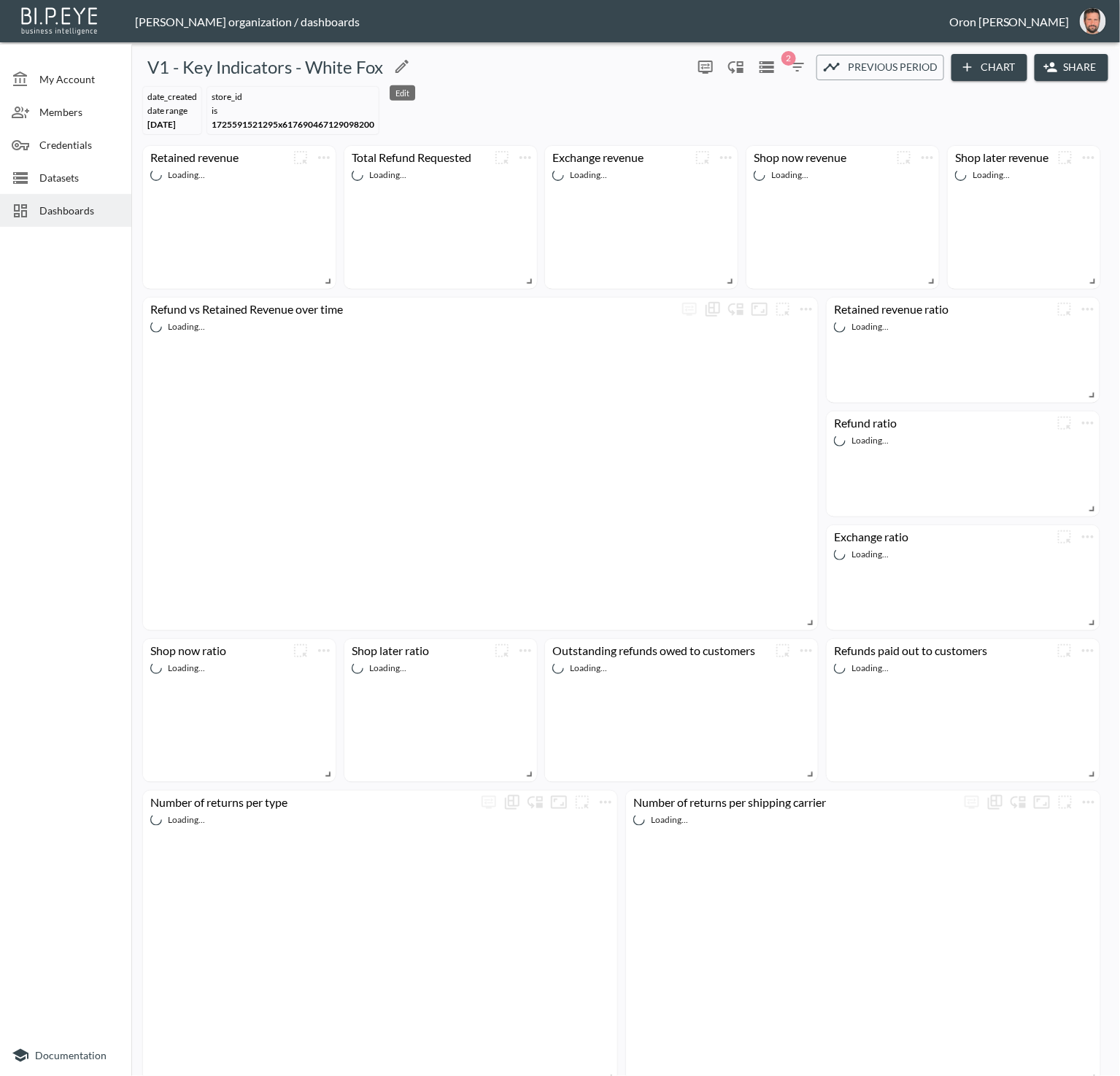
click at [399, 64] on icon "Edit" at bounding box center [401, 66] width 17 height 17
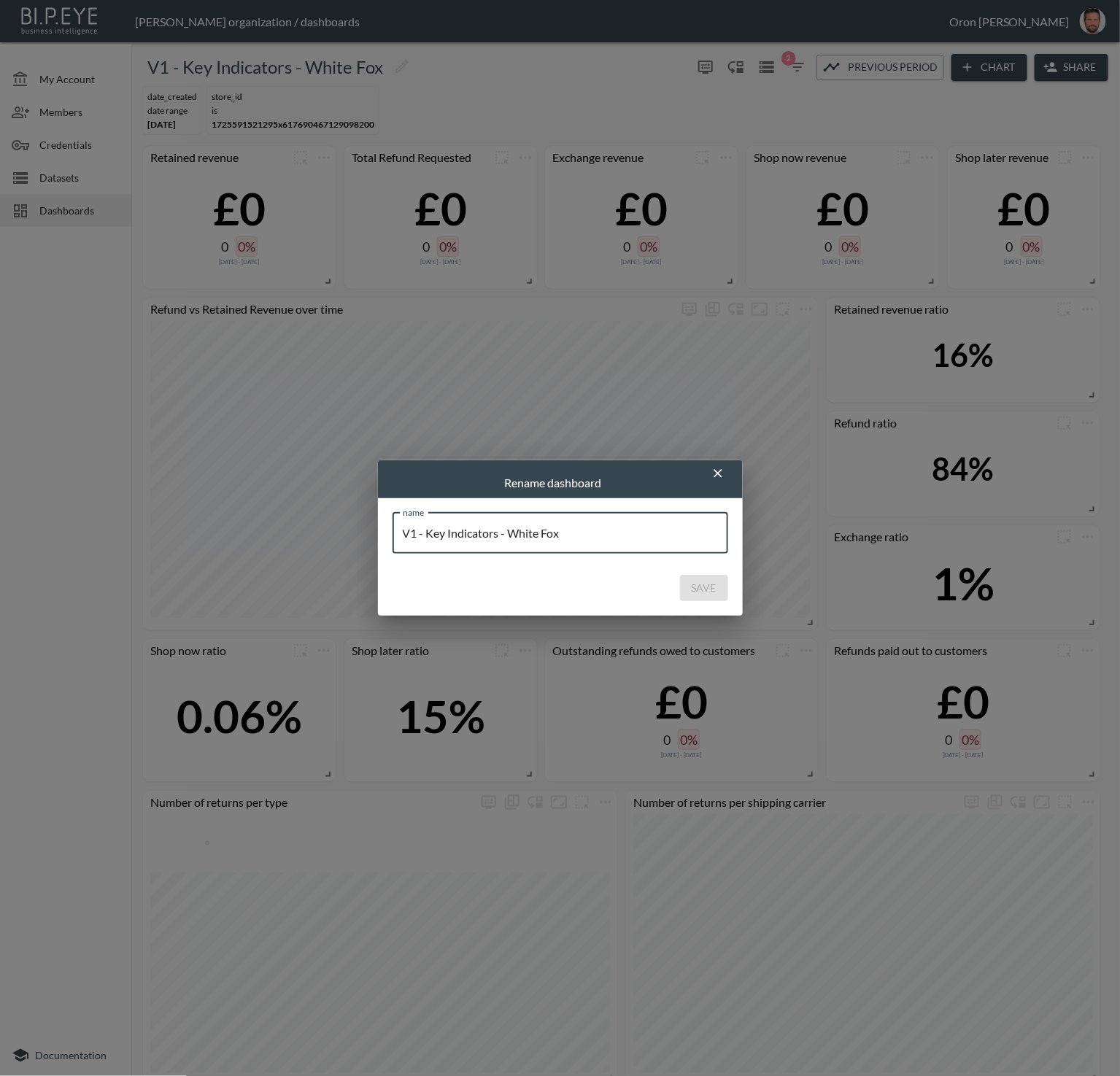
click at [594, 530] on input "V1 - Key Indicators - White Fox" at bounding box center [560, 533] width 335 height 41
type input "V1 - Key Indicators - White Fox - WIPPPPP"
click at [680, 574] on button "Save" at bounding box center [704, 588] width 48 height 27
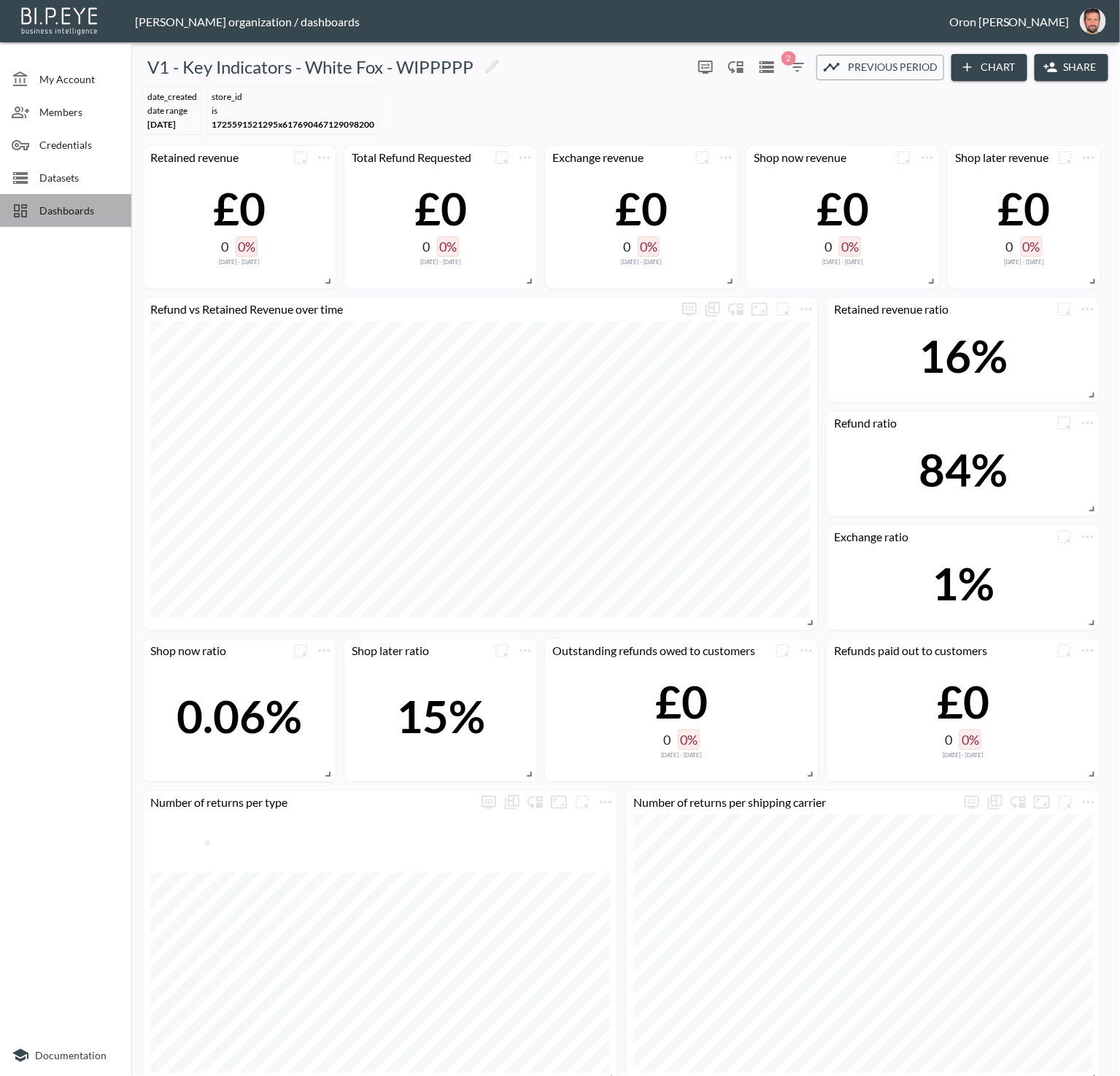
click at [86, 222] on div "Dashboards" at bounding box center [65, 210] width 132 height 33
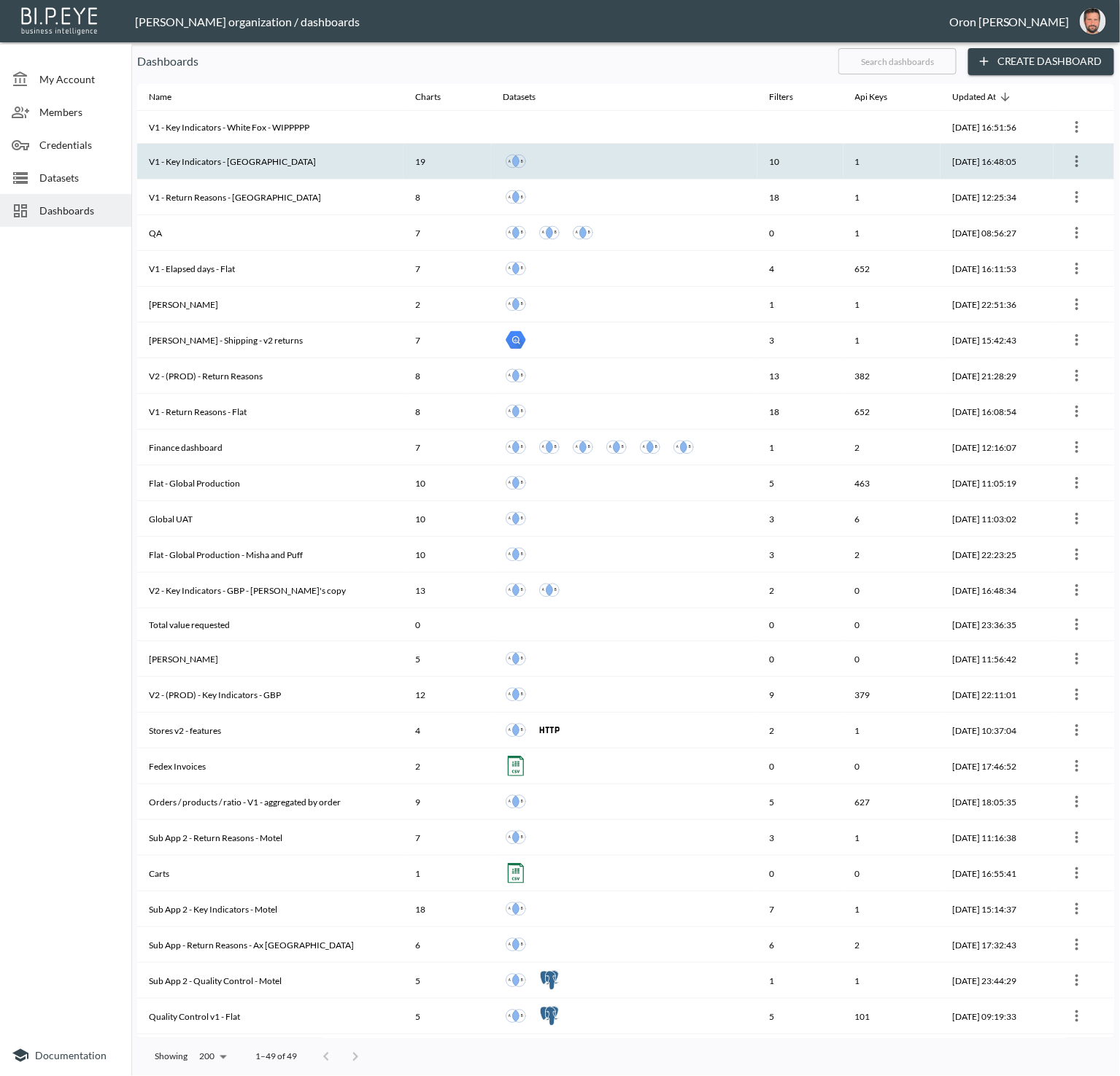
click at [227, 159] on th "V1 - Key Indicators - [GEOGRAPHIC_DATA]" at bounding box center [271, 161] width 267 height 36
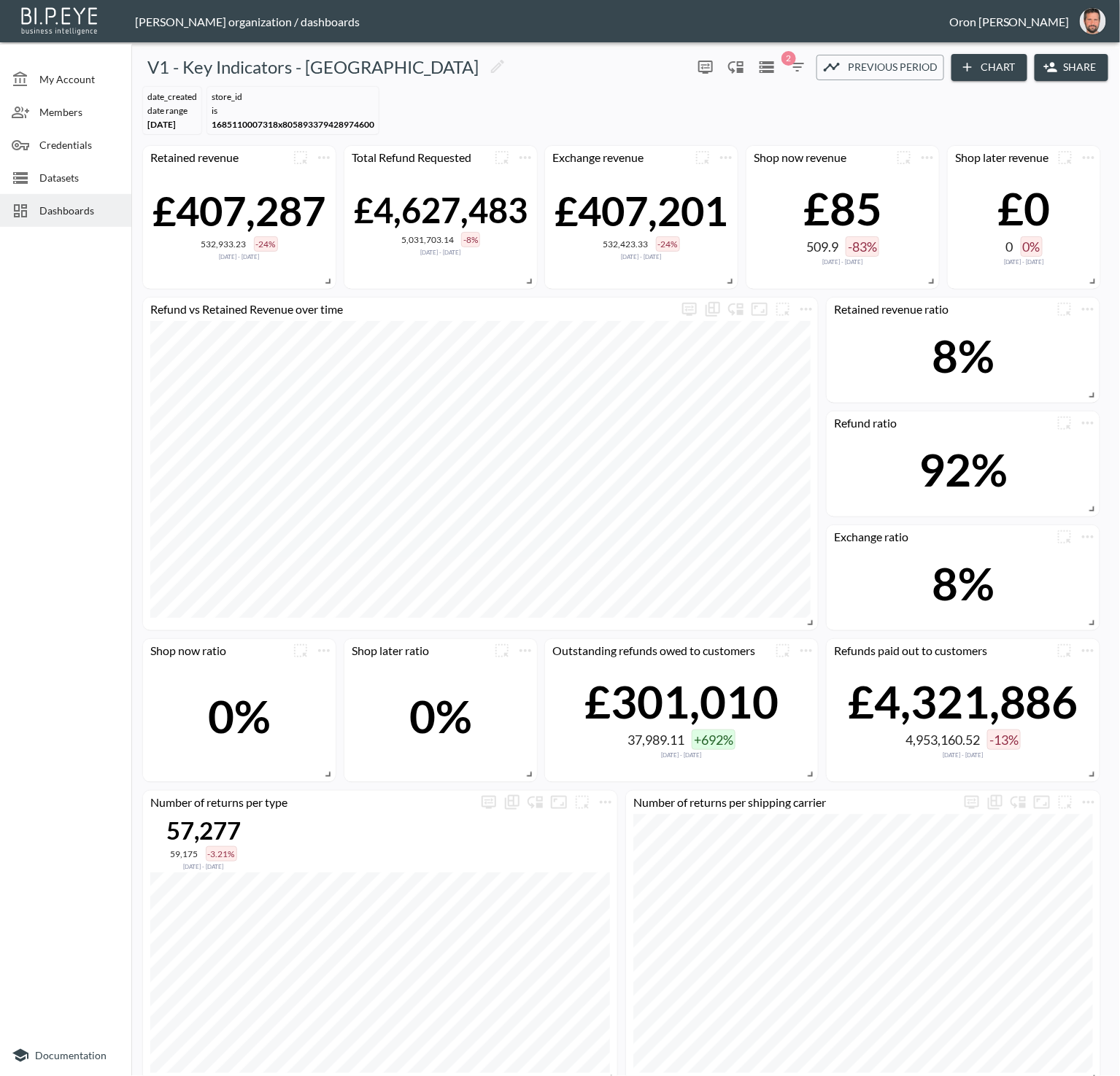
click at [858, 76] on span "Previous period" at bounding box center [892, 68] width 89 height 18
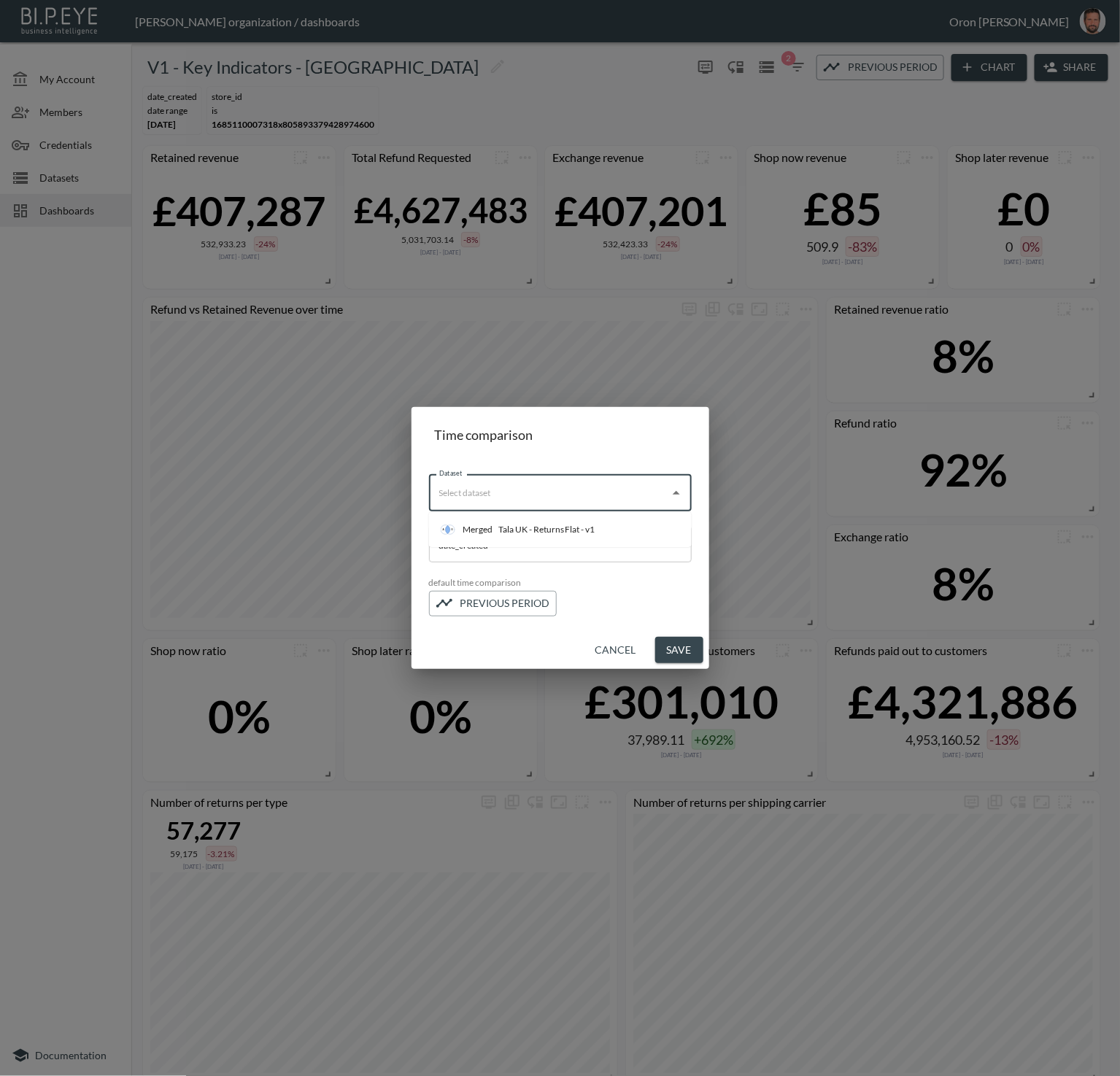
click at [594, 495] on input "Dataset" at bounding box center [549, 493] width 228 height 23
click at [574, 532] on div "Tala UK - Returns Flat - v1" at bounding box center [546, 530] width 97 height 13
type input "Tala UK - Returns Flat - v1"
click at [675, 646] on button "Save" at bounding box center [679, 650] width 48 height 27
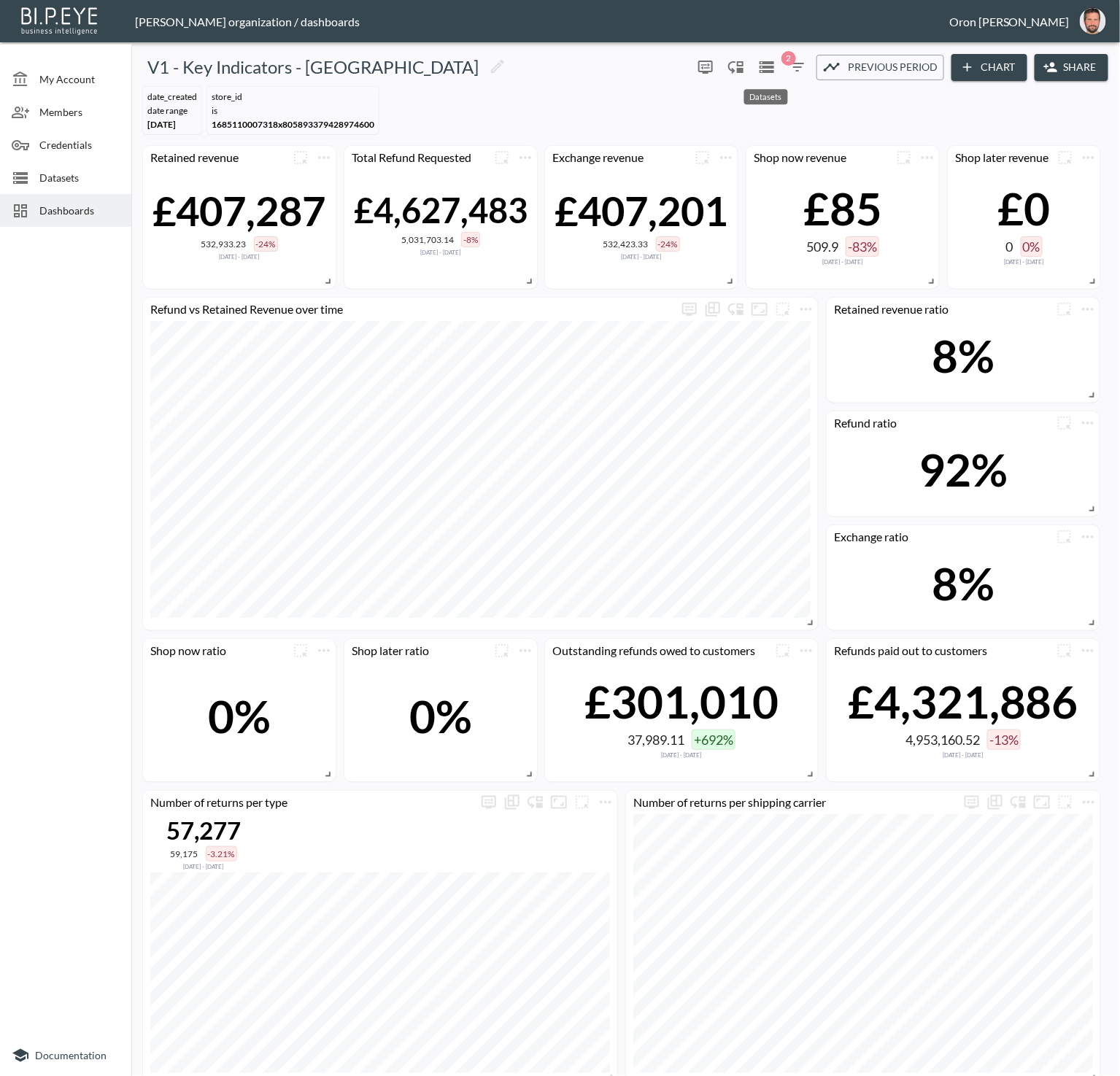
click at [761, 65] on icon "Datasets" at bounding box center [767, 67] width 17 height 17
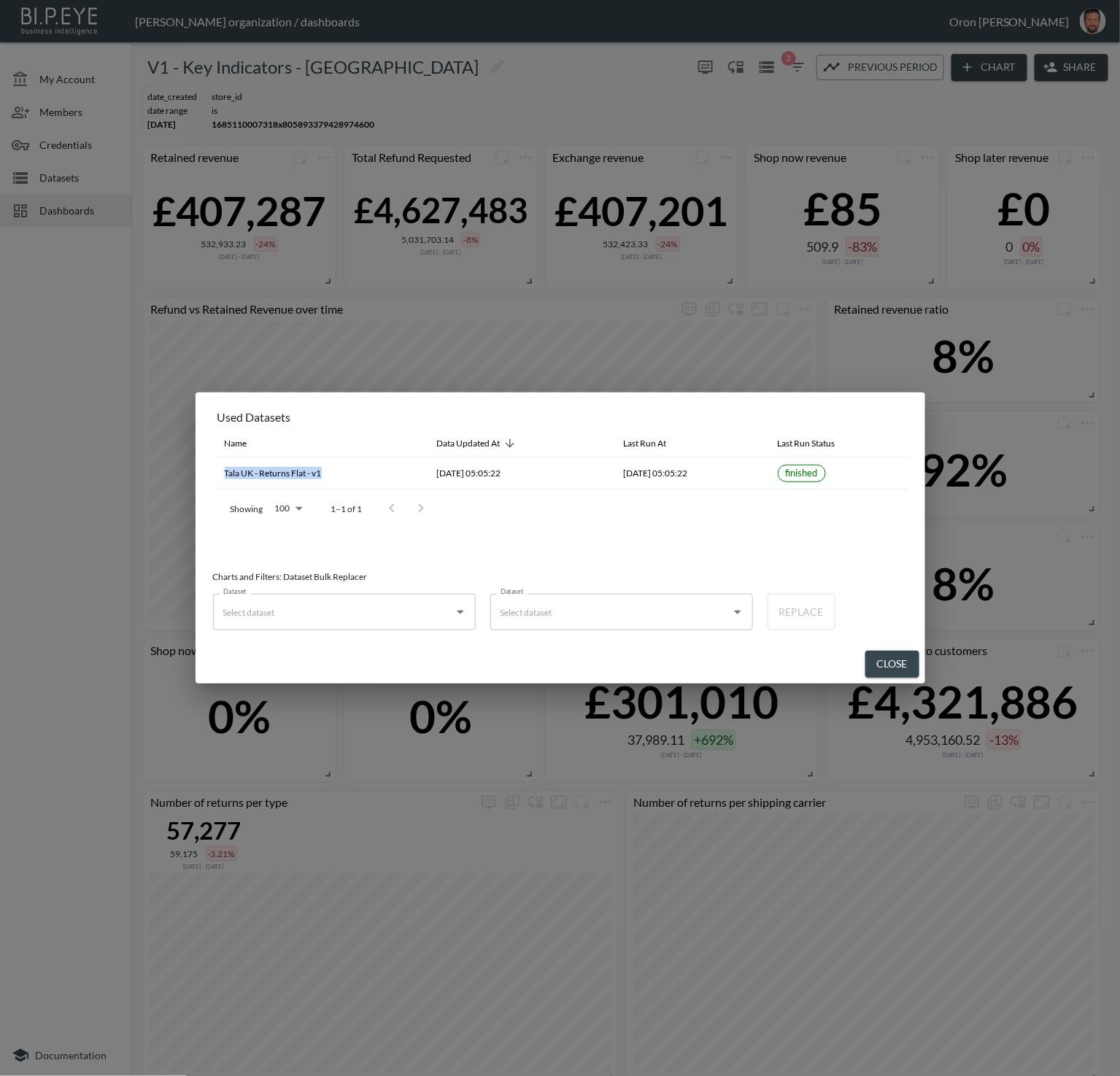
drag, startPoint x: 325, startPoint y: 477, endPoint x: 211, endPoint y: 471, distance: 114.2
click at [211, 471] on div "Used Datasets Name Data Updated At Last Run At Last Run Status Tala UK - Return…" at bounding box center [560, 518] width 729 height 252
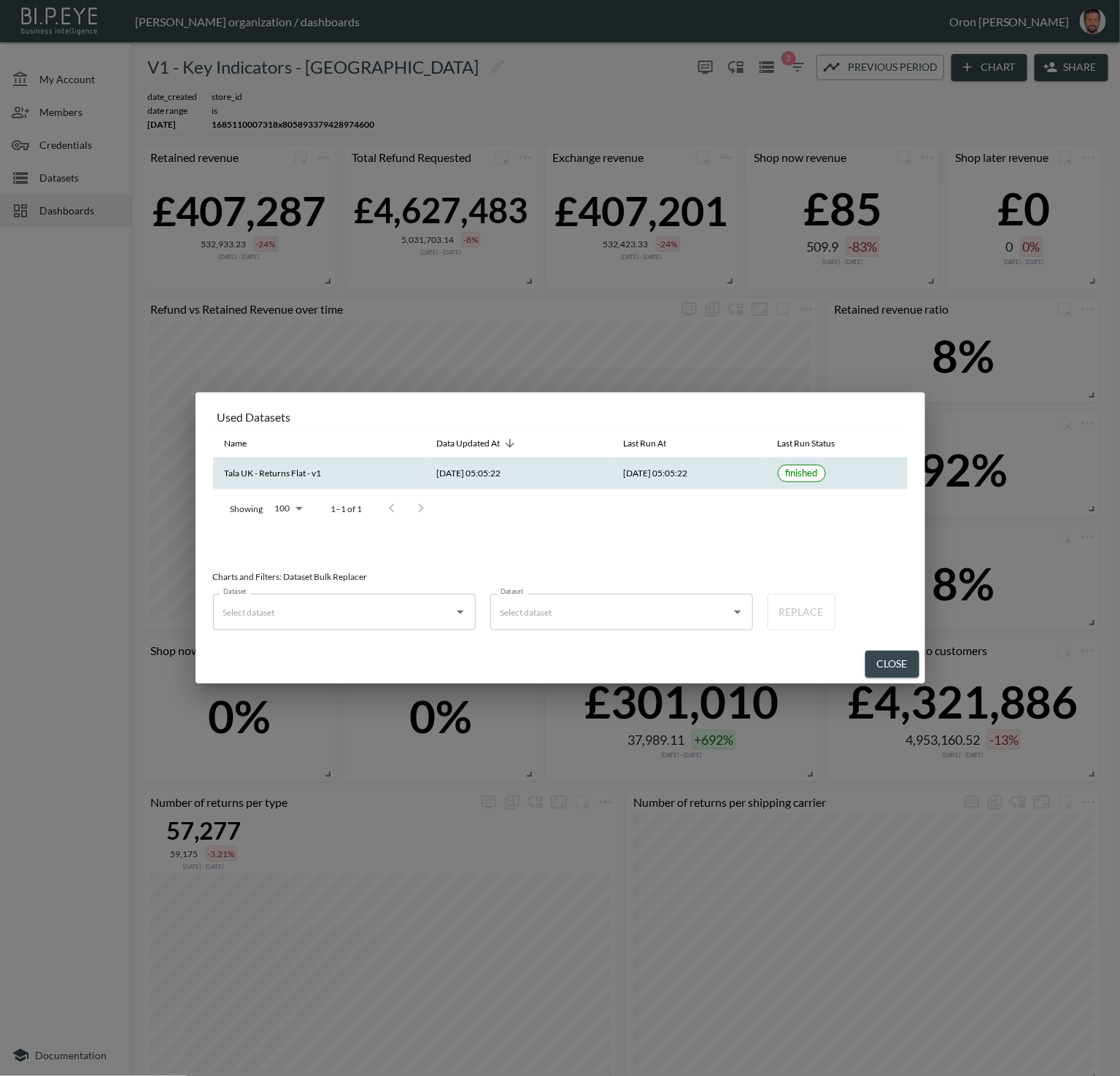
drag, startPoint x: 211, startPoint y: 471, endPoint x: 291, endPoint y: 470, distance: 80.0
click at [211, 471] on div "Used Datasets Name Data Updated At Last Run At Last Run Status Tala UK - Return…" at bounding box center [560, 518] width 729 height 252
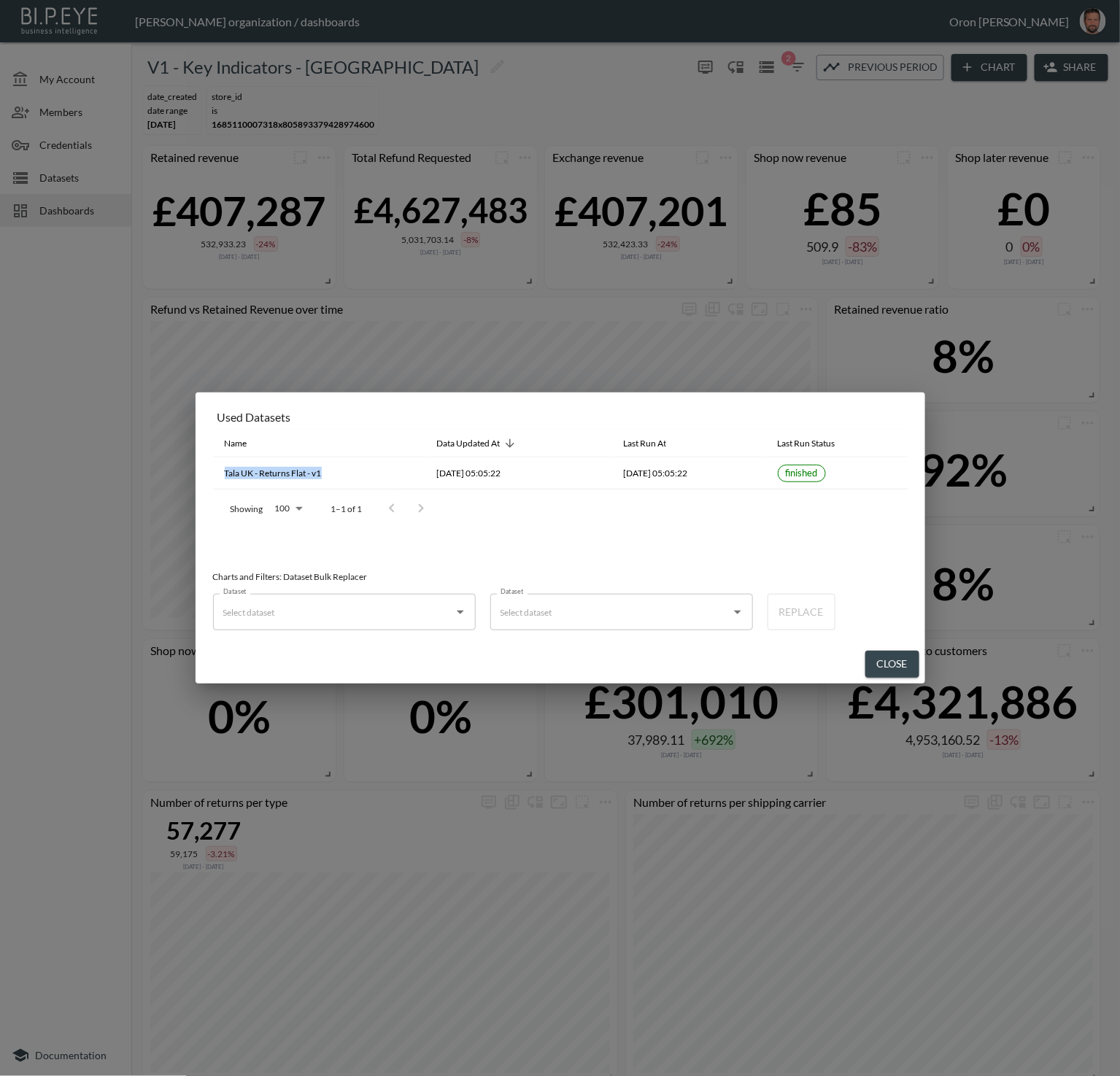
drag, startPoint x: 235, startPoint y: 476, endPoint x: 206, endPoint y: 476, distance: 29.0
click at [206, 476] on div "Used Datasets Name Data Updated At Last Run At Last Run Status Tala UK - Return…" at bounding box center [560, 518] width 729 height 252
copy table "Name Data Updated At Last Run At Last Run Status Tala UK - Returns Flat - v1"
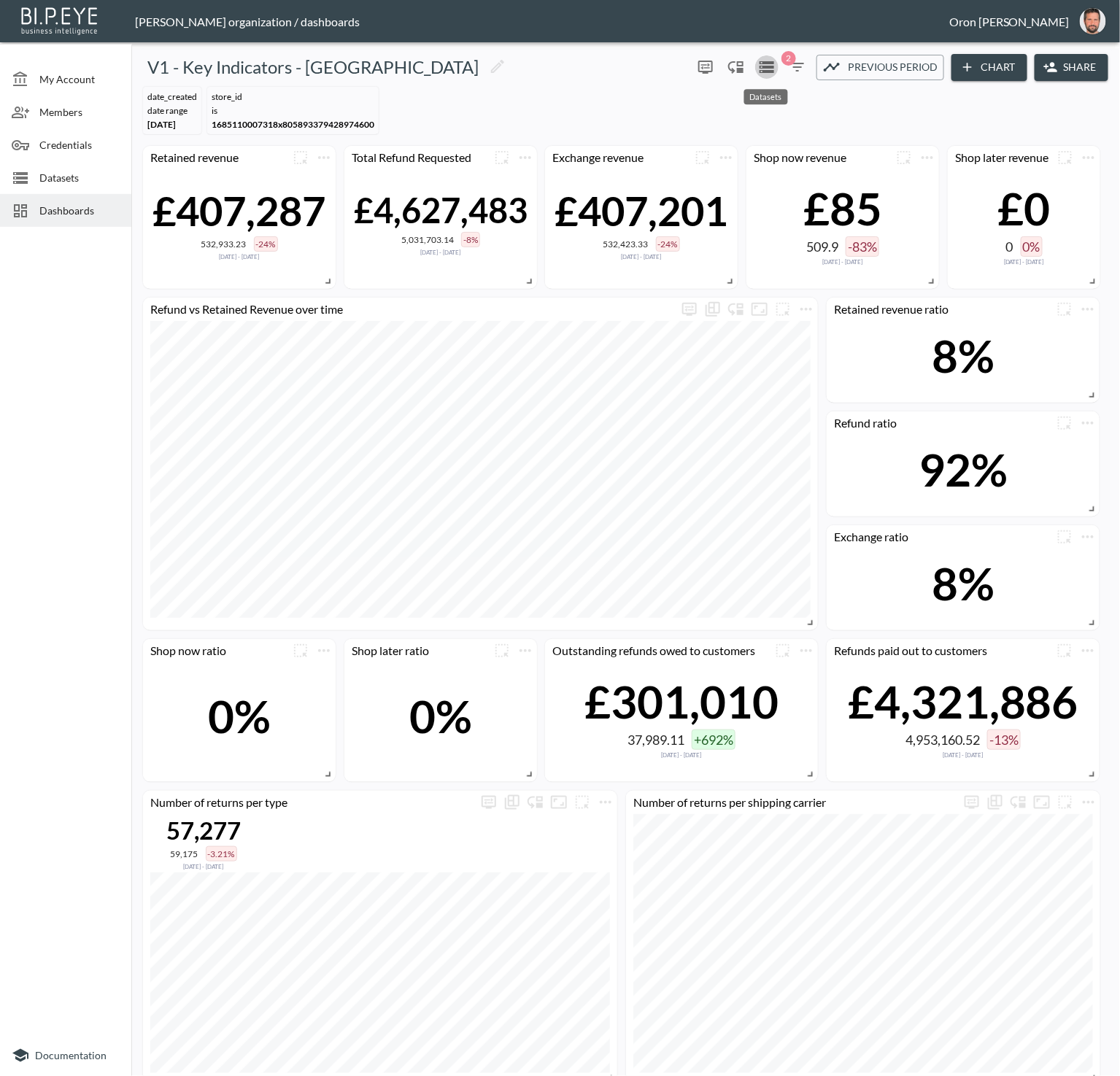
click at [103, 181] on span "Datasets" at bounding box center [79, 177] width 80 height 16
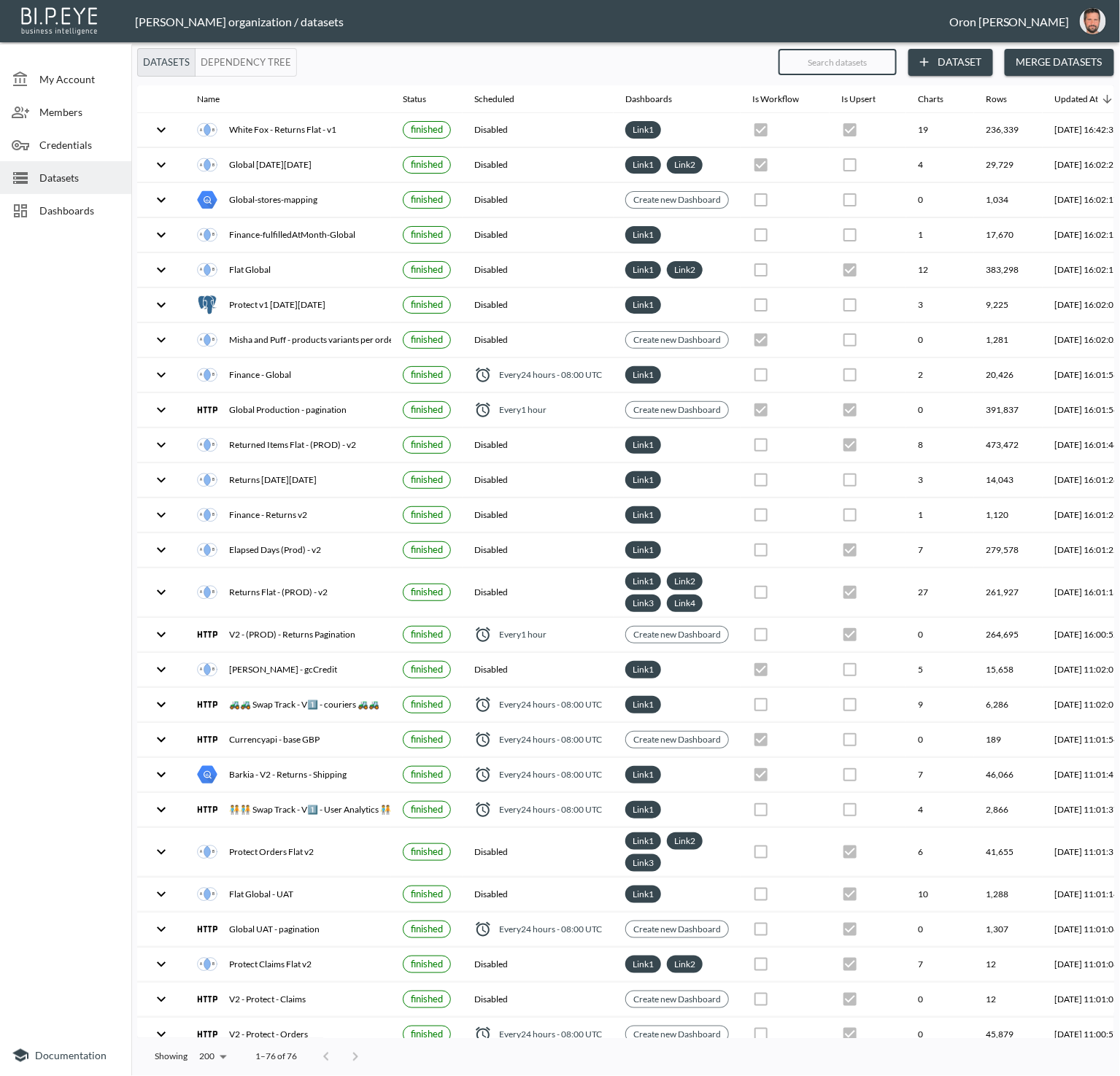
paste input "Tala UK - Returns Flat - v1"
click at [877, 63] on input "text" at bounding box center [837, 62] width 118 height 36
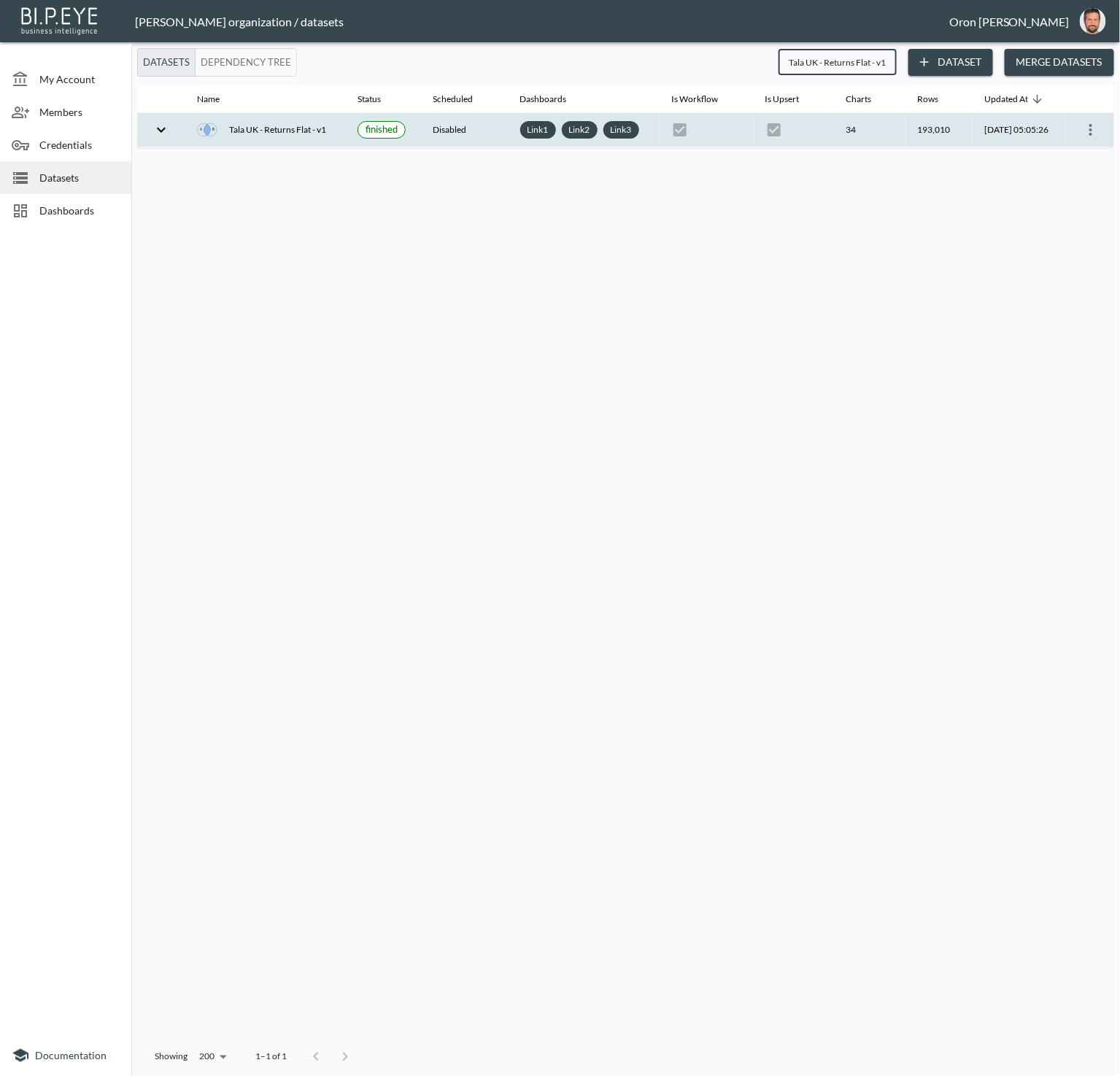
type input "Tala UK - Returns Flat - v1"
click at [1091, 127] on icon "more" at bounding box center [1091, 130] width 3 height 12
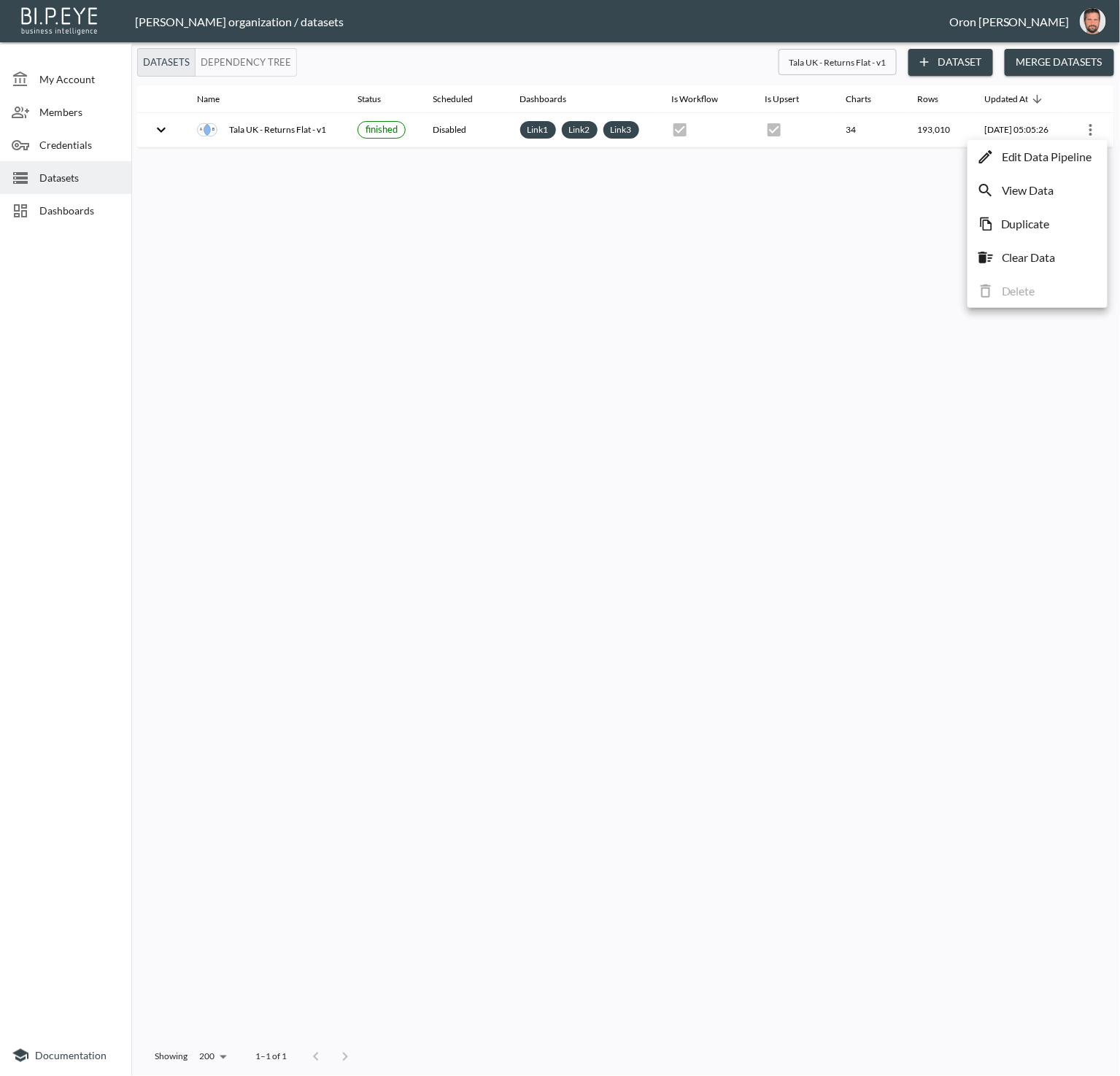
click at [1062, 198] on li "View Data" at bounding box center [1037, 190] width 132 height 26
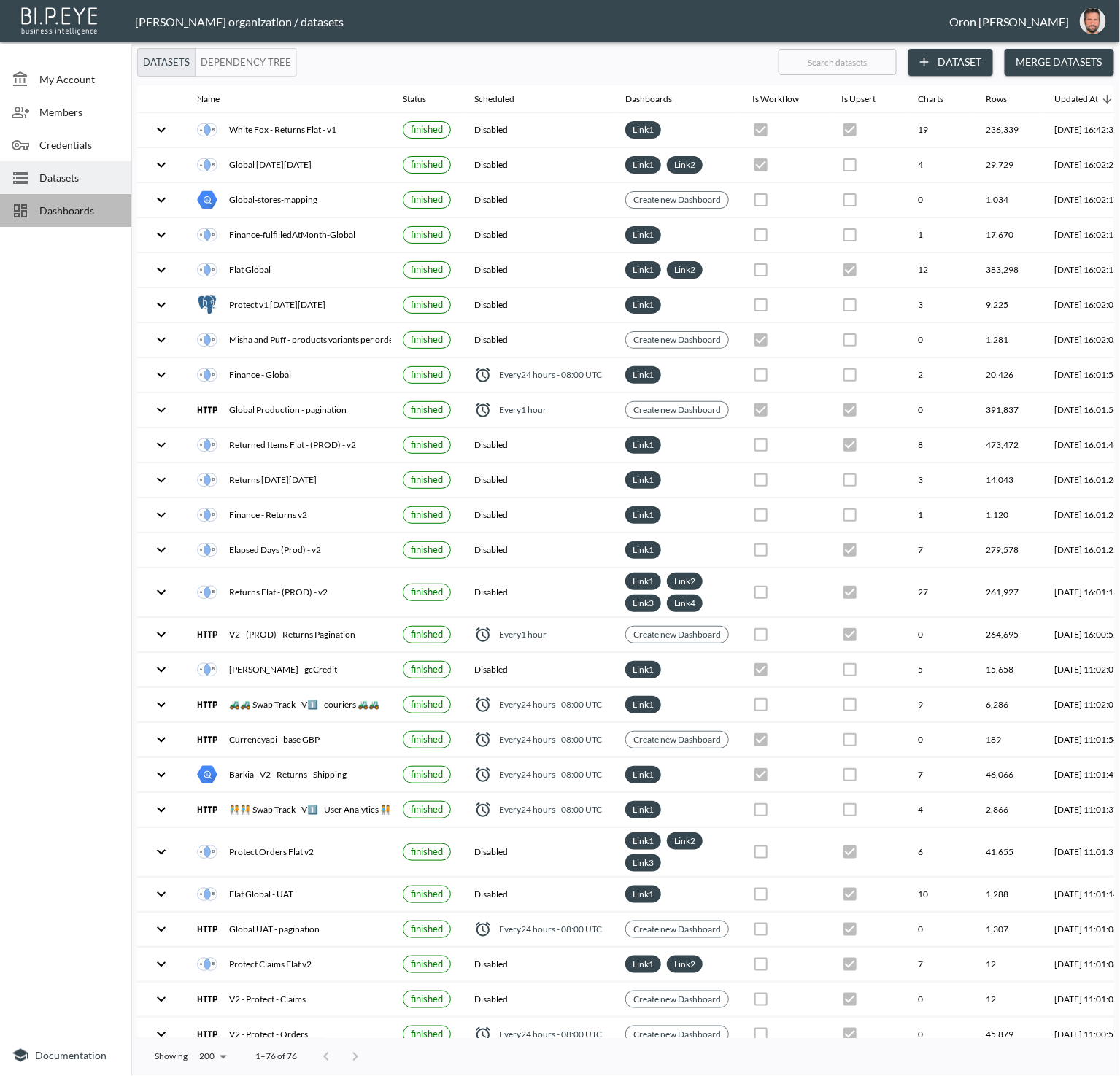
drag, startPoint x: 52, startPoint y: 204, endPoint x: 126, endPoint y: 204, distance: 74.0
click at [52, 204] on span "Dashboards" at bounding box center [79, 210] width 80 height 16
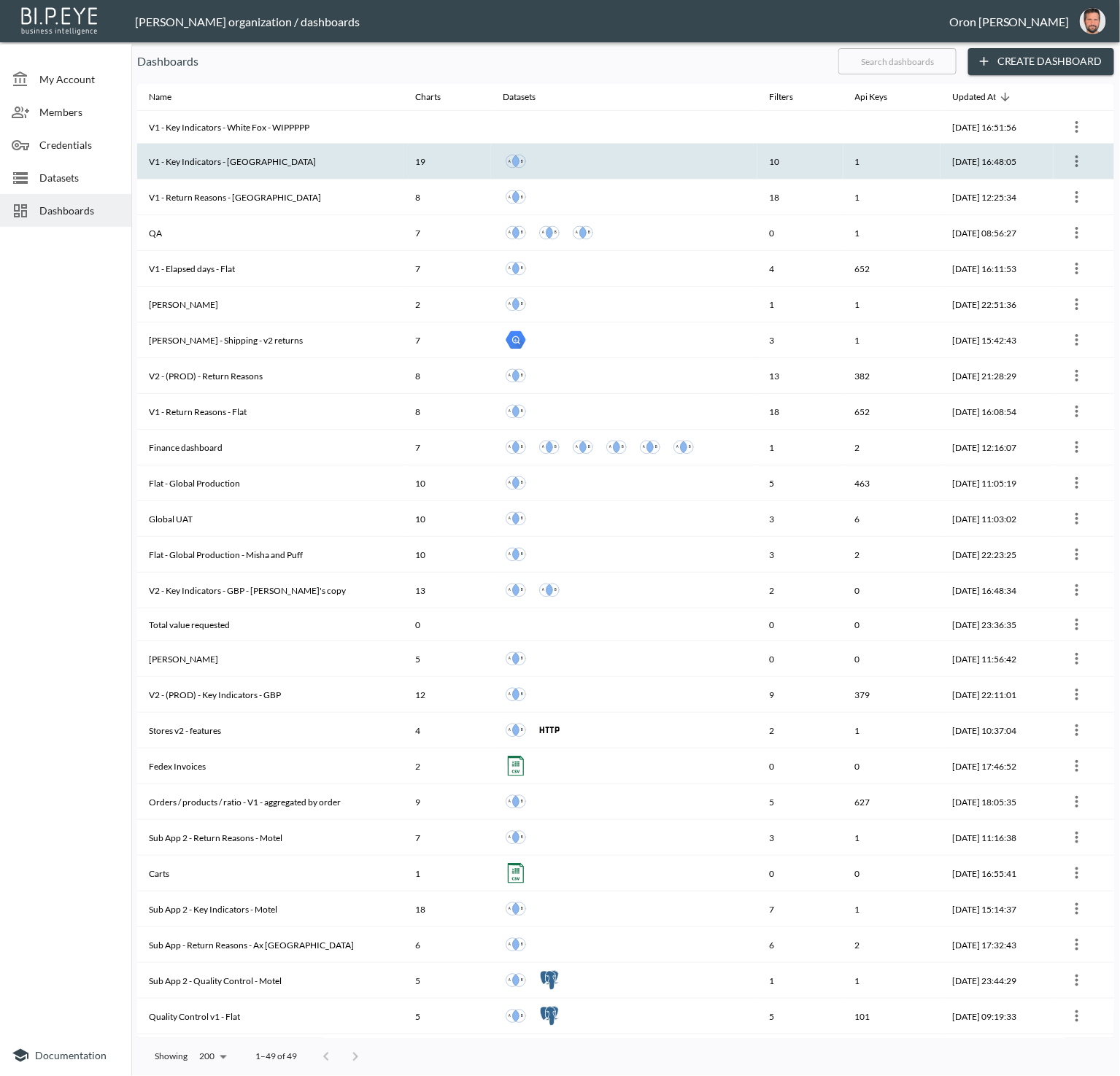
click at [243, 167] on th "V1 - Key Indicators - [GEOGRAPHIC_DATA]" at bounding box center [271, 161] width 267 height 36
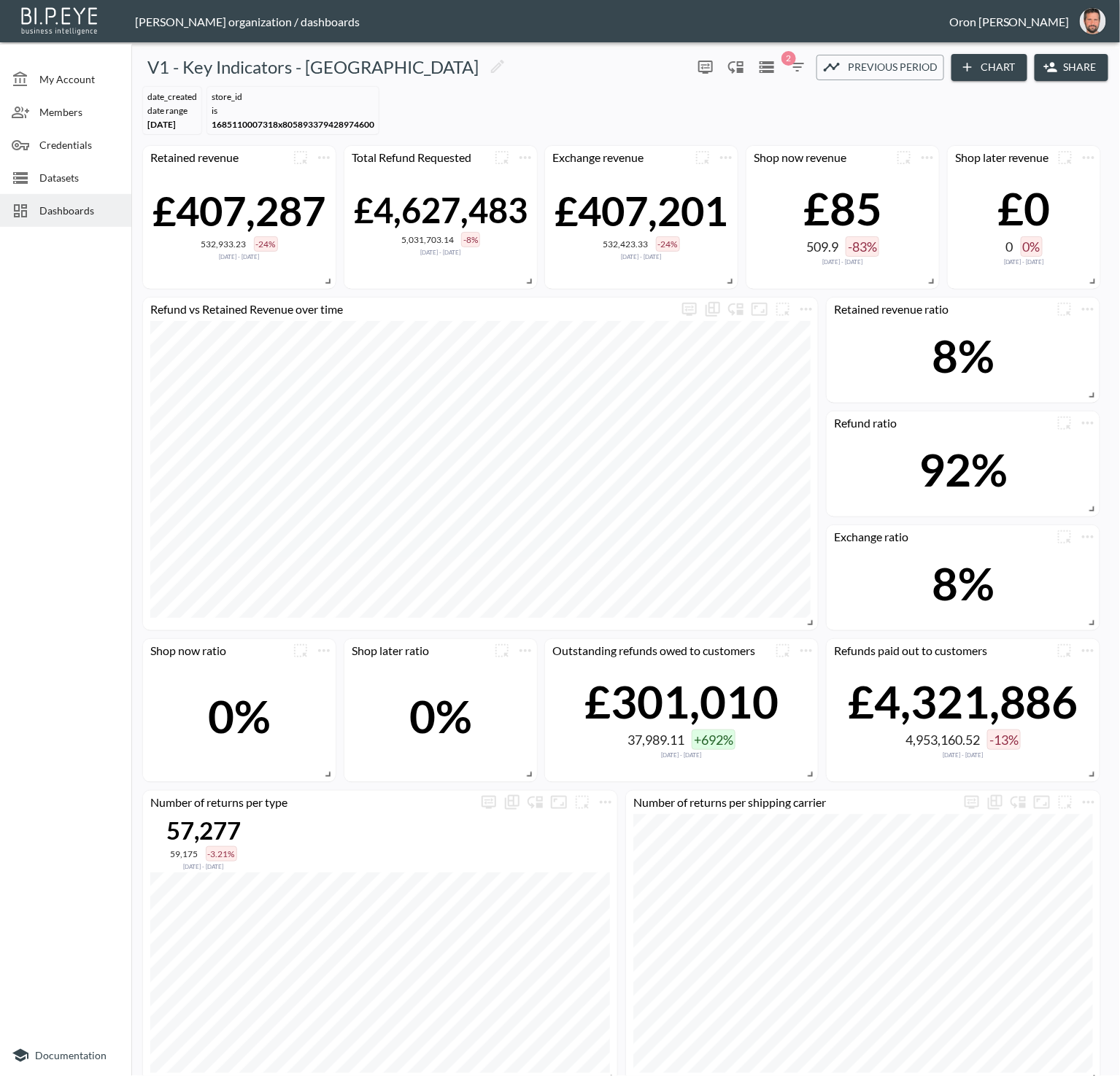
click at [772, 66] on icon "Datasets" at bounding box center [767, 67] width 15 height 12
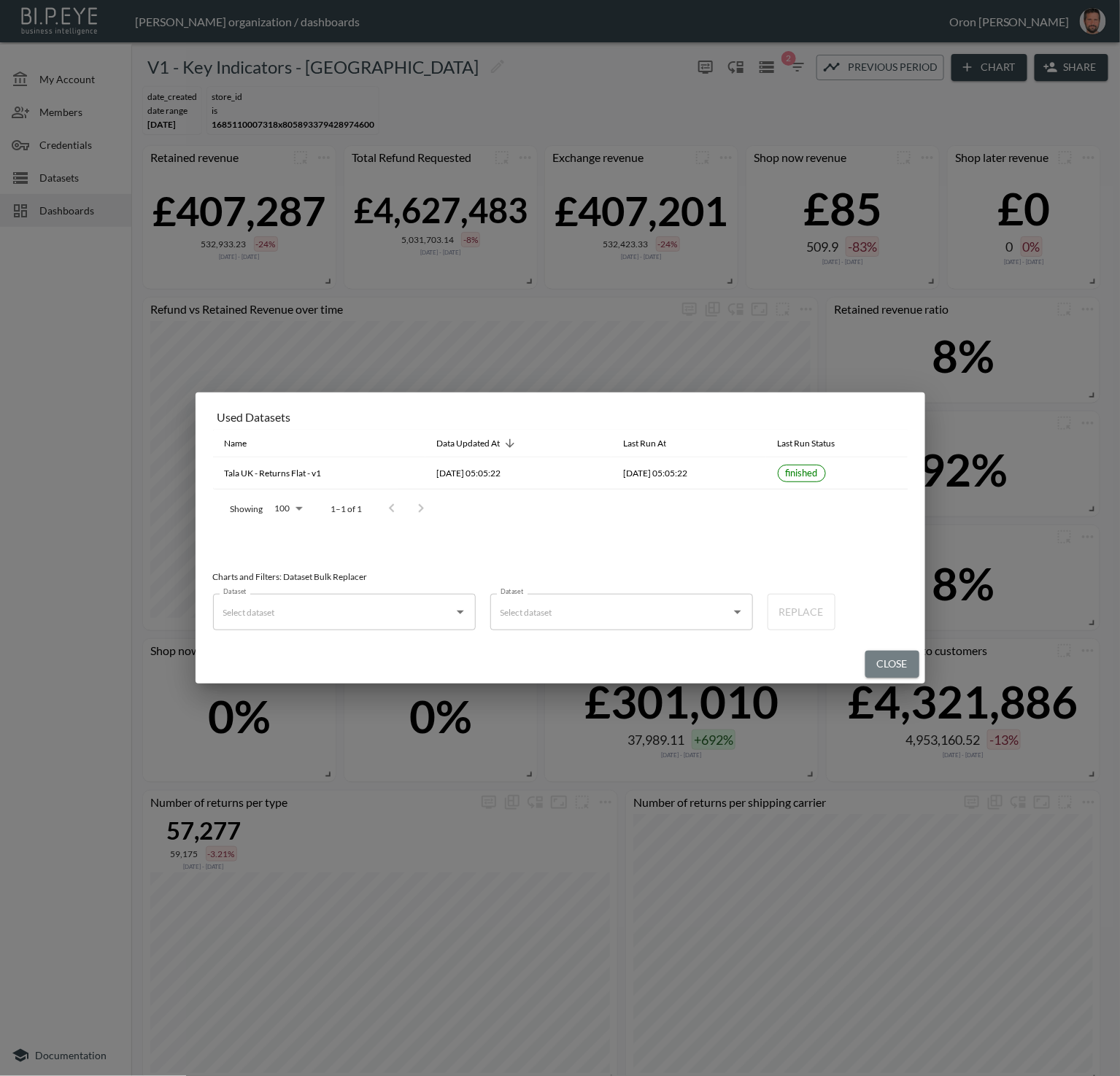
drag, startPoint x: 882, startPoint y: 654, endPoint x: 885, endPoint y: 641, distance: 13.3
click at [883, 648] on div "Close" at bounding box center [560, 664] width 729 height 39
click at [901, 651] on button "Close" at bounding box center [892, 664] width 54 height 27
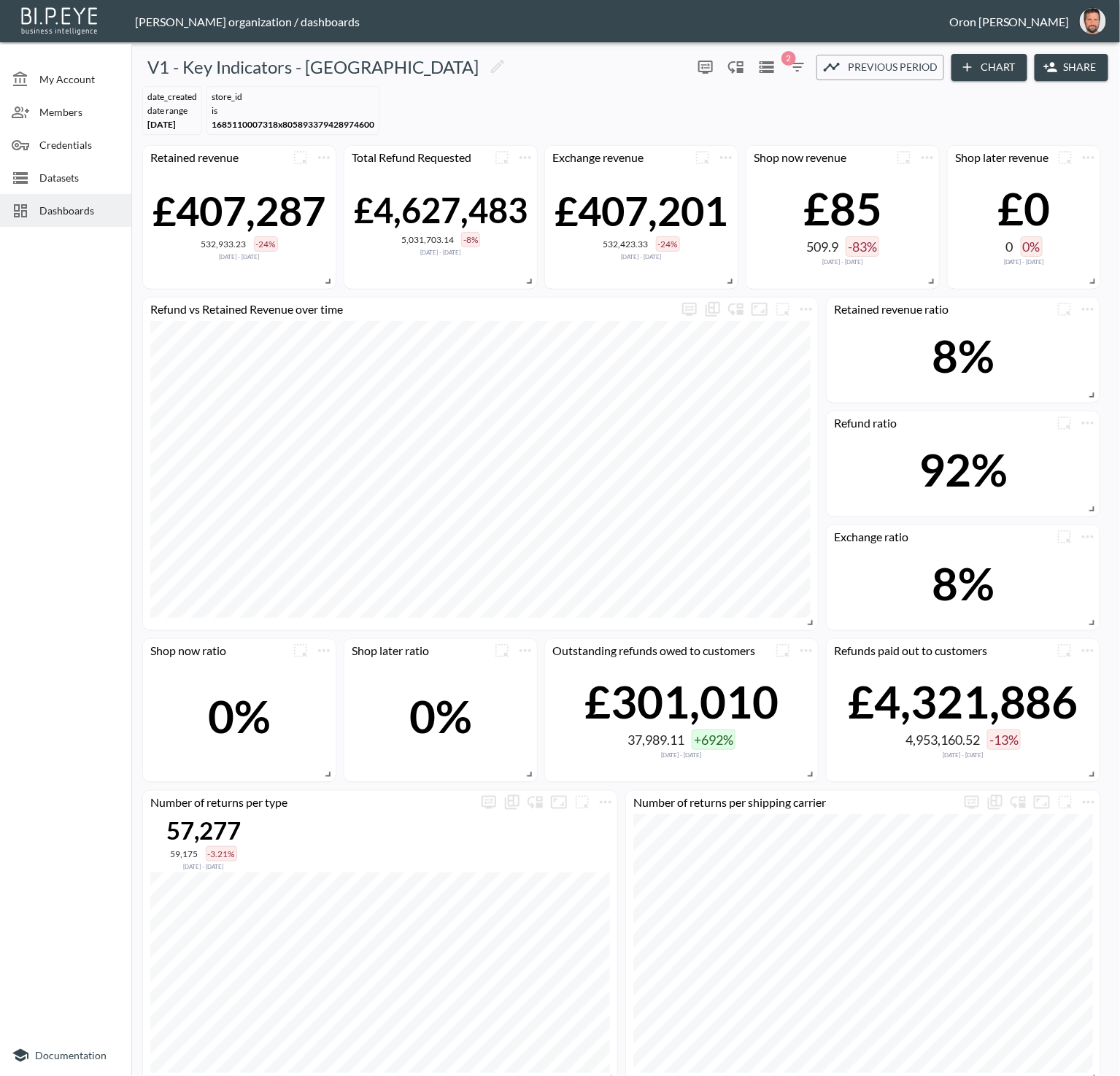
click at [797, 65] on icon "button" at bounding box center [797, 67] width 17 height 17
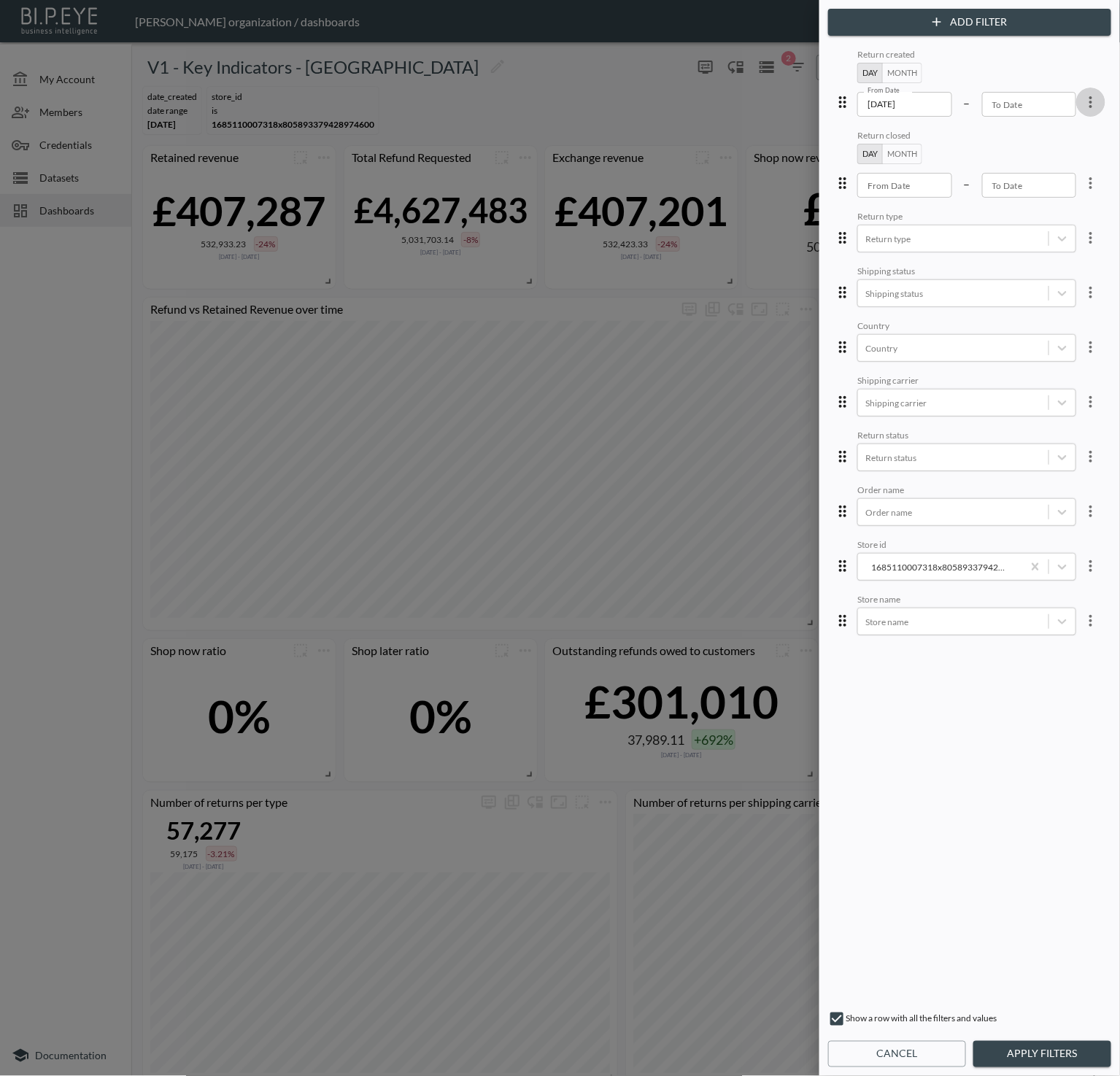
click at [1083, 98] on icon "more" at bounding box center [1090, 102] width 17 height 17
click at [1085, 126] on li "Edit" at bounding box center [1038, 135] width 132 height 26
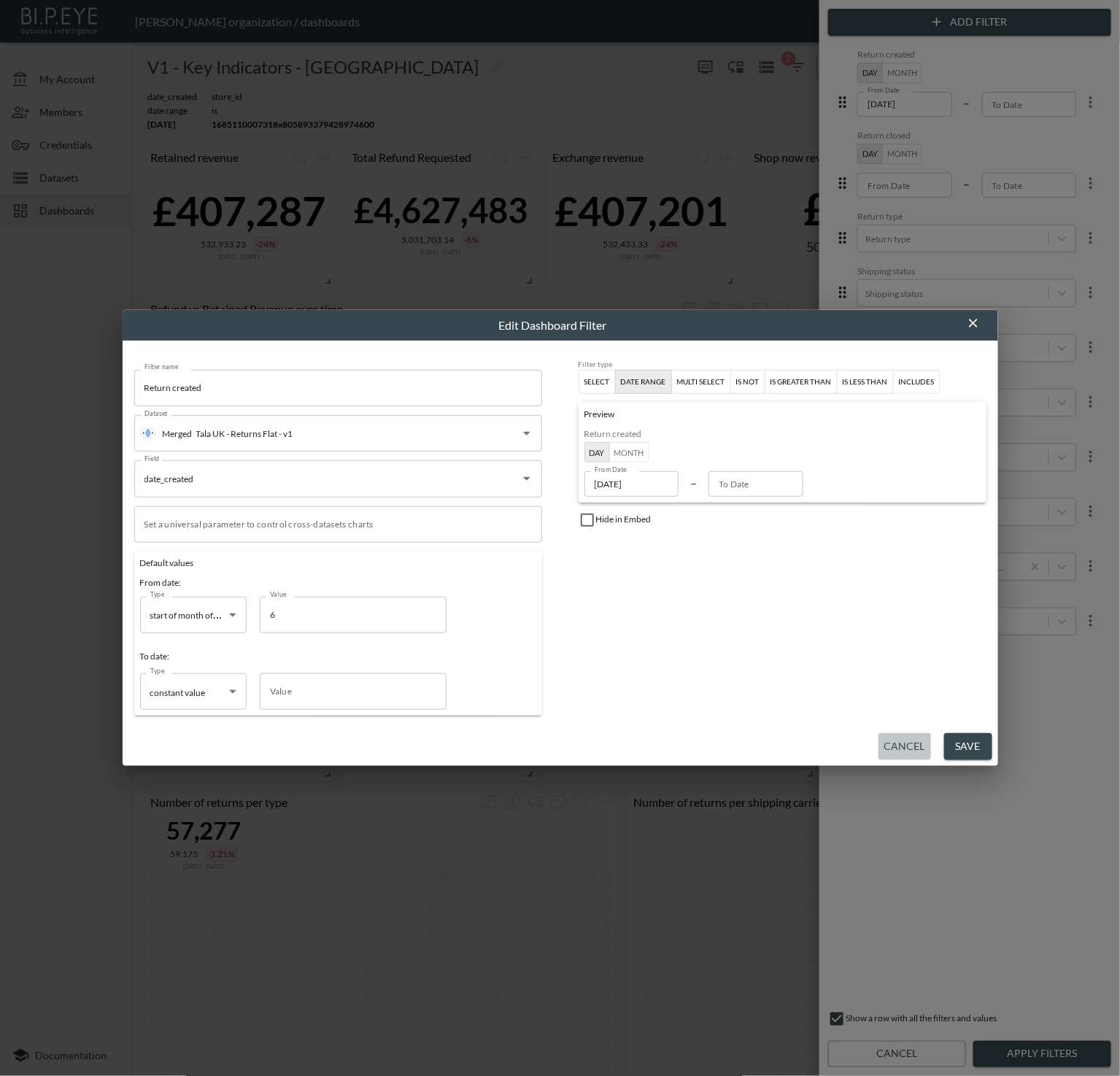
click at [901, 745] on button "Cancel" at bounding box center [904, 747] width 52 height 27
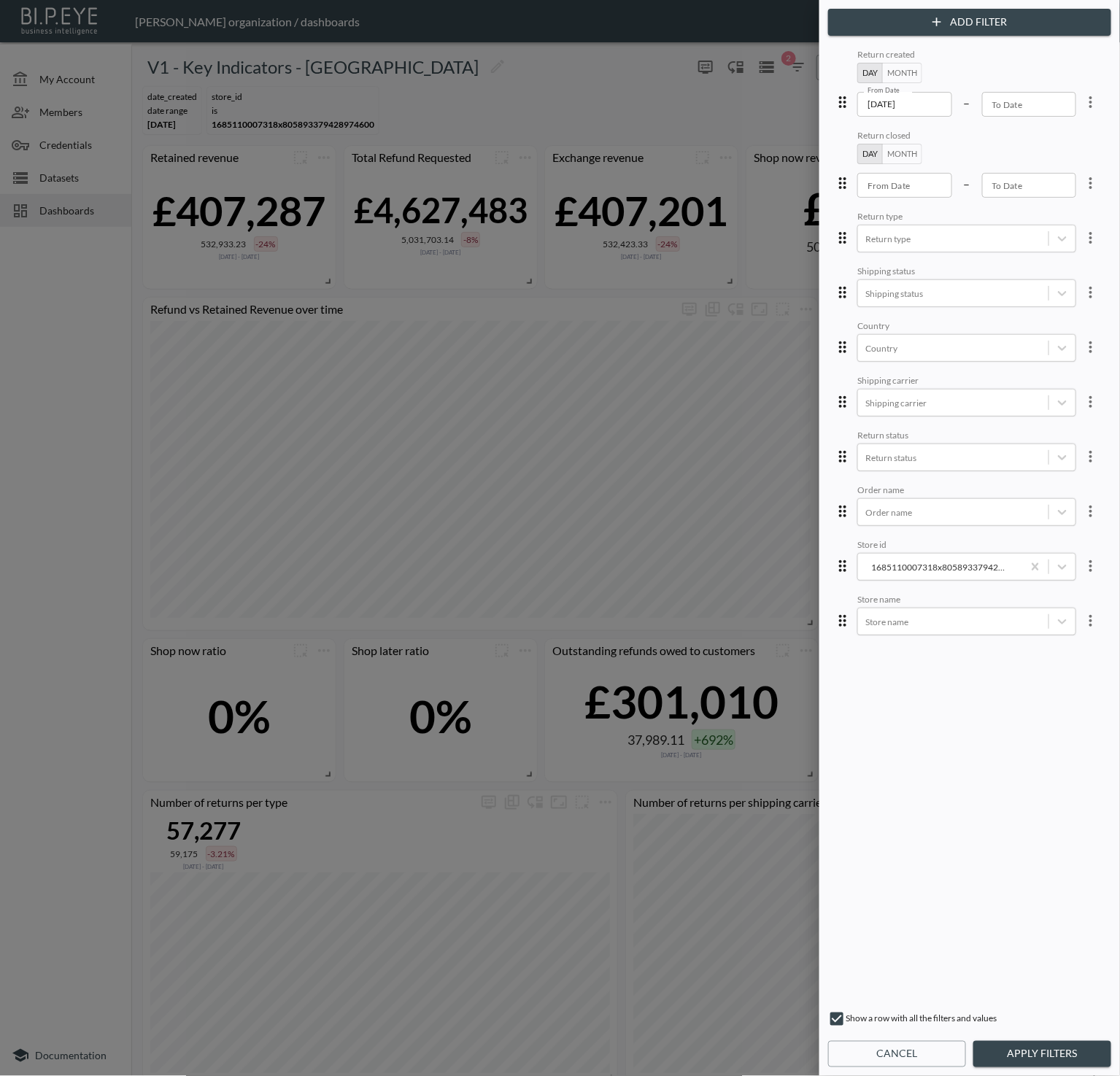
drag, startPoint x: 901, startPoint y: 1051, endPoint x: 901, endPoint y: 1044, distance: 7.0
click at [901, 1051] on button "Cancel" at bounding box center [896, 1054] width 138 height 27
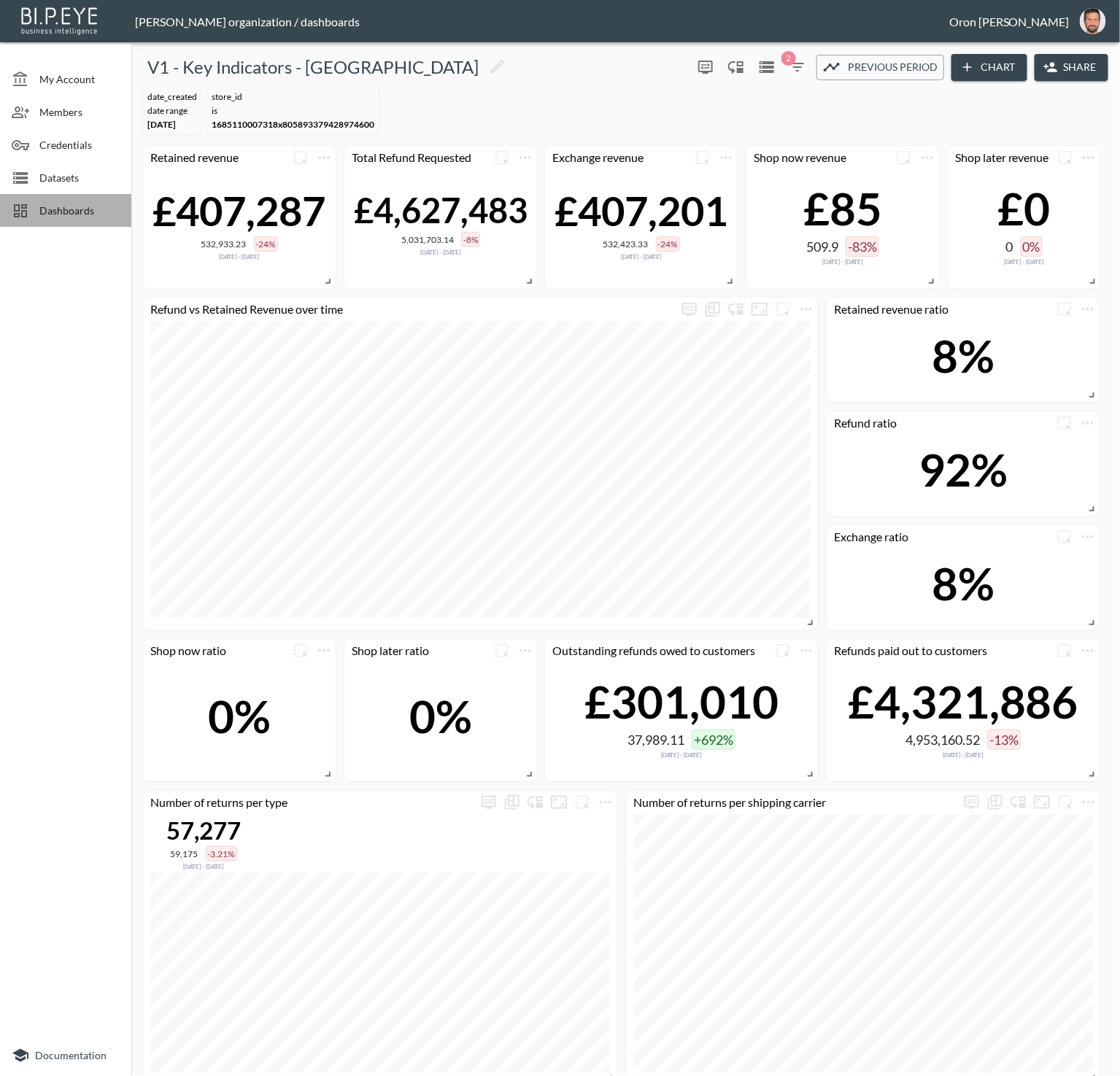
drag, startPoint x: 46, startPoint y: 209, endPoint x: 131, endPoint y: 10, distance: 216.4
click at [55, 191] on ul "My Account Members Credentials Datasets Dashboards" at bounding box center [65, 138] width 132 height 188
